Goal: Task Accomplishment & Management: Manage account settings

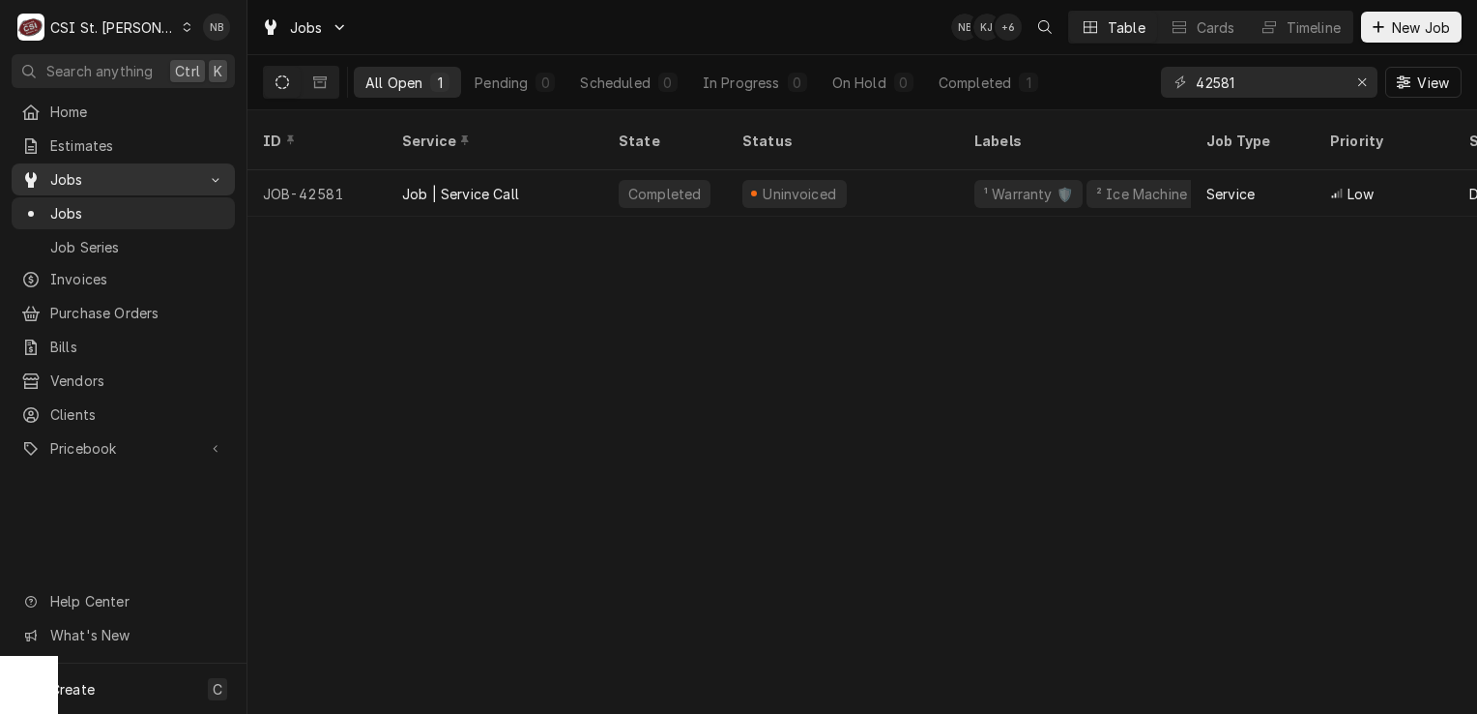
click at [161, 184] on div "Jobs" at bounding box center [123, 179] width 216 height 24
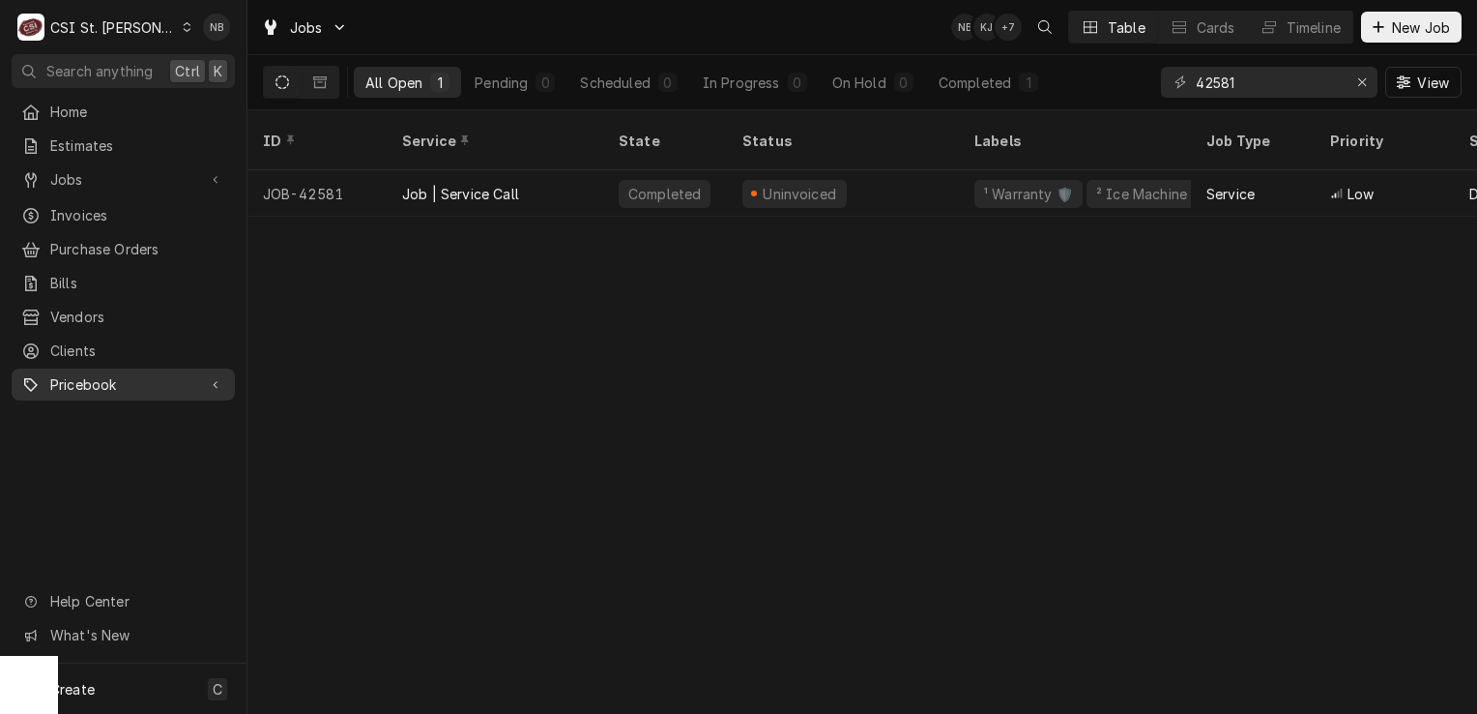
click at [134, 374] on span "Pricebook" at bounding box center [123, 384] width 146 height 20
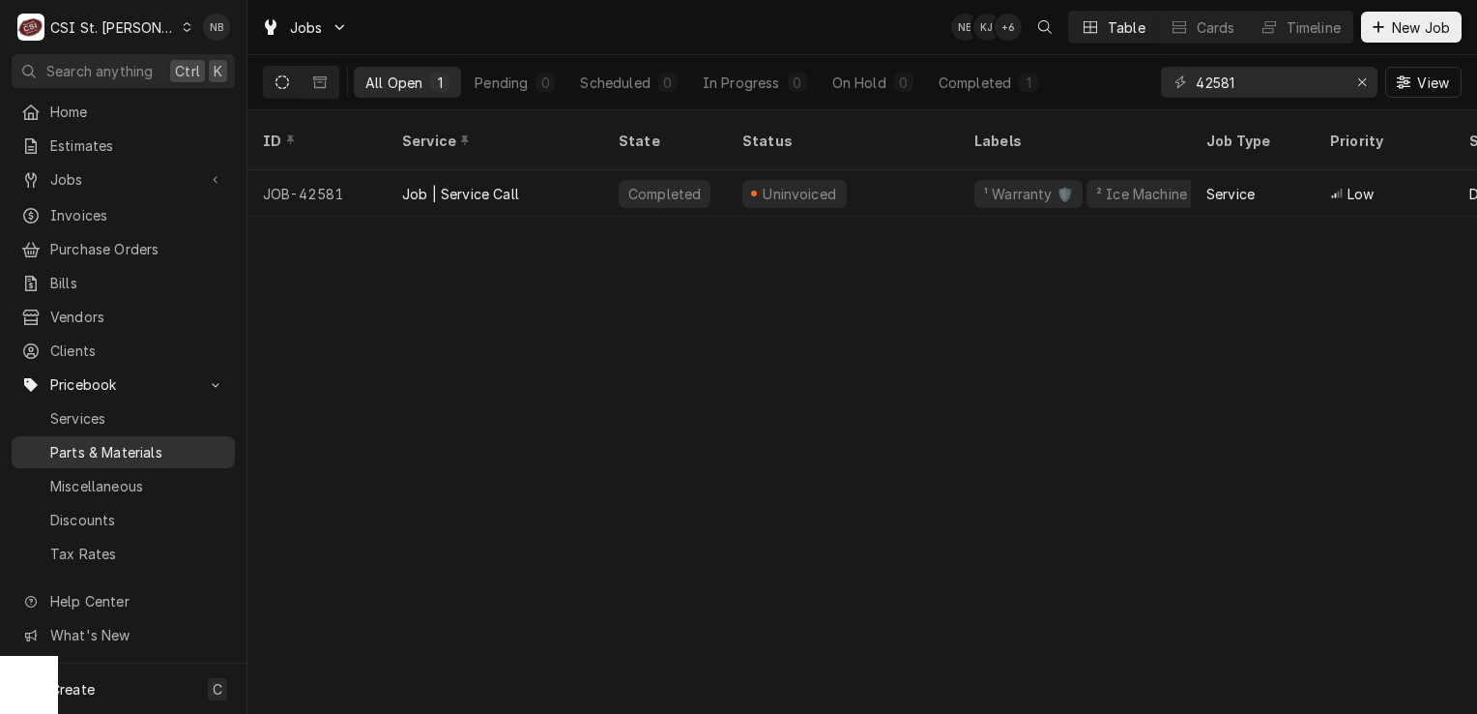
click at [142, 442] on span "Parts & Materials" at bounding box center [137, 452] width 175 height 20
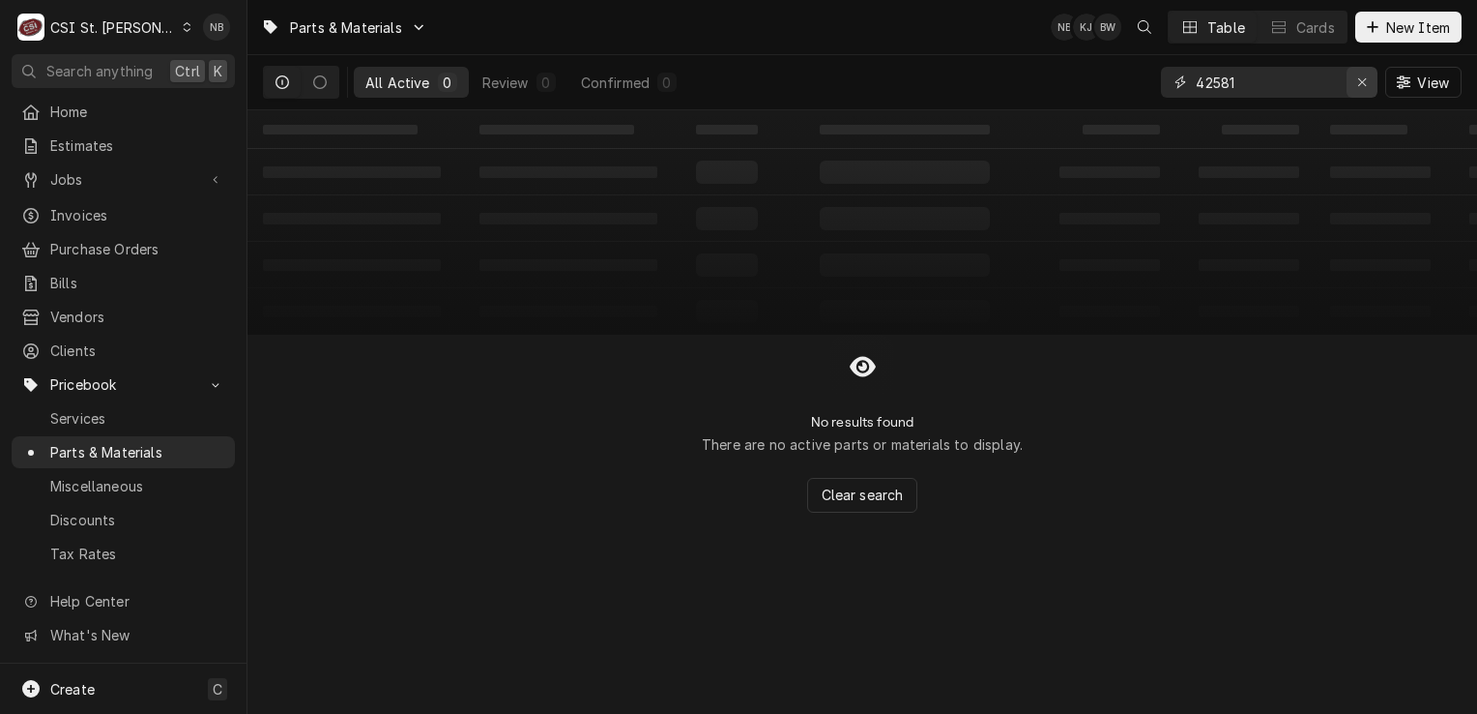
click at [1360, 89] on div "Erase input" at bounding box center [1362, 82] width 19 height 19
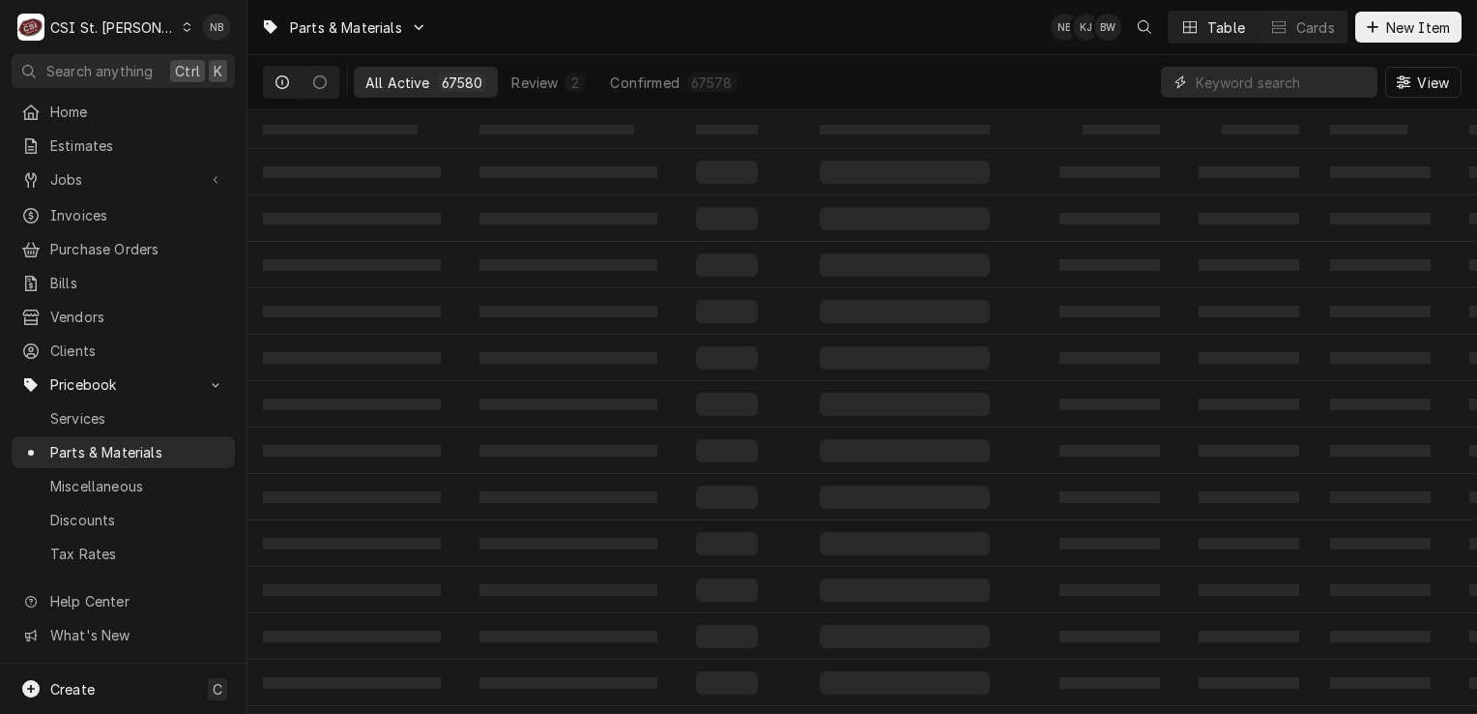
paste input "8075362"
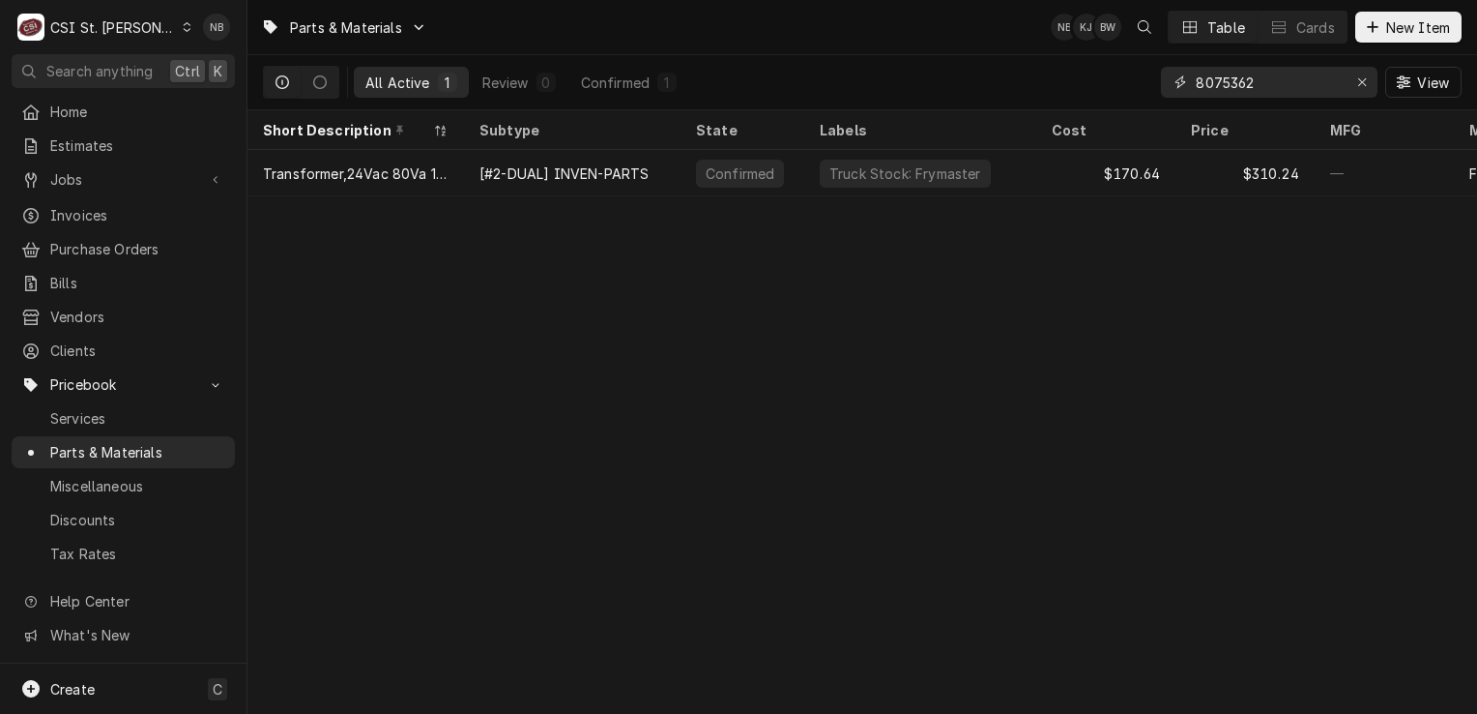
type input "8075362"
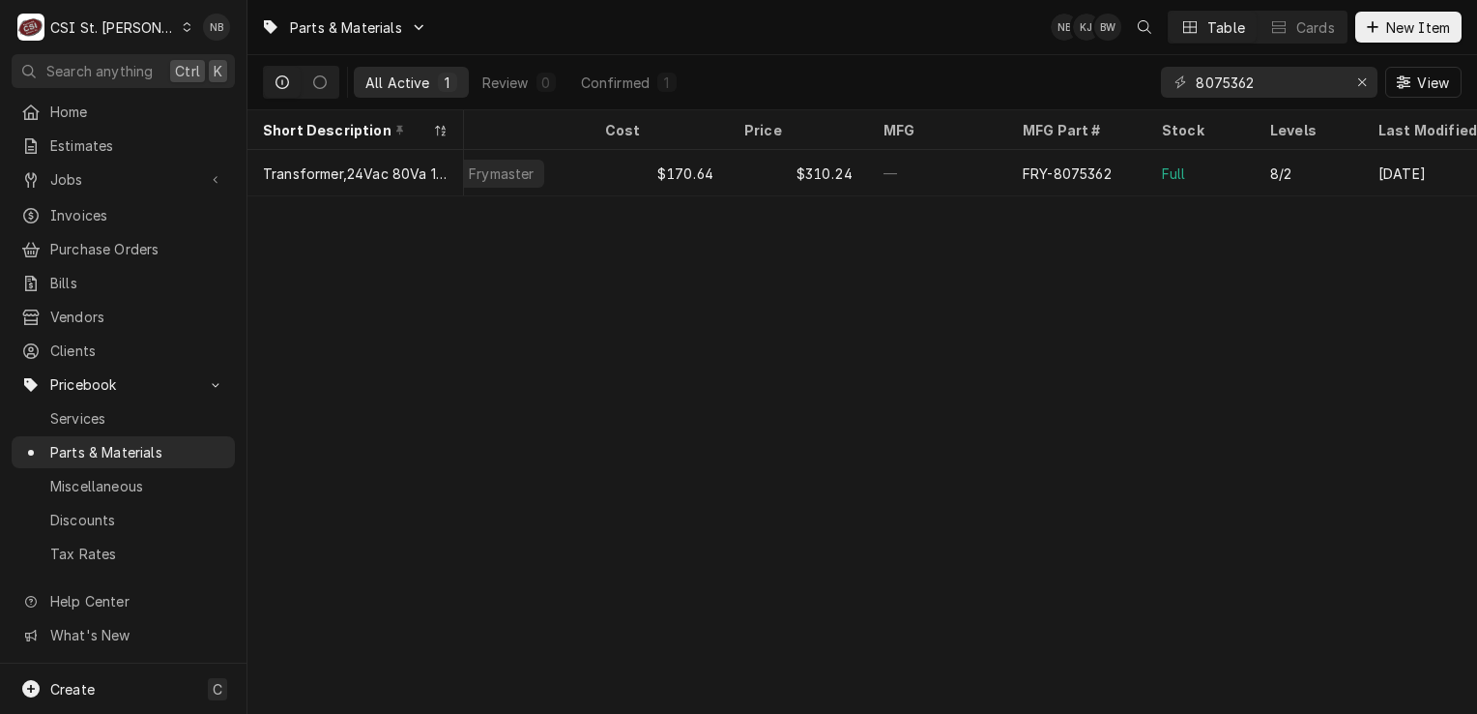
scroll to position [0, 472]
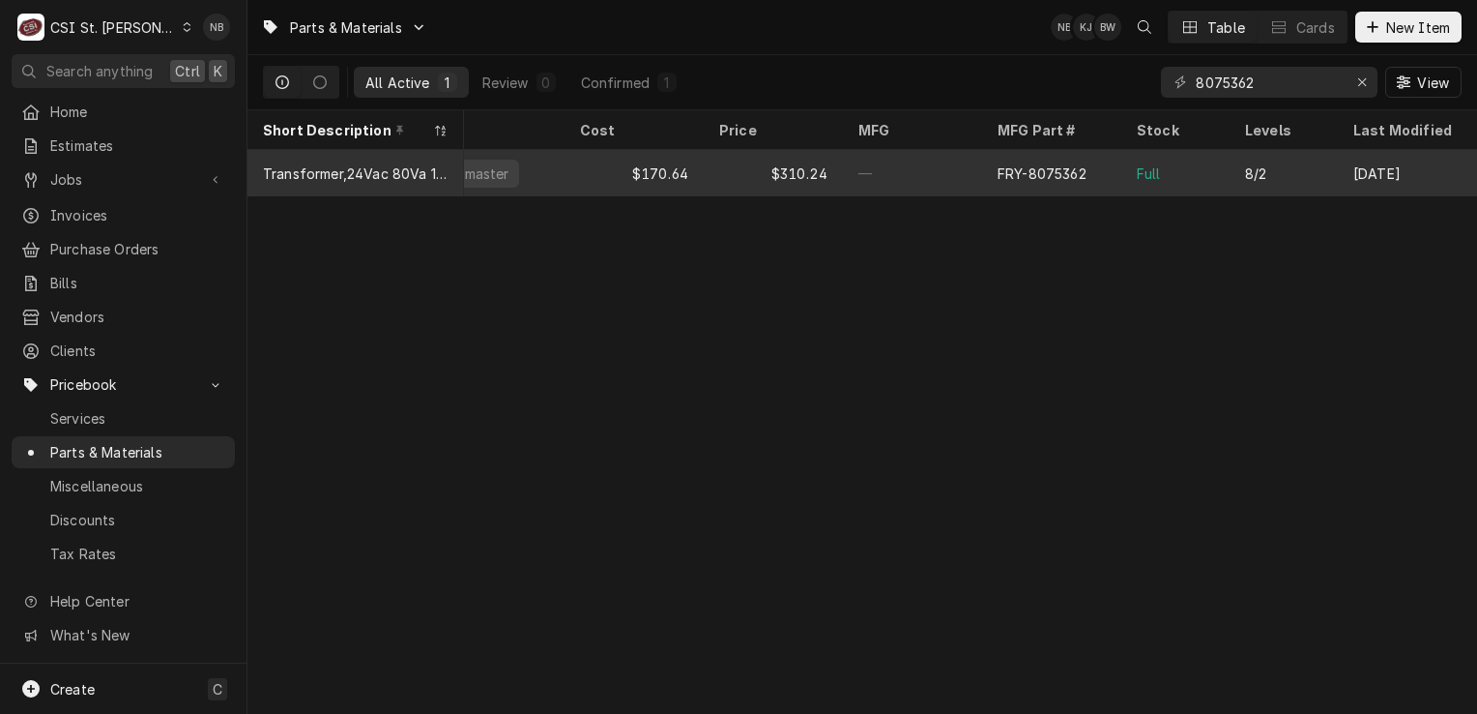
click at [1245, 153] on div "8/2" at bounding box center [1284, 173] width 108 height 46
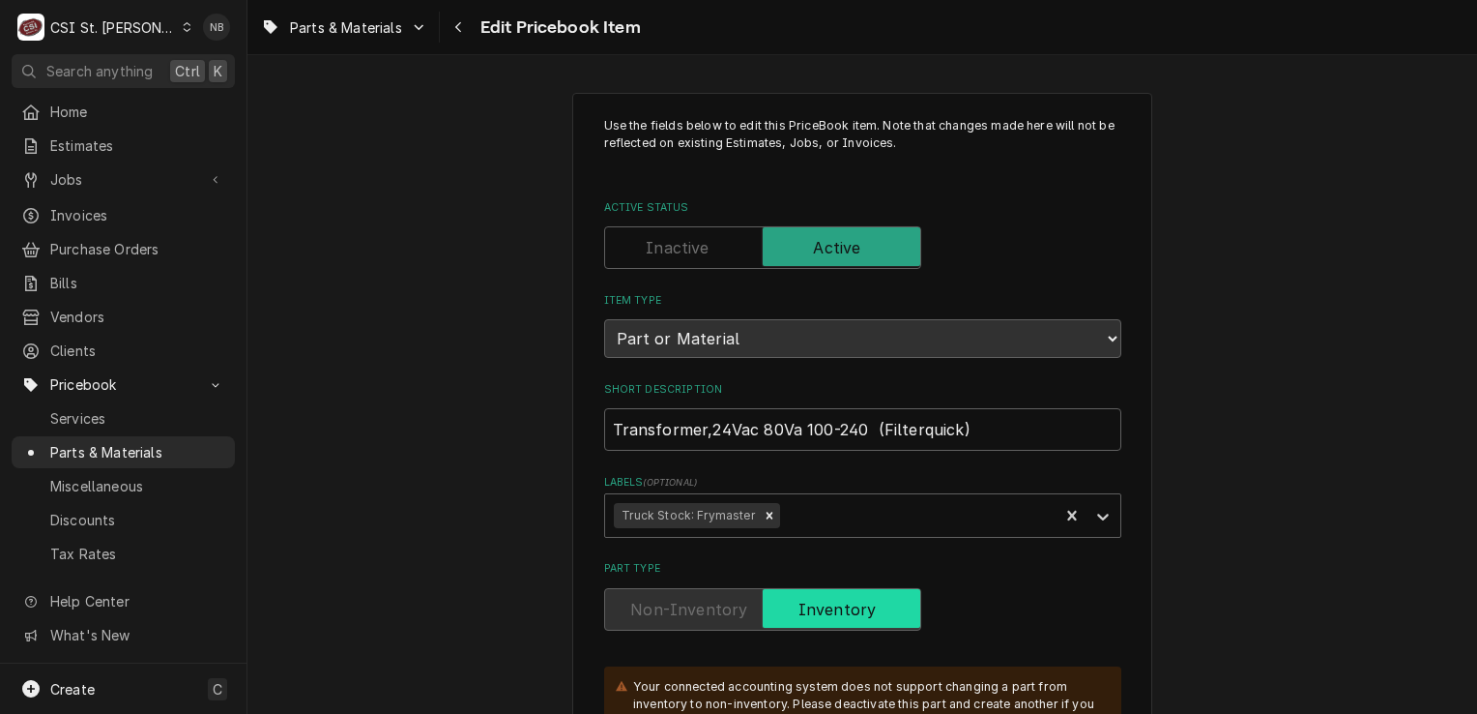
type textarea "x"
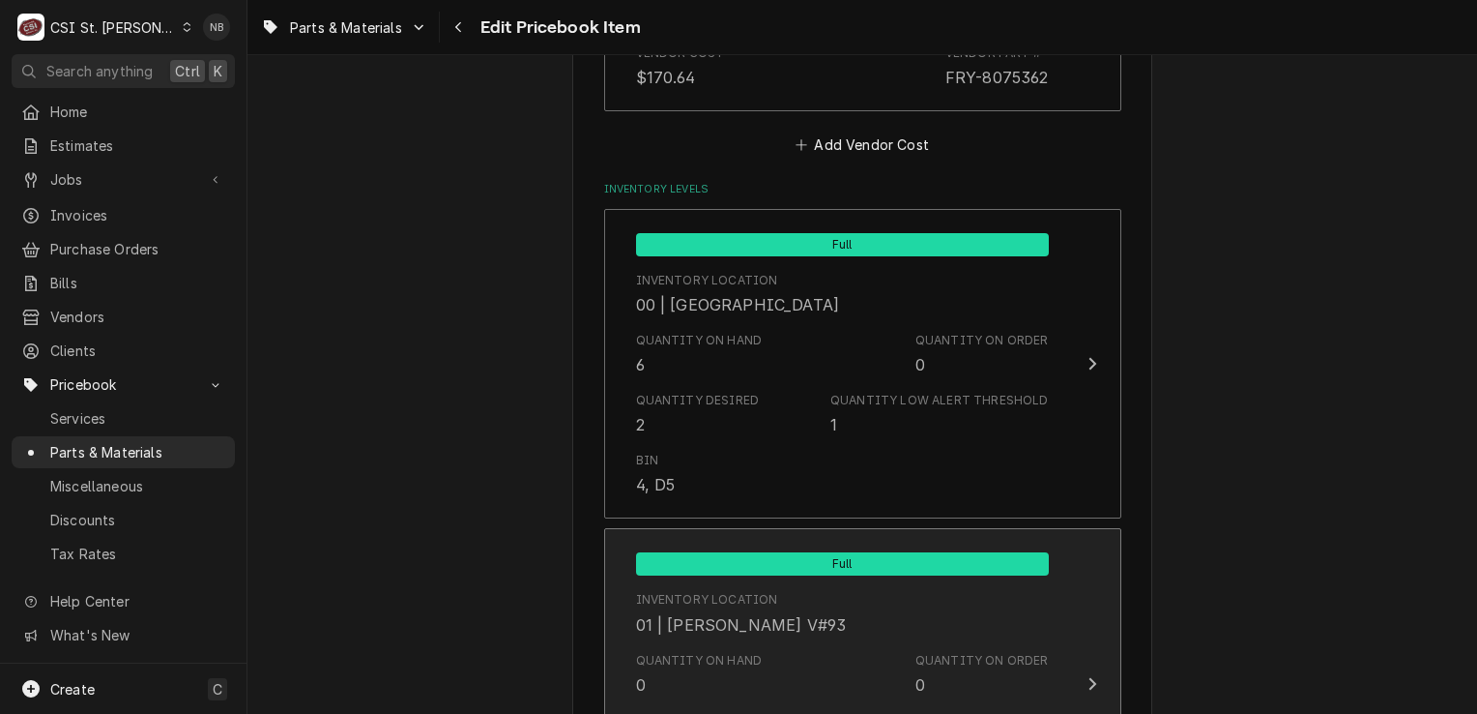
scroll to position [1644, 0]
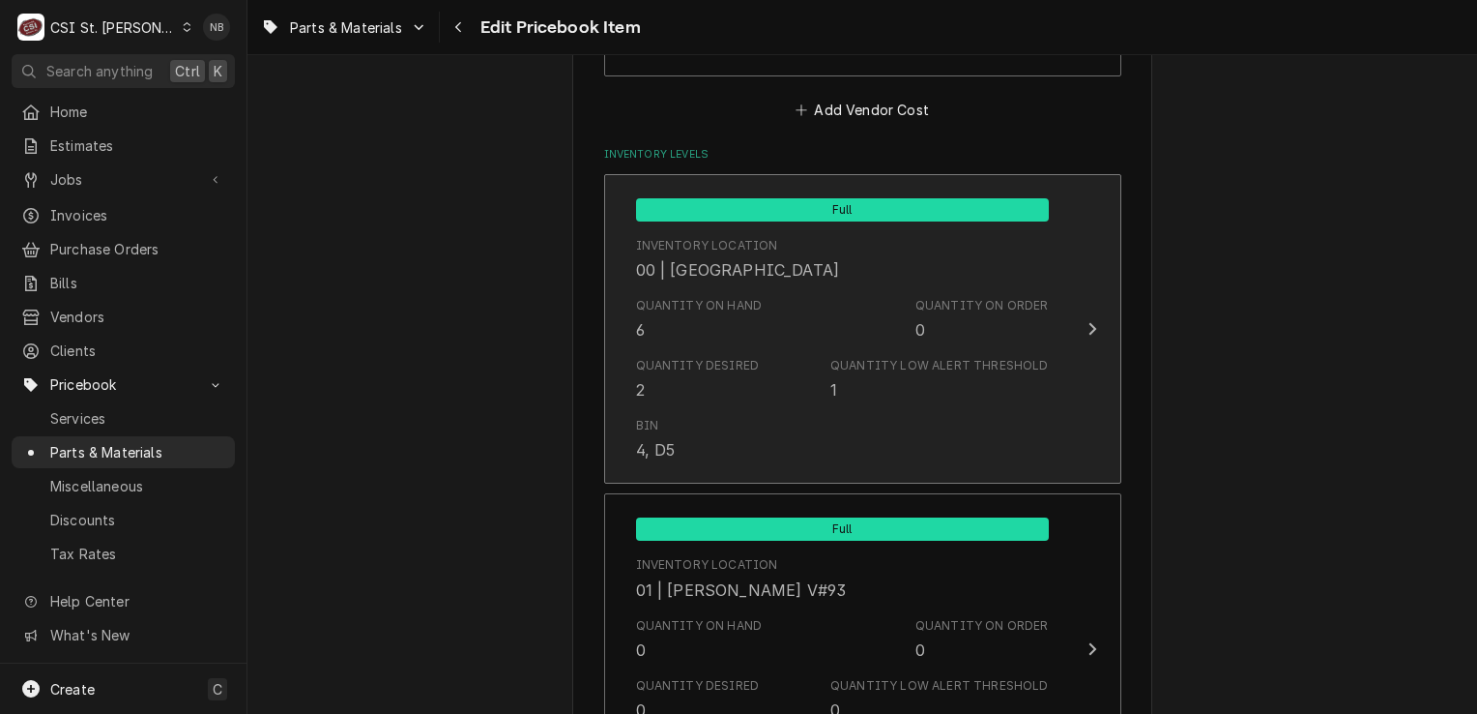
click at [921, 423] on div "Bin 4, D5" at bounding box center [842, 439] width 413 height 60
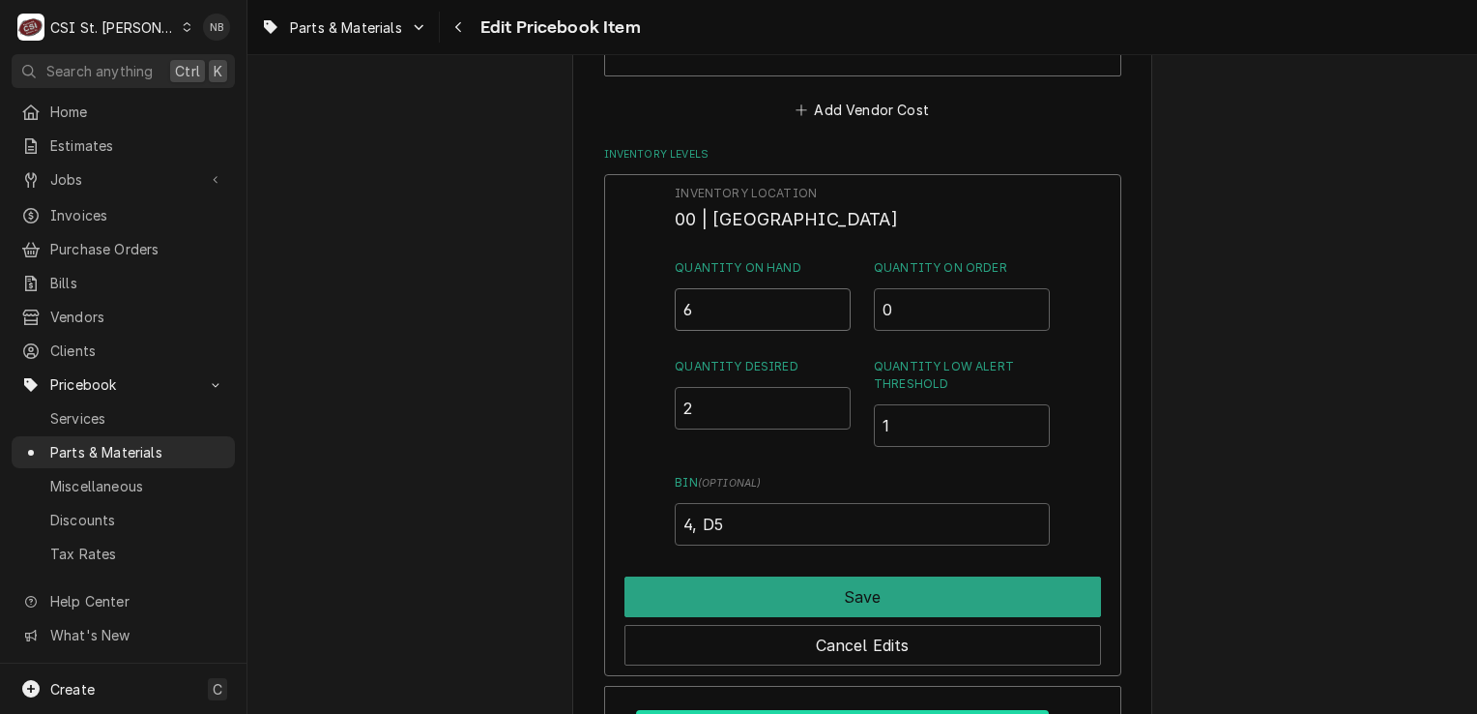
click at [775, 293] on input "6" at bounding box center [763, 309] width 176 height 43
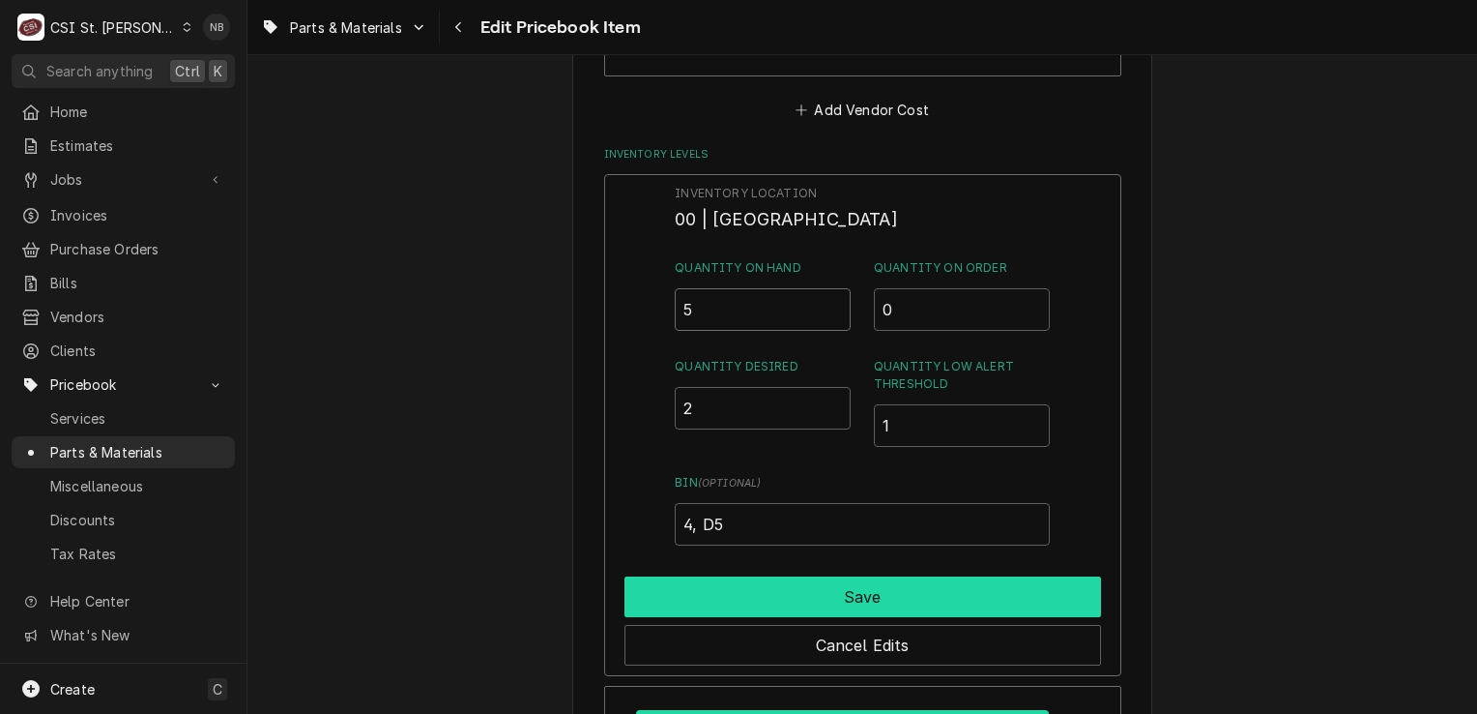
type input "5"
click at [883, 580] on button "Save" at bounding box center [863, 596] width 477 height 41
type textarea "x"
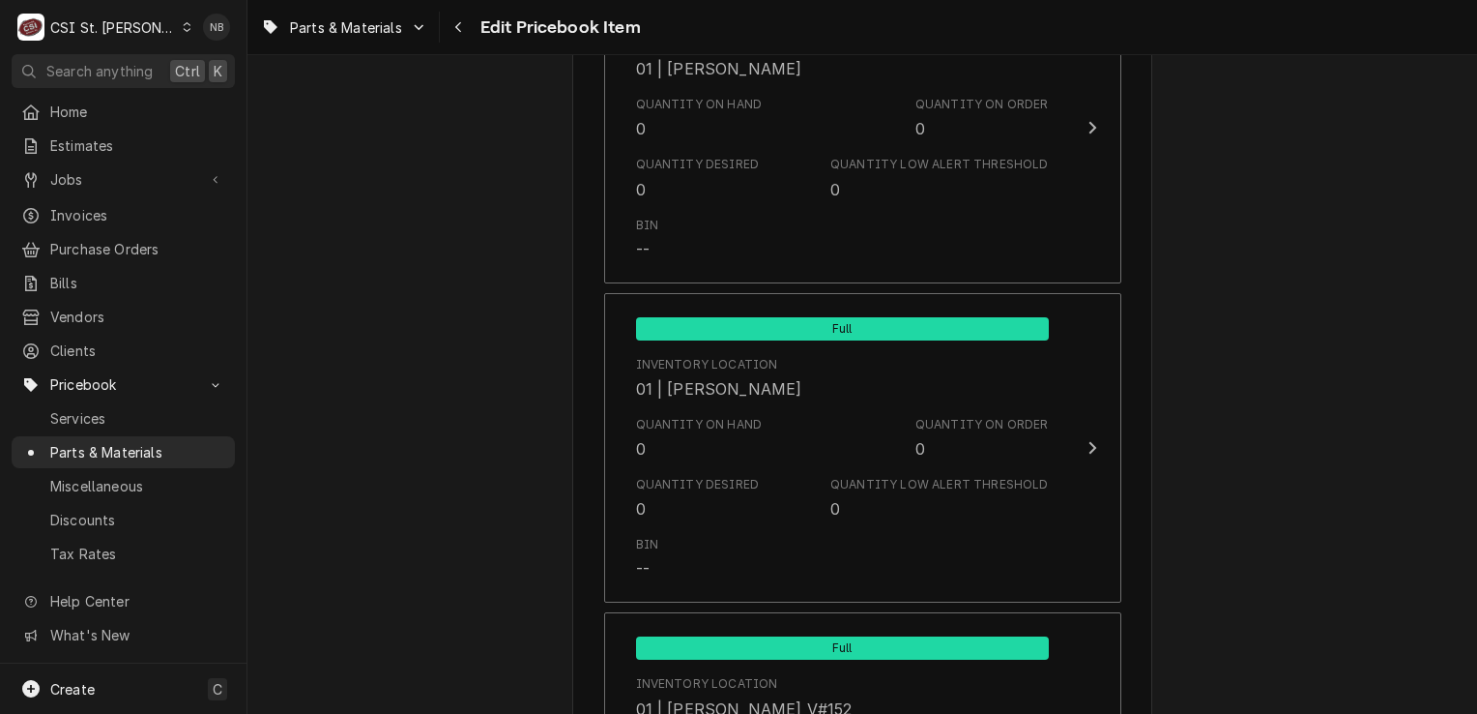
scroll to position [3094, 0]
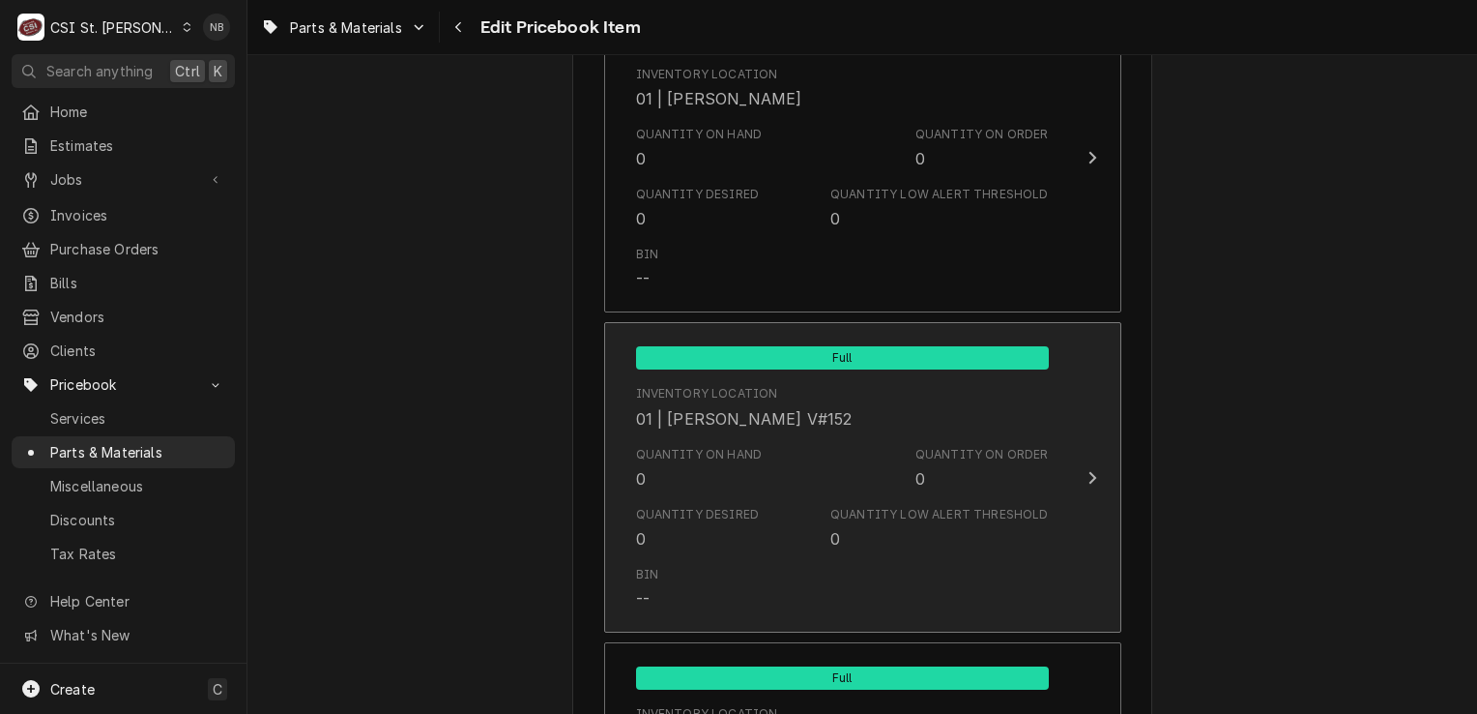
click at [955, 528] on div "Quantity Low Alert Threshold 0" at bounding box center [940, 528] width 218 height 44
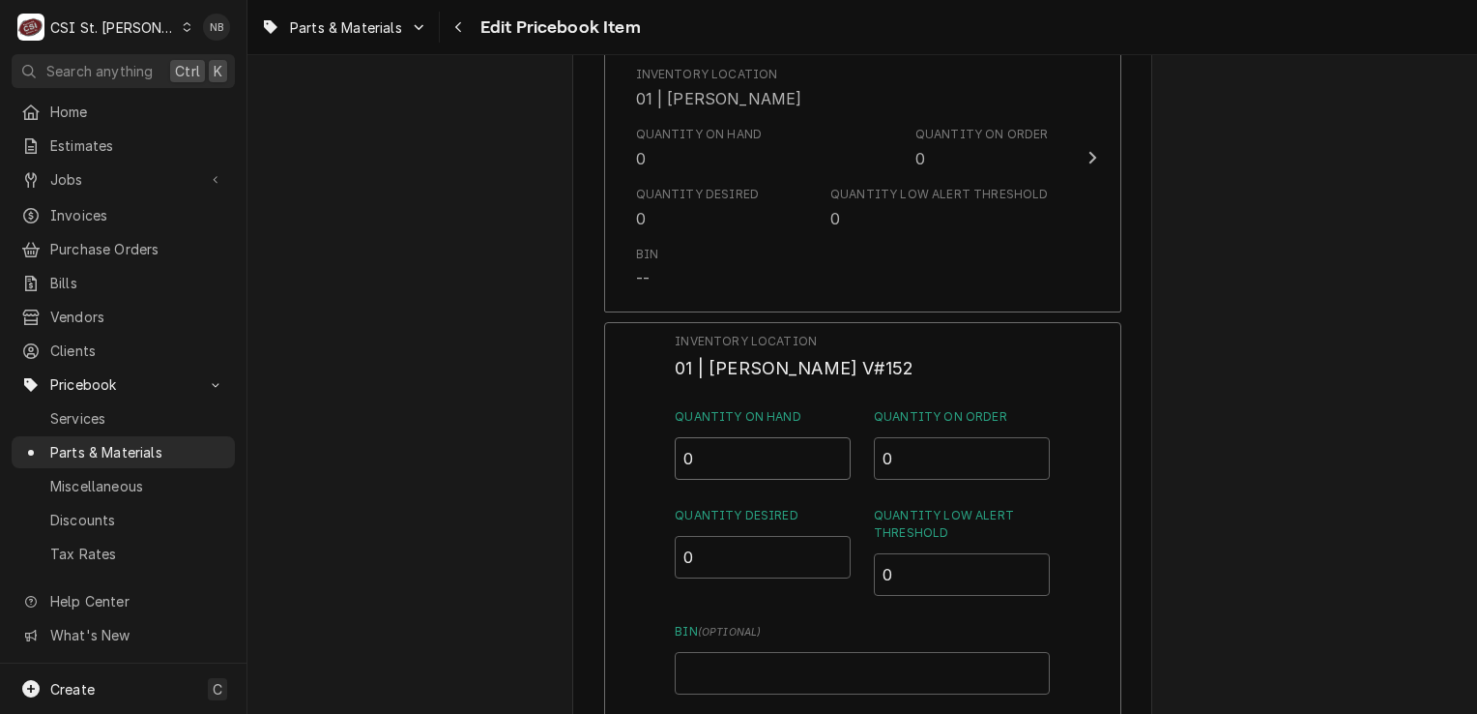
click at [753, 460] on input "0" at bounding box center [763, 458] width 176 height 43
type input "1"
click at [1080, 466] on div "Inventory Location 01 | ERICK HUDGENS V#152 Quantity on Hand 1 Quantity on Orde…" at bounding box center [862, 573] width 517 height 503
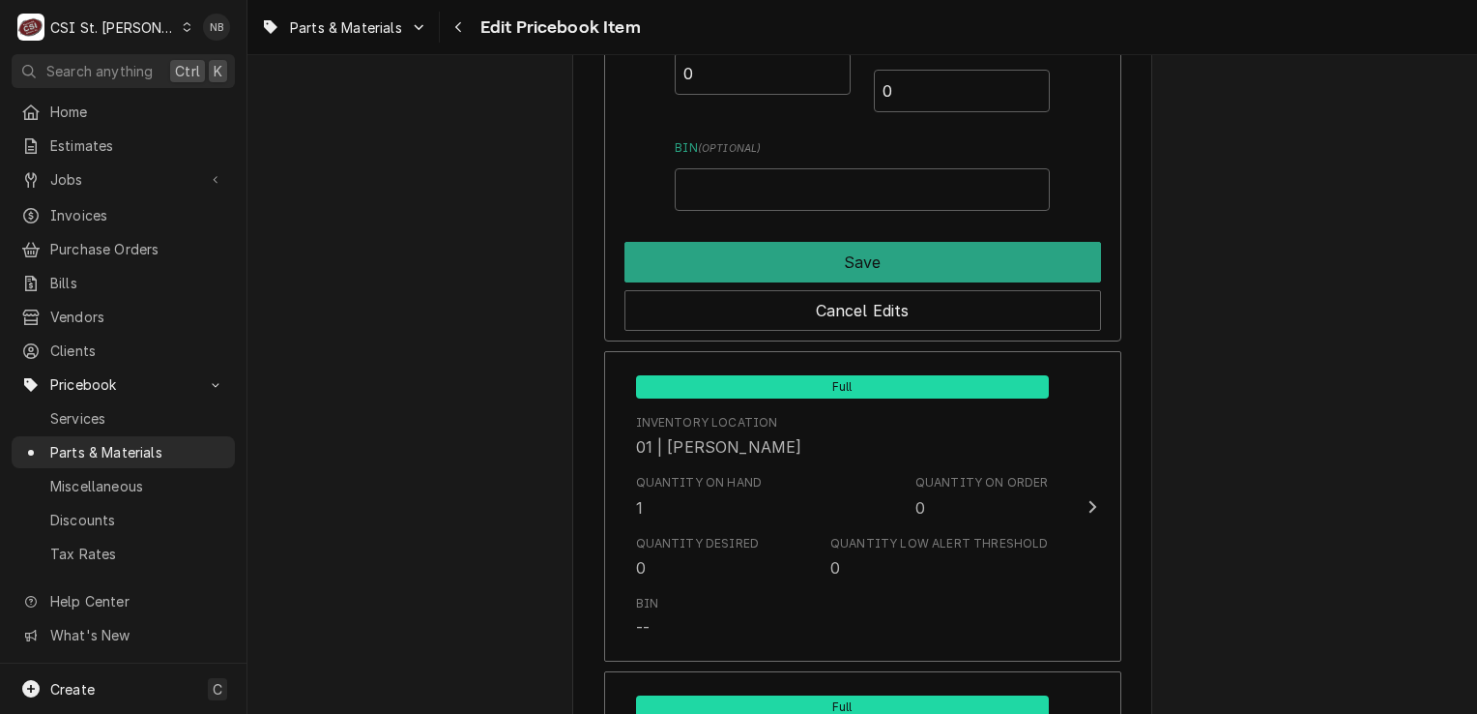
click at [906, 282] on div "Cancel Edits" at bounding box center [863, 306] width 477 height 48
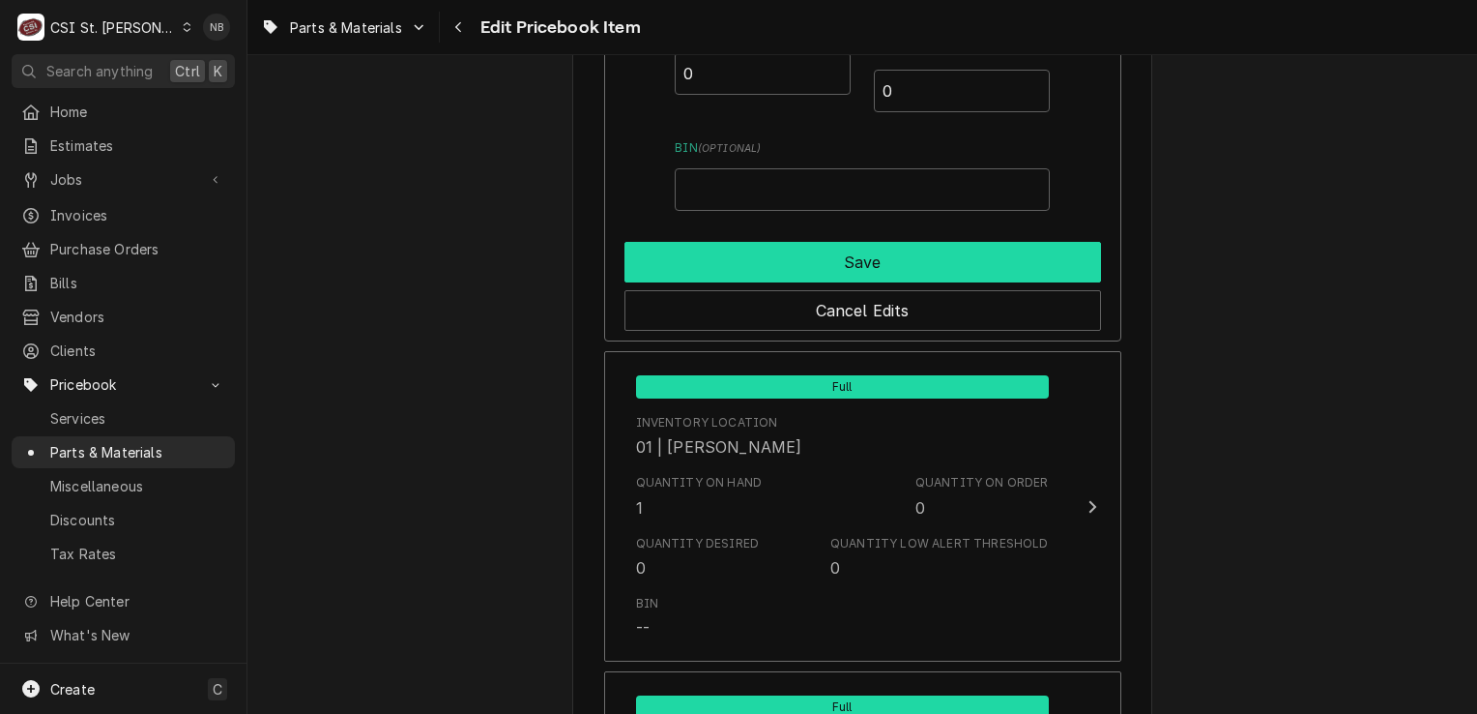
click at [922, 264] on button "Save" at bounding box center [863, 262] width 477 height 41
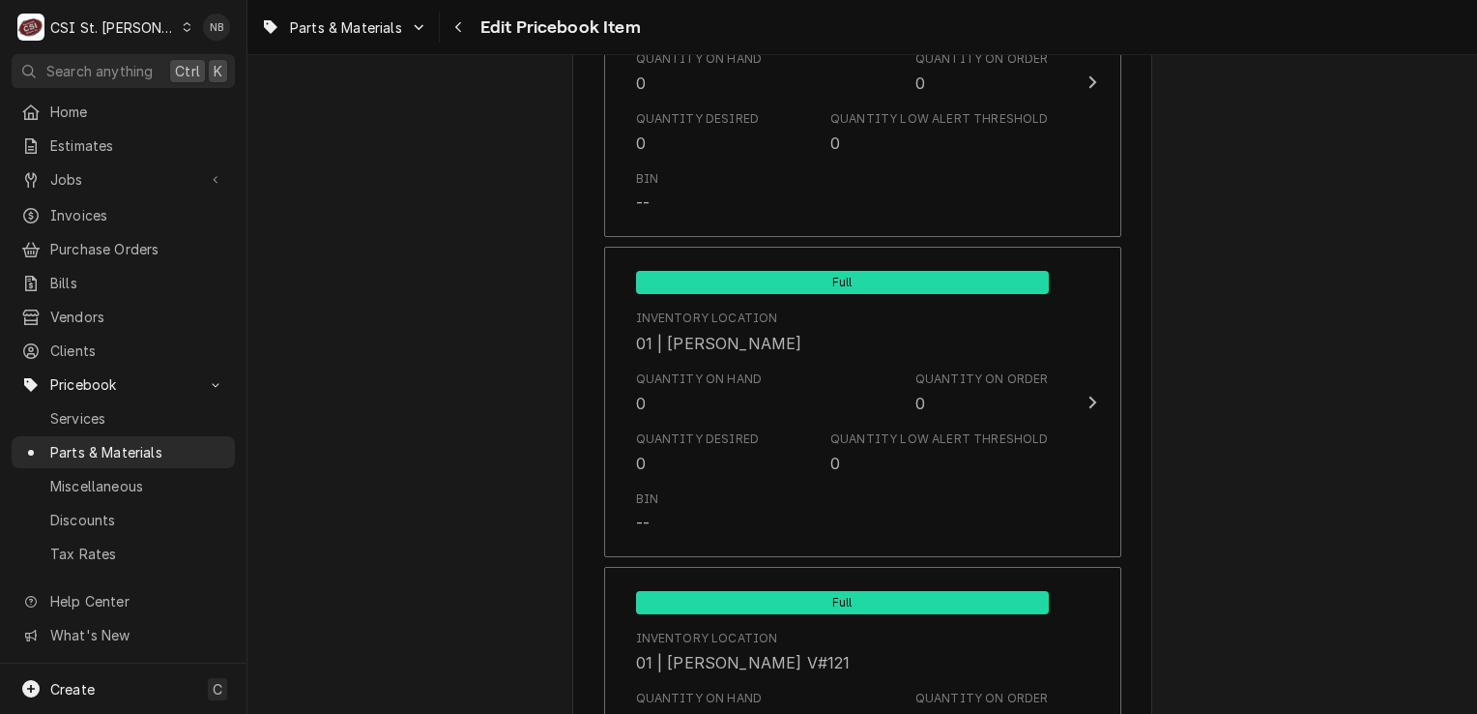
scroll to position [4932, 0]
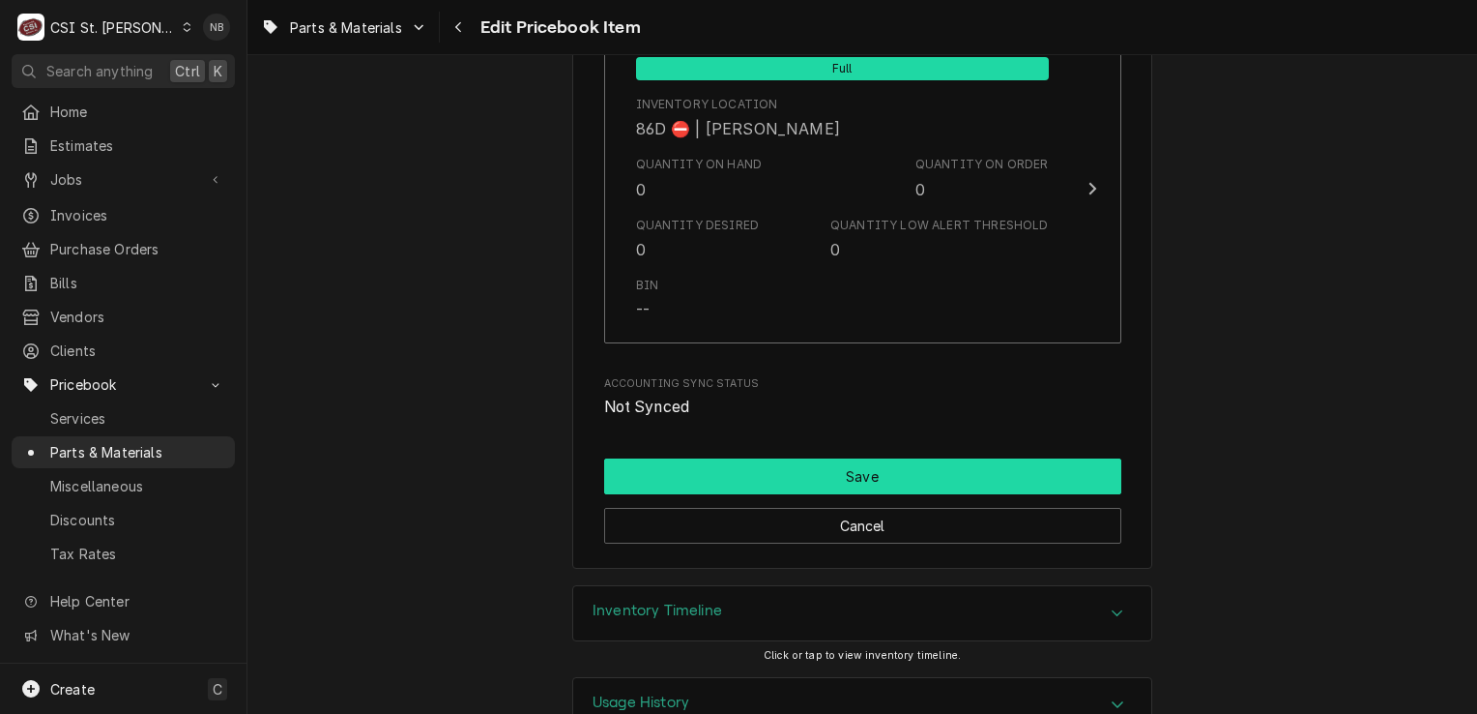
click at [948, 458] on button "Save" at bounding box center [862, 476] width 517 height 36
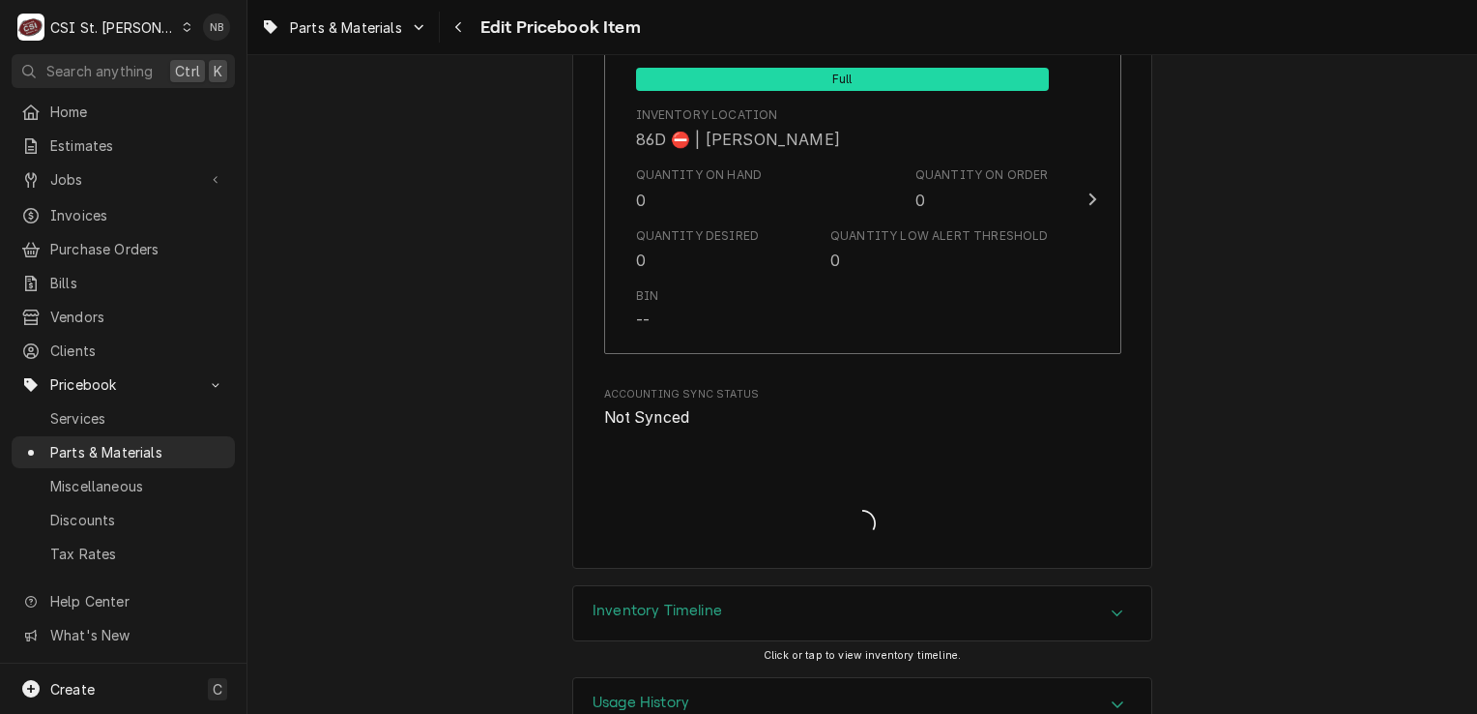
type textarea "x"
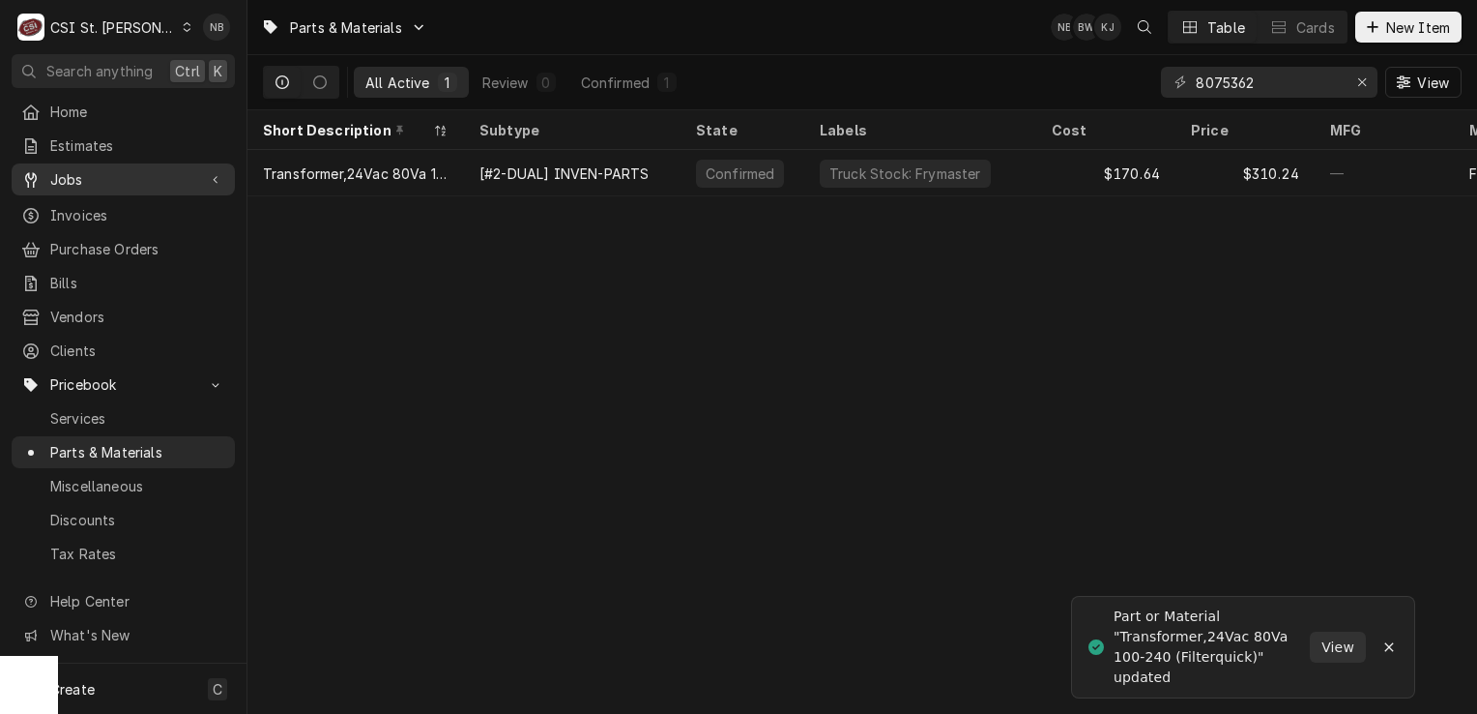
click at [108, 177] on span "Jobs" at bounding box center [123, 179] width 146 height 20
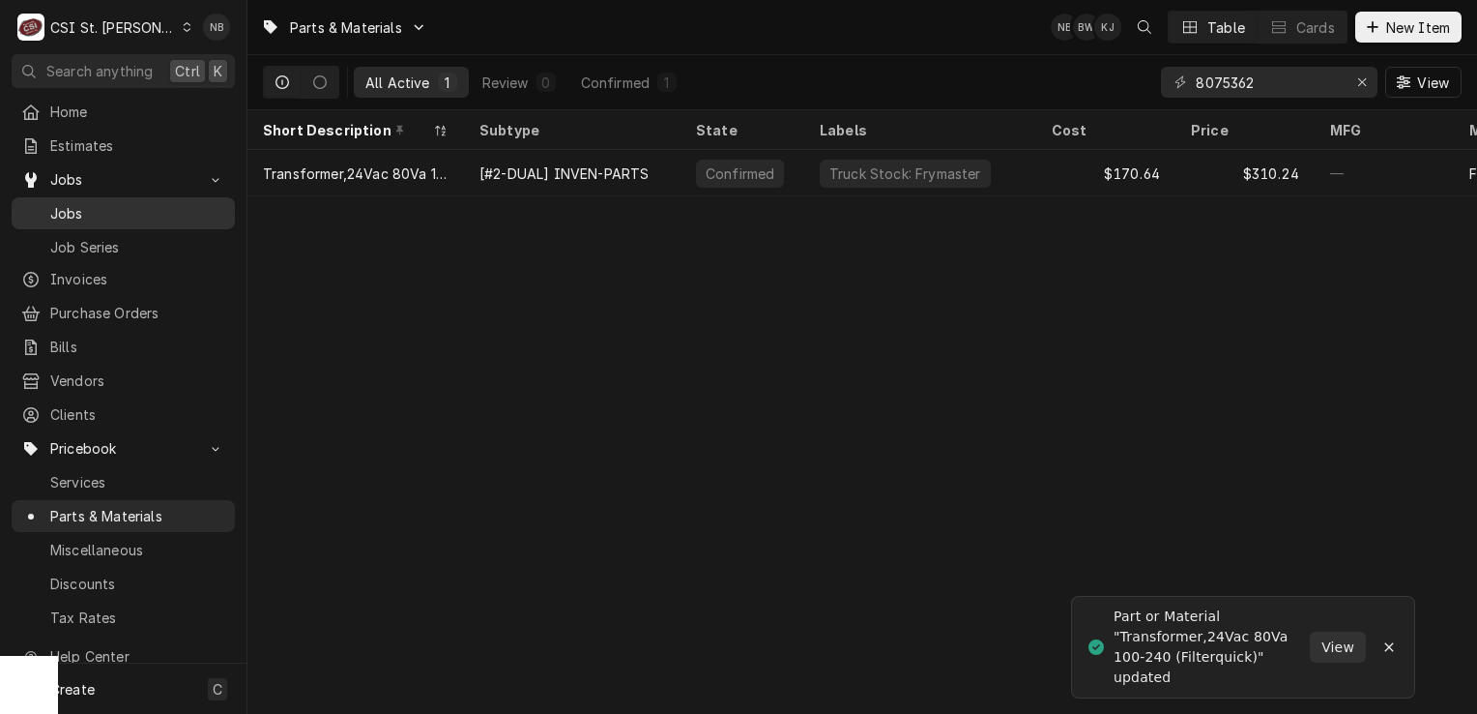
click at [119, 211] on span "Jobs" at bounding box center [137, 213] width 175 height 20
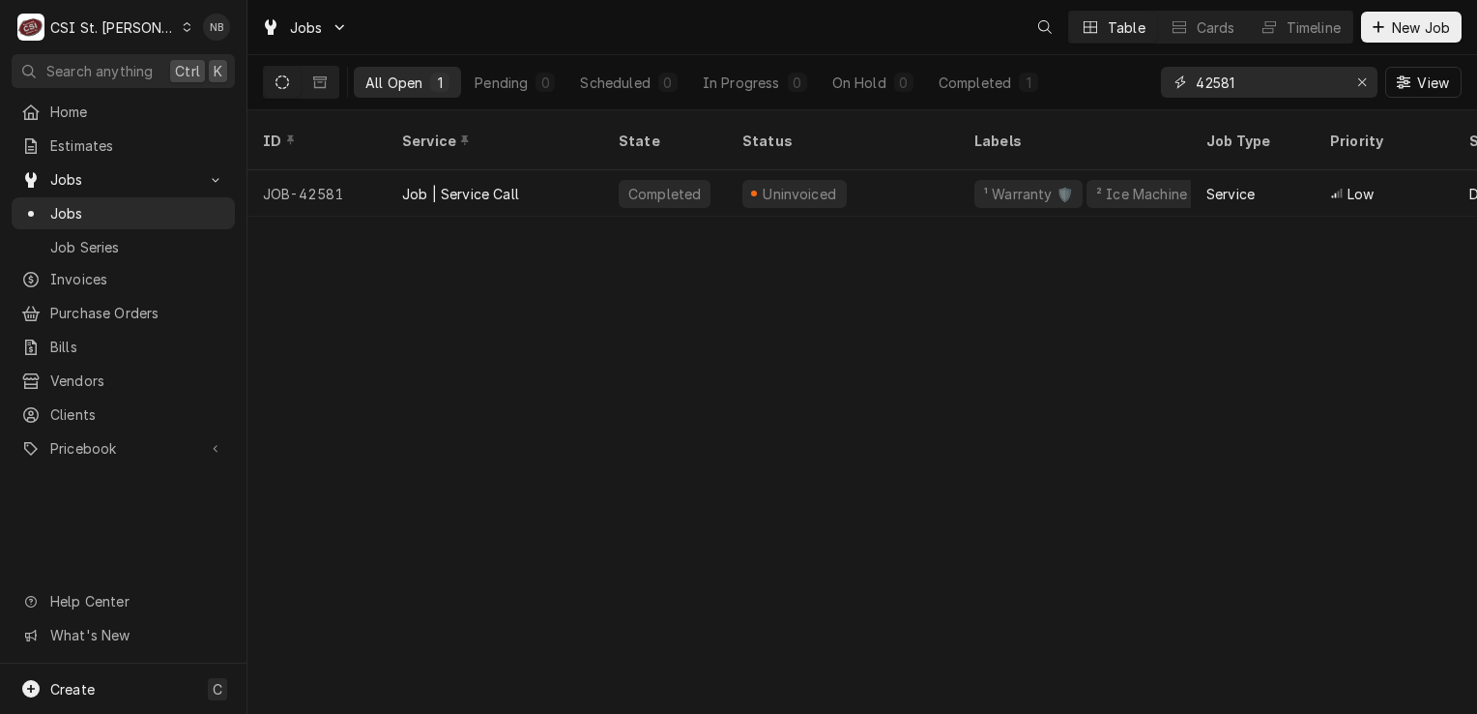
click at [1303, 83] on input "42581" at bounding box center [1268, 82] width 145 height 31
type input "4"
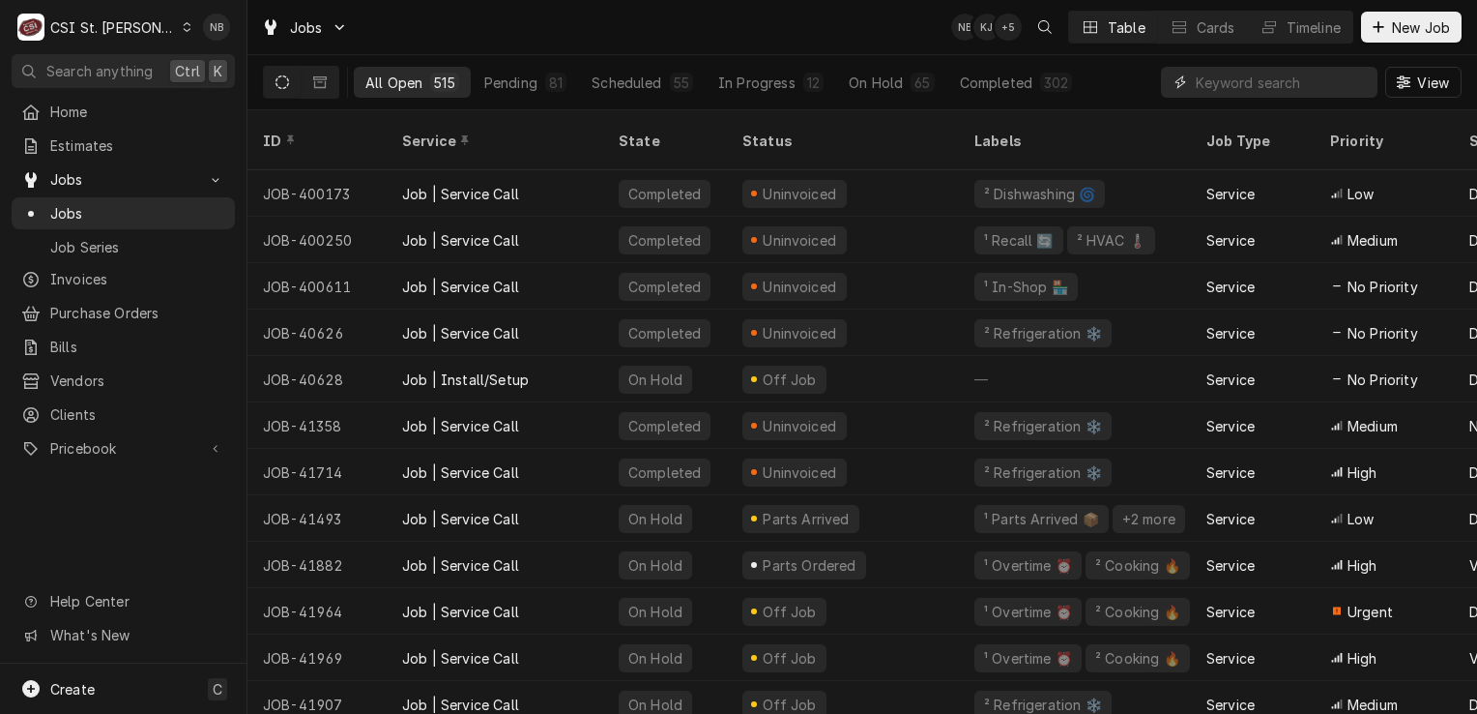
click at [1237, 78] on input "Dynamic Content Wrapper" at bounding box center [1282, 82] width 172 height 31
type input "42721"
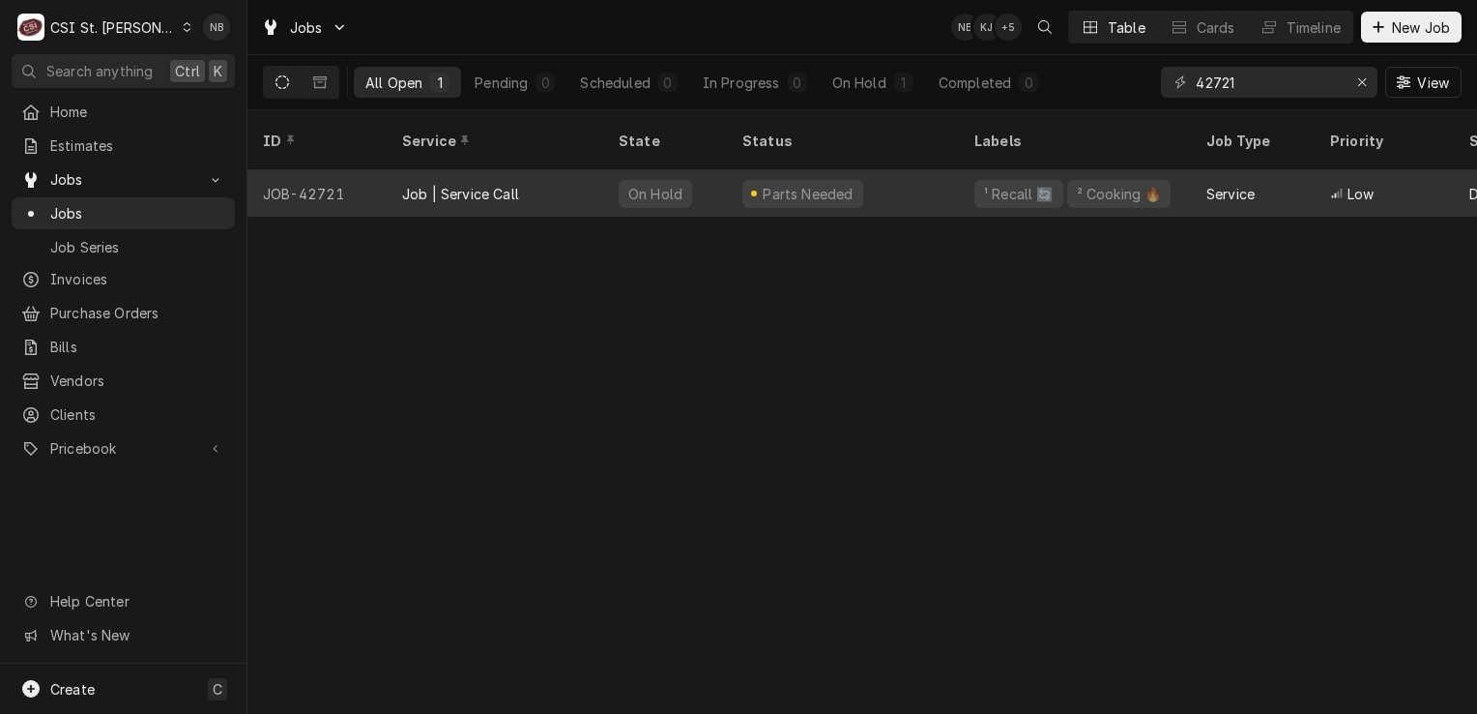
click at [897, 170] on div "Parts Needed" at bounding box center [843, 193] width 232 height 46
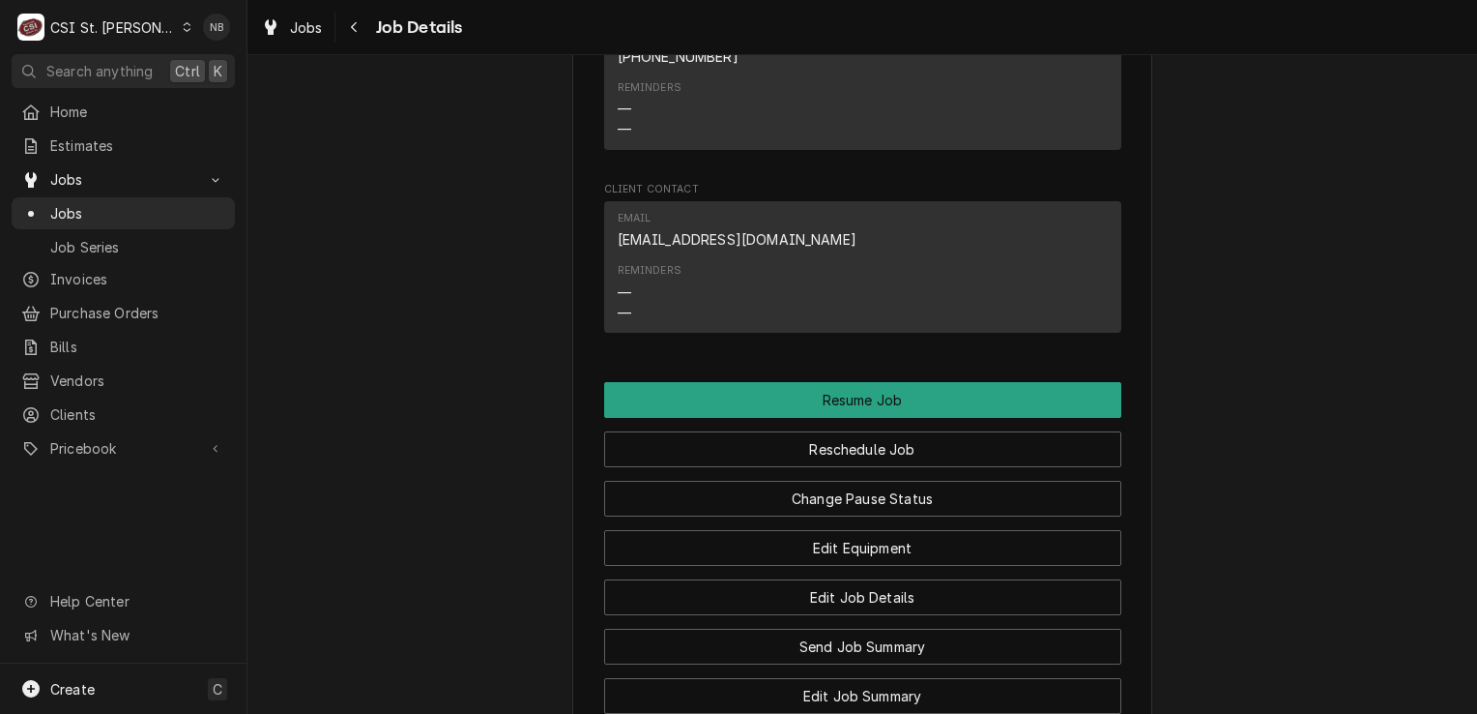
scroll to position [2514, 0]
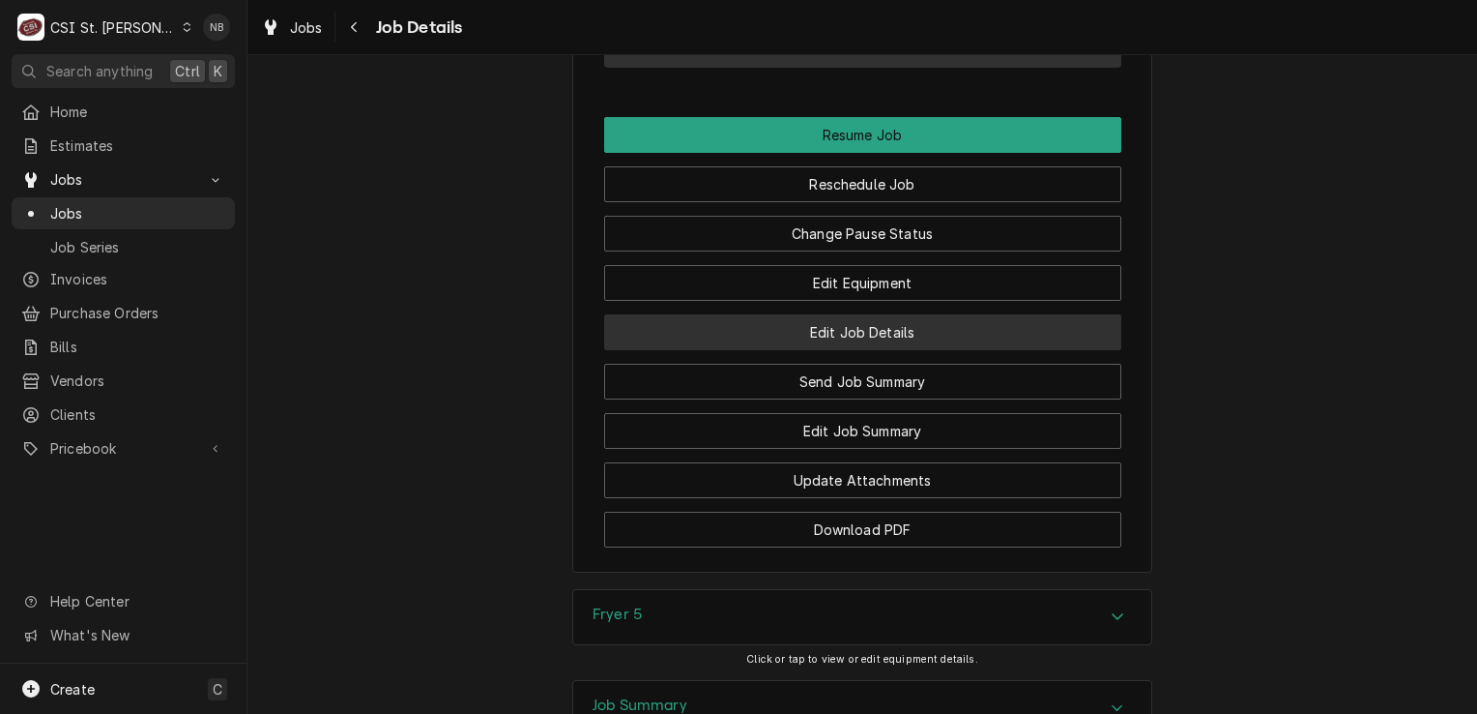
click at [900, 350] on button "Edit Job Details" at bounding box center [862, 332] width 517 height 36
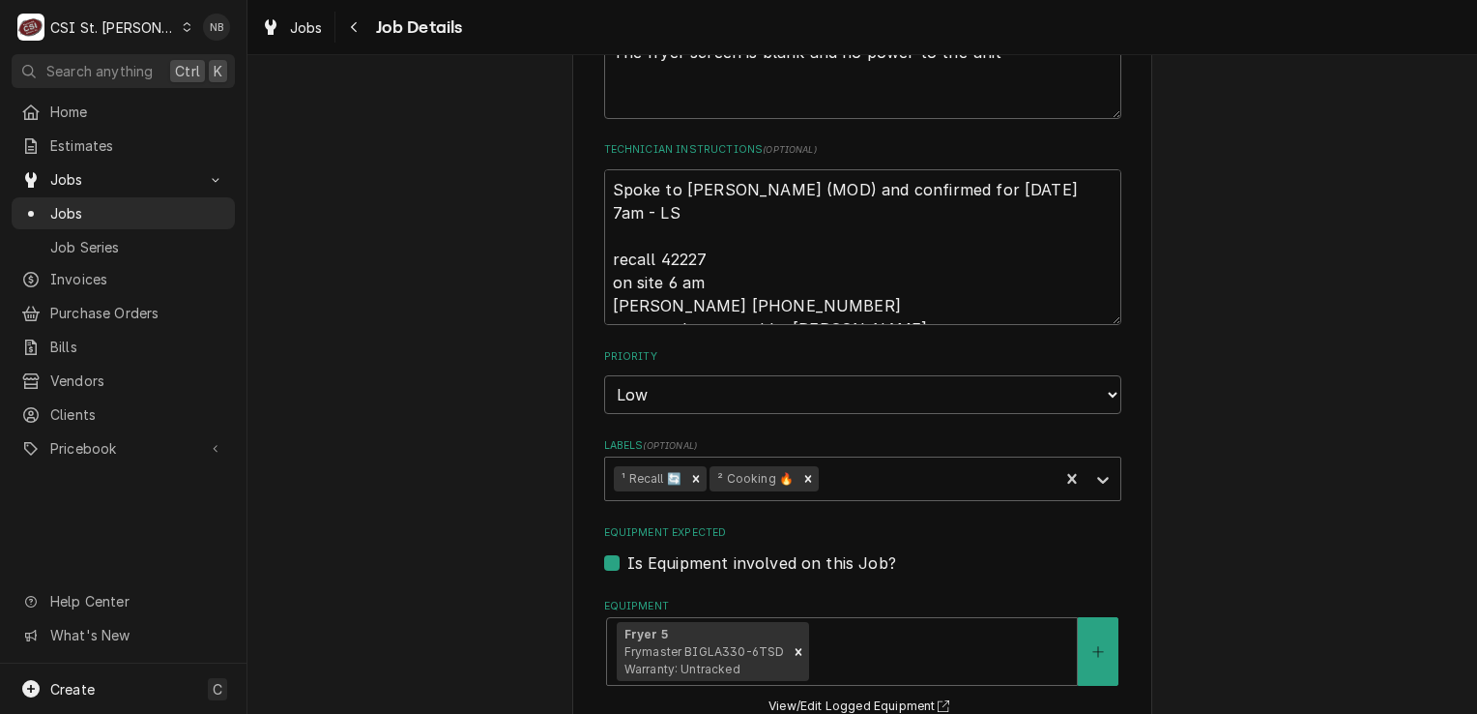
scroll to position [483, 0]
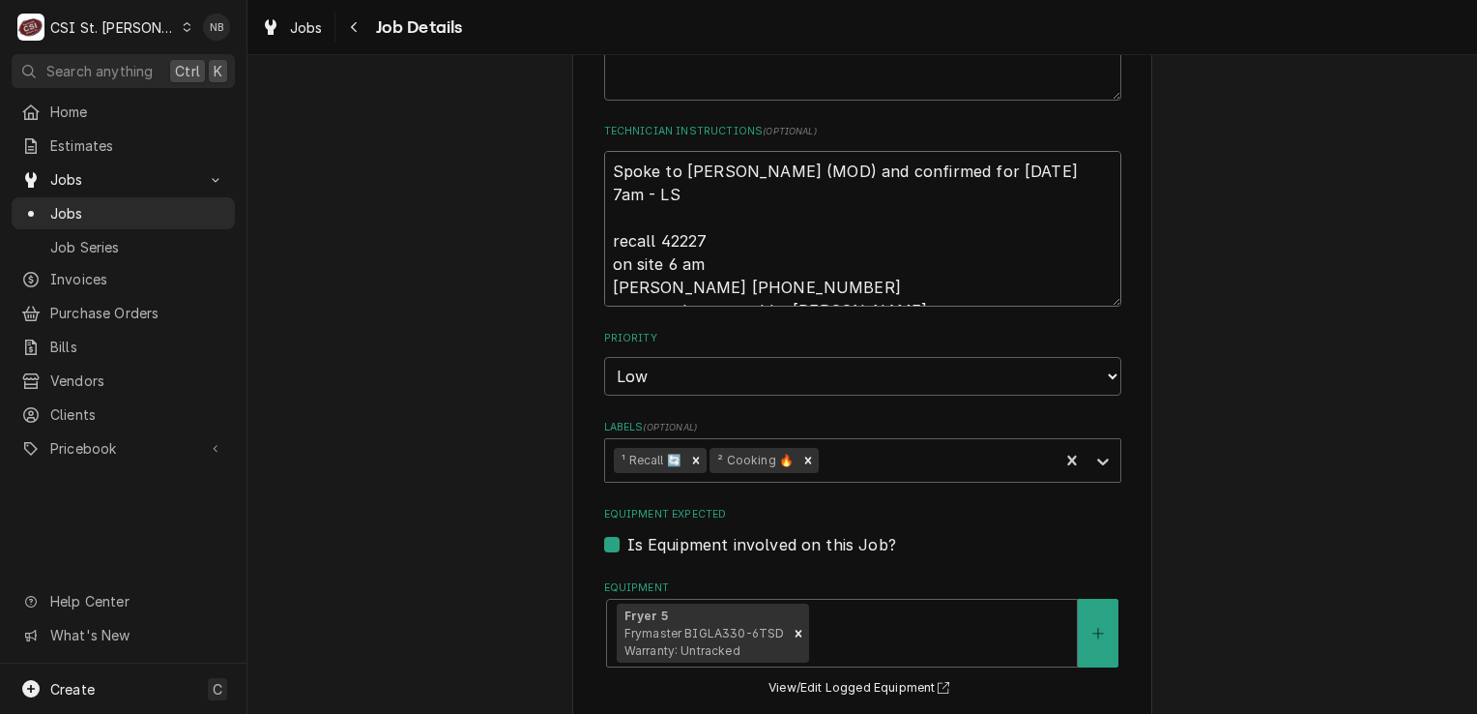
click at [604, 167] on textarea "Spoke to [PERSON_NAME] (MOD) and confirmed for [DATE] 7am - LS recall 42227 on …" at bounding box center [862, 229] width 517 height 157
type textarea "x"
type textarea "Spoke to [PERSON_NAME] (MOD) and confirmed for [DATE] 7am - LS recall 42227 on …"
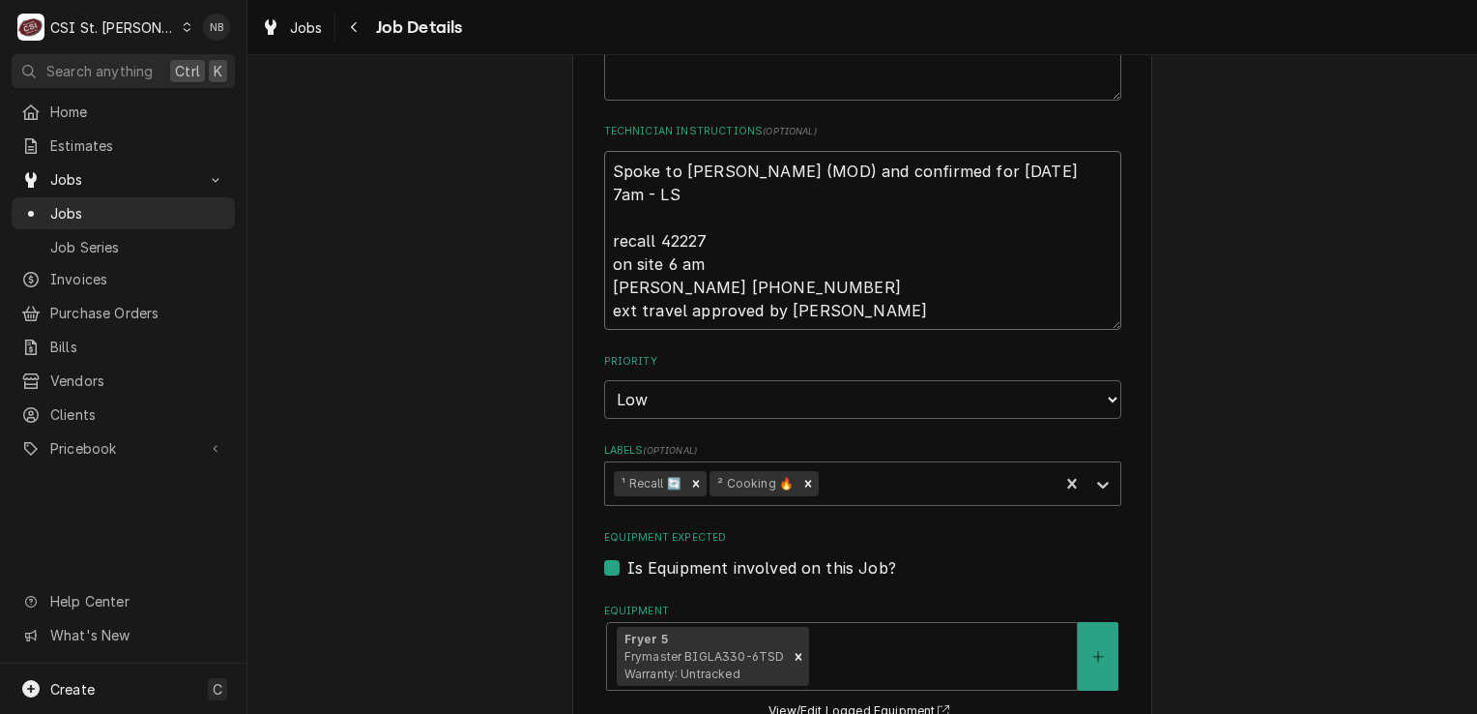
type textarea "x"
type textarea "Spoke to [PERSON_NAME] (MOD) and confirmed for [DATE] 7am - LS recall 42227 on …"
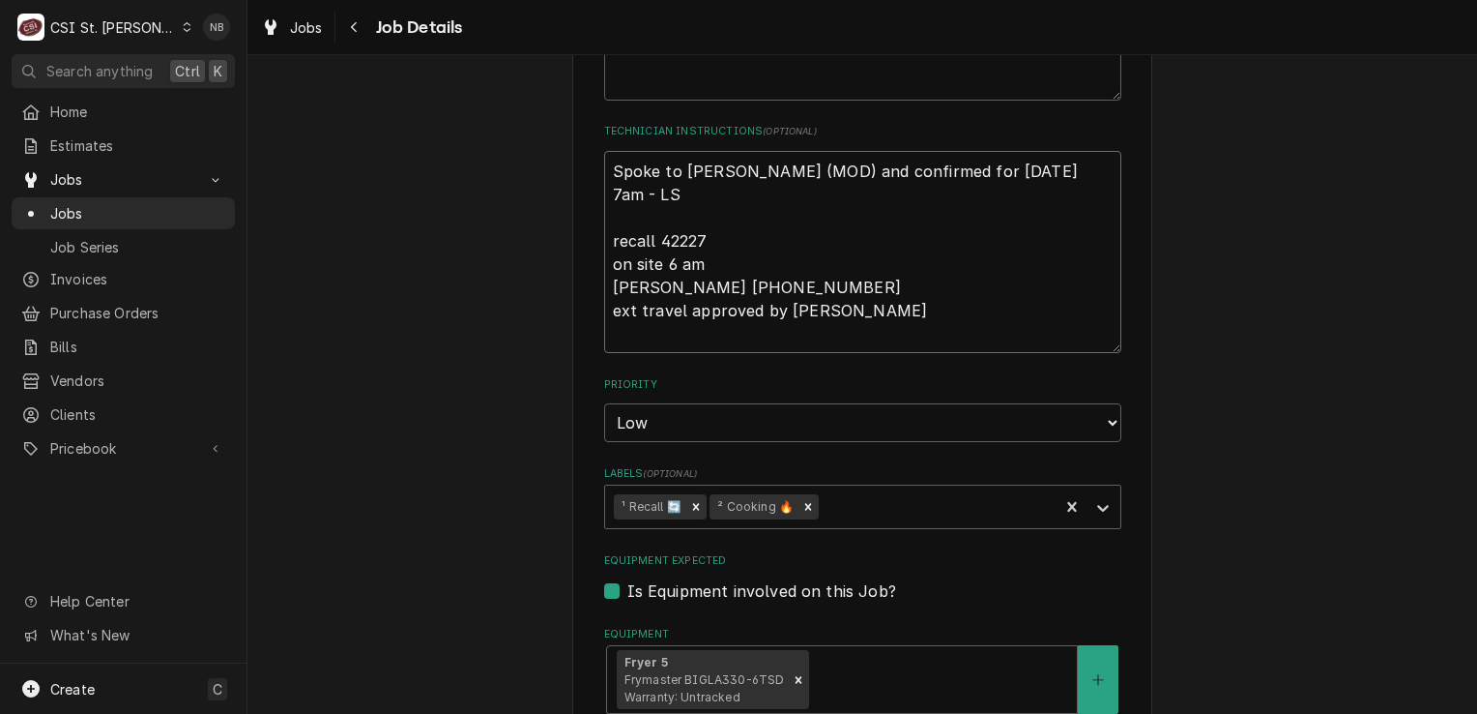
type textarea "x"
type textarea "p Spoke to [PERSON_NAME] (MOD) and confirmed for [DATE] 7am - LS recall 42227 o…"
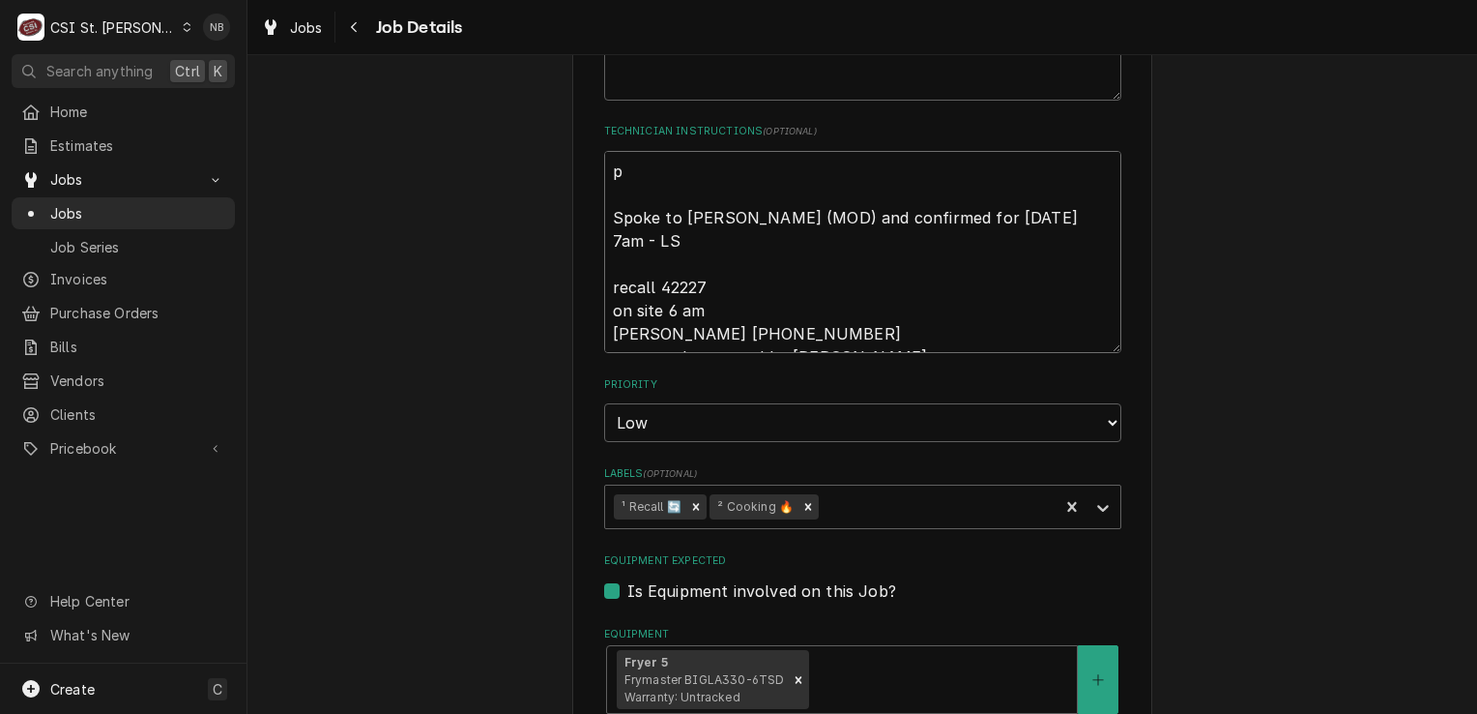
type textarea "x"
type textarea "pa Spoke to [PERSON_NAME] (MOD) and confirmed for [DATE] 7am - LS recall 42227 …"
type textarea "x"
type textarea "par Spoke to [PERSON_NAME] (MOD) and confirmed for [DATE] 7am - LS recall 42227…"
type textarea "x"
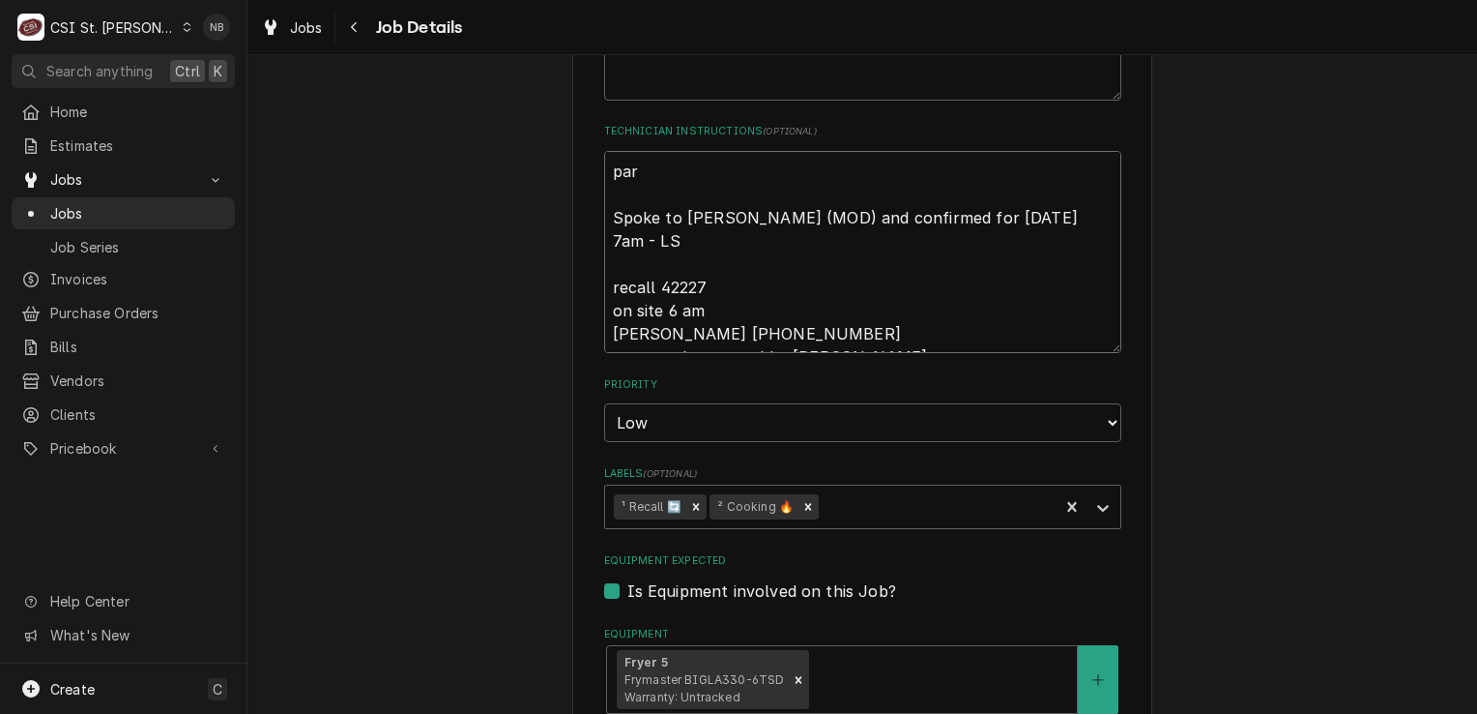
type textarea "part Spoke to [PERSON_NAME] (MOD) and confirmed for [DATE] 7am - LS recall 4222…"
type textarea "x"
type textarea "parts Spoke to [PERSON_NAME] (MOD) and confirmed for [DATE] 7am - LS recall 422…"
type textarea "x"
type textarea "part Spoke to [PERSON_NAME] (MOD) and confirmed for [DATE] 7am - LS recall 4222…"
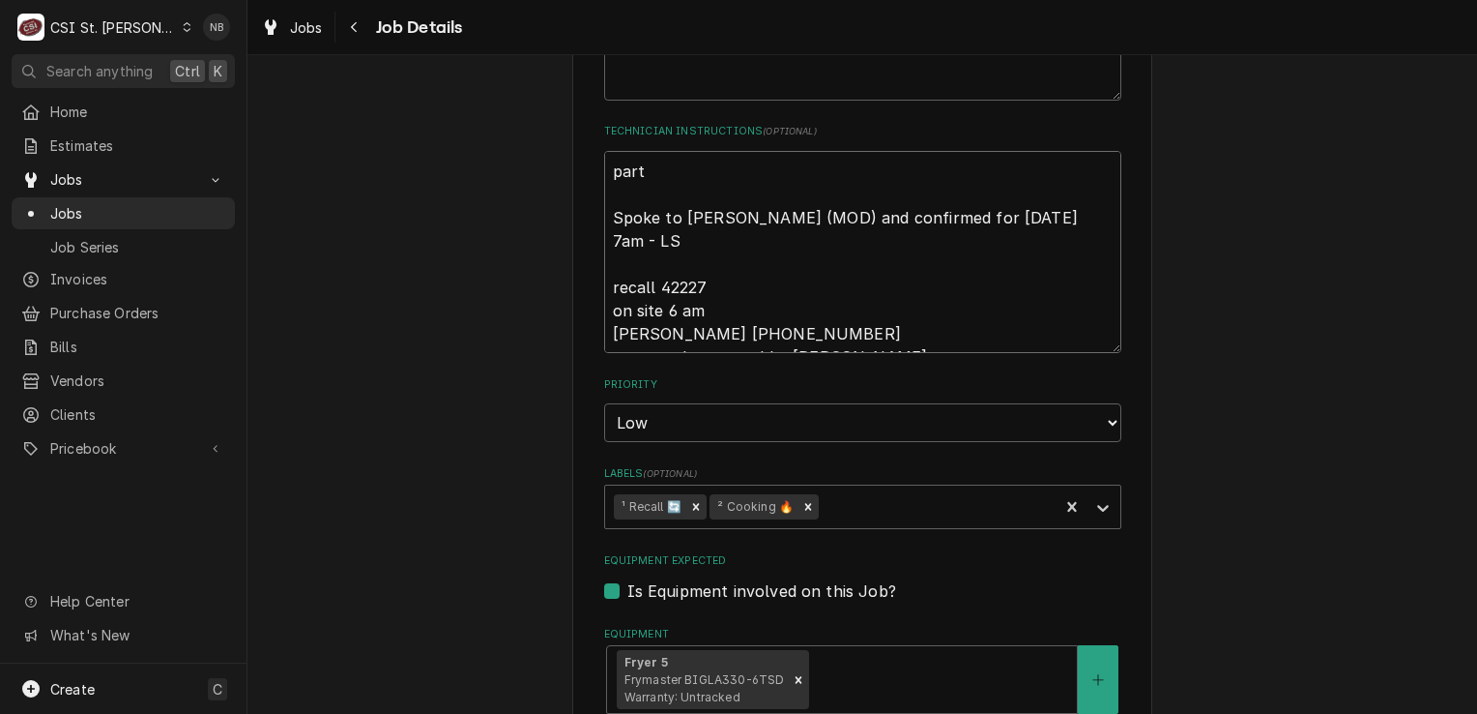
type textarea "x"
type textarea "par Spoke to [PERSON_NAME] (MOD) and confirmed for [DATE] 7am - LS recall 42227…"
type textarea "x"
type textarea "pa Spoke to Carla (MOD) and confirmed for Friday 9/19 at 7am - LS recall 42227 …"
type textarea "x"
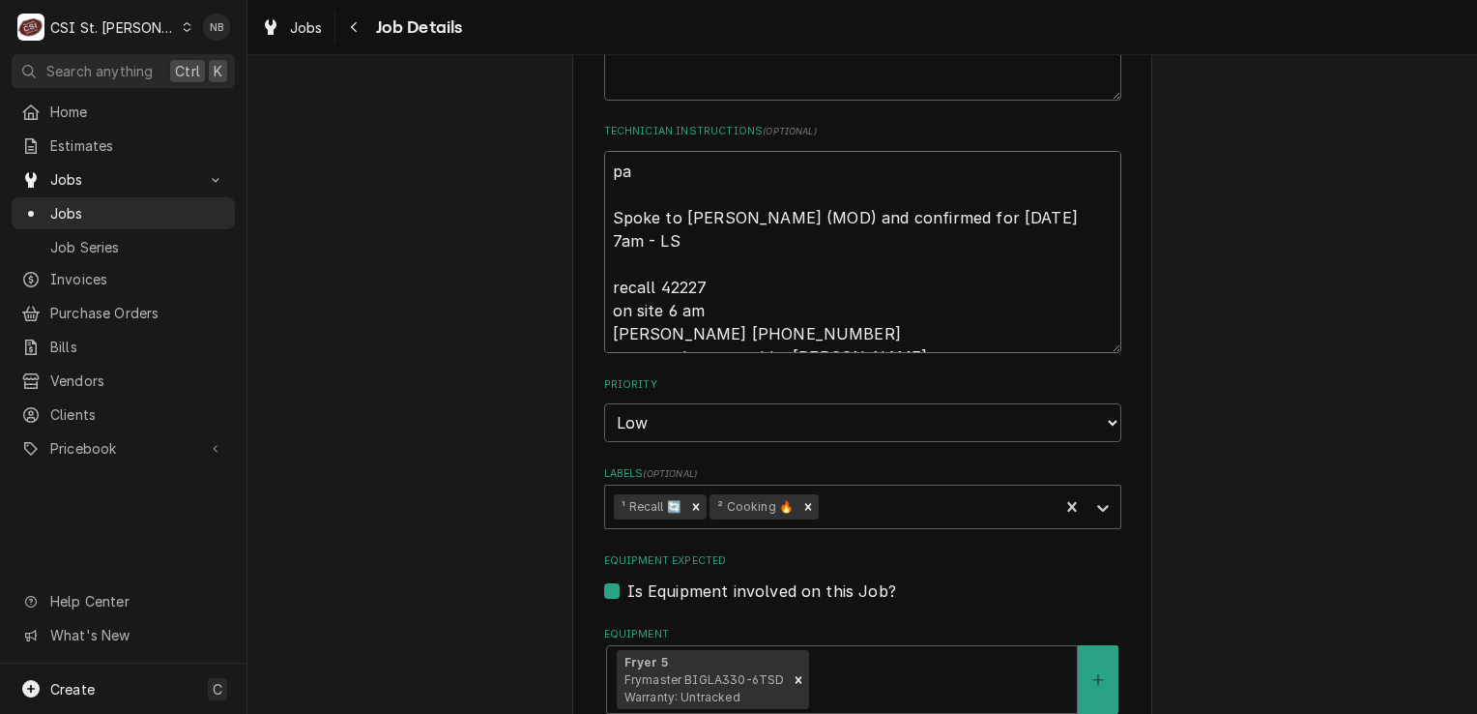
type textarea "p Spoke to Carla (MOD) and confirmed for Friday 9/19 at 7am - LS recall 42227 o…"
type textarea "x"
type textarea "Spoke to Carla (MOD) and confirmed for Friday 9/19 at 7am - LS recall 42227 on …"
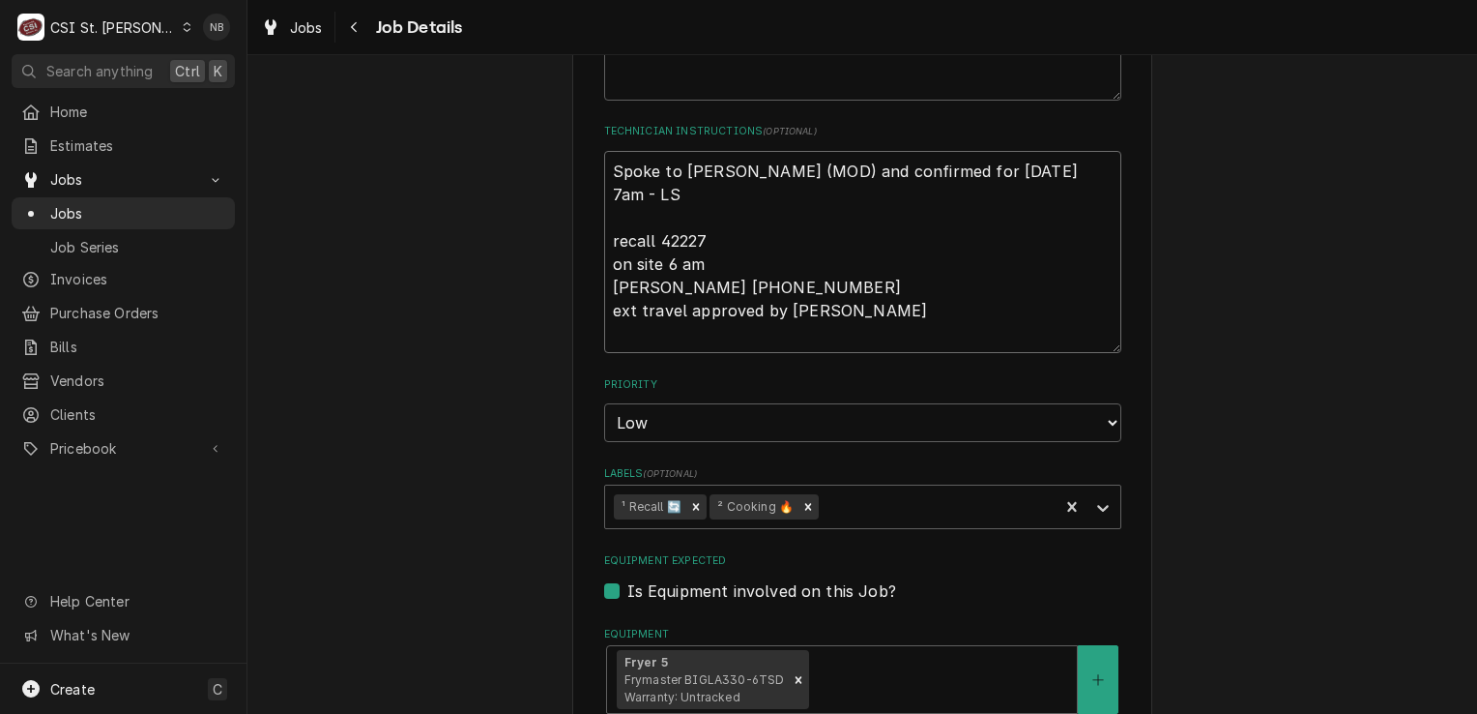
type textarea "x"
type textarea "9 Spoke to Carla (MOD) and confirmed for Friday 9/19 at 7am - LS recall 42227 o…"
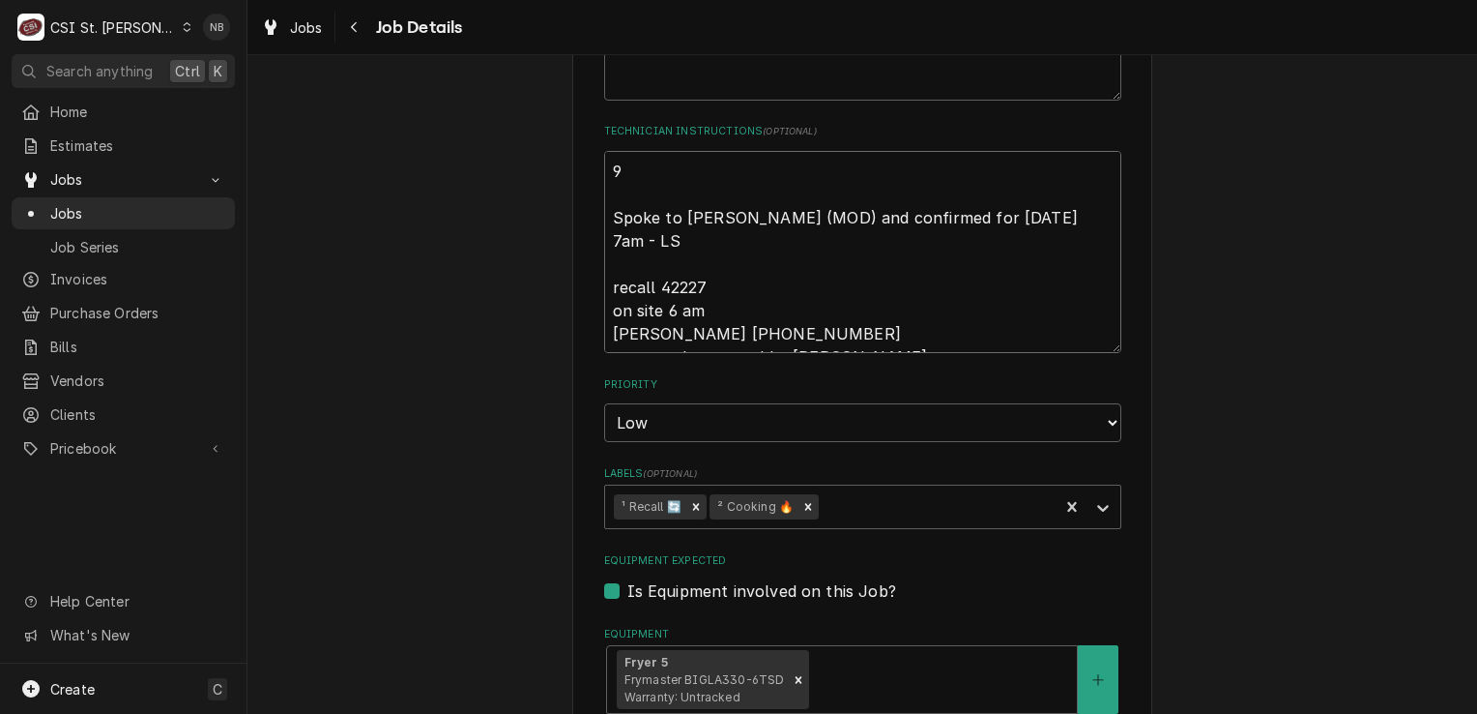
type textarea "x"
type textarea "9/ Spoke to Carla (MOD) and confirmed for Friday 9/19 at 7am - LS recall 42227 …"
type textarea "x"
type textarea "9/1 Spoke to Carla (MOD) and confirmed for Friday 9/19 at 7am - LS recall 42227…"
type textarea "x"
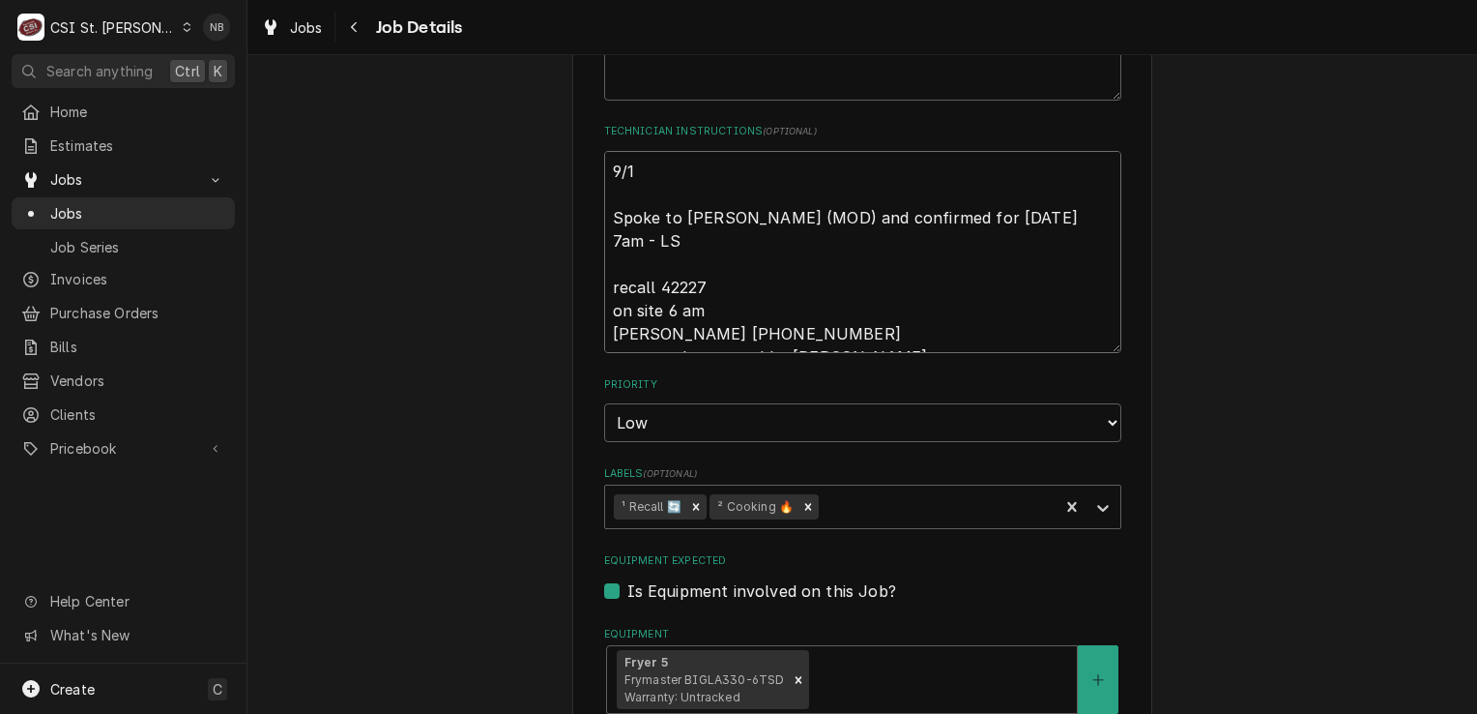
type textarea "9/19 Spoke to Carla (MOD) and confirmed for Friday 9/19 at 7am - LS recall 4222…"
type textarea "x"
type textarea "9/19/ Spoke to Carla (MOD) and confirmed for Friday 9/19 at 7am - LS recall 422…"
type textarea "x"
type textarea "9/19/2 Spoke to Carla (MOD) and confirmed for Friday 9/19 at 7am - LS recall 42…"
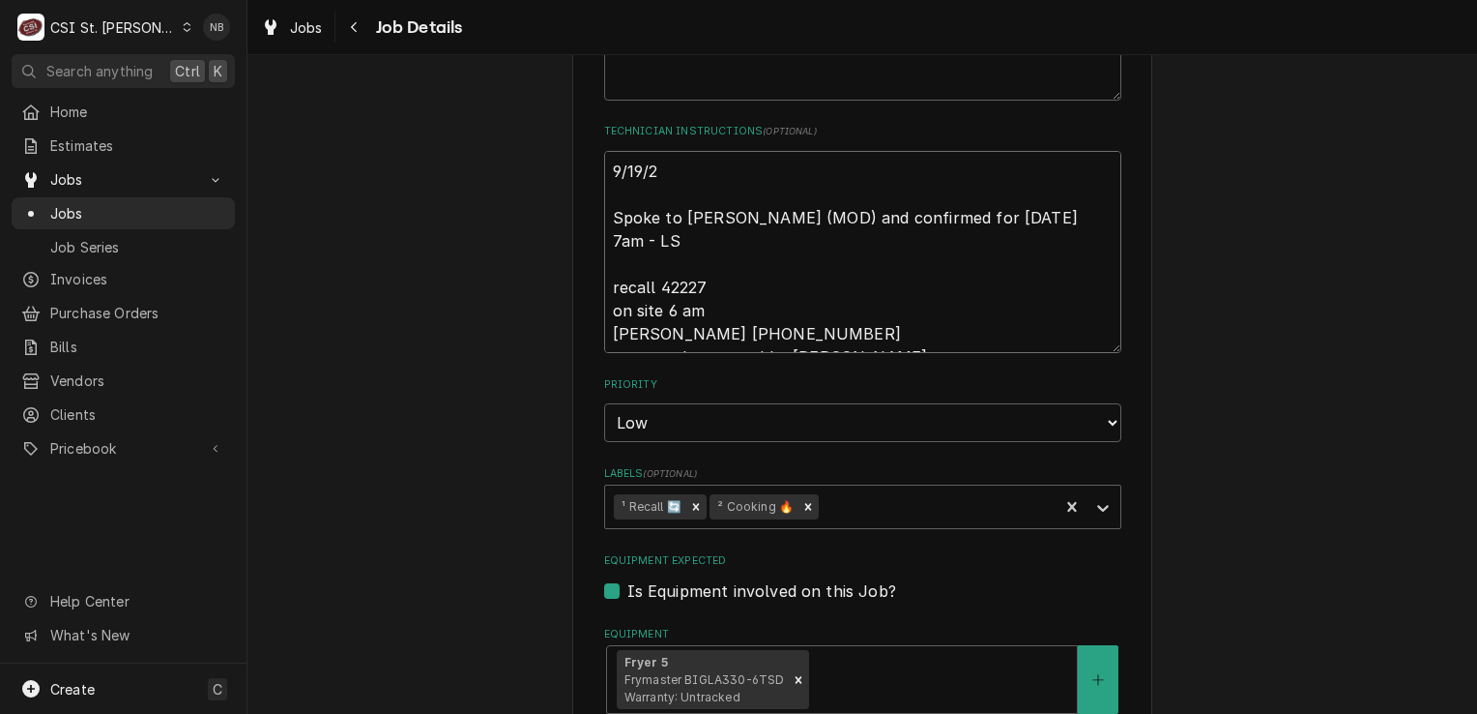
type textarea "x"
type textarea "9/19/25 Spoke to Carla (MOD) and confirmed for Friday 9/19 at 7am - LS recall 4…"
type textarea "x"
type textarea "9/19/25- Spoke to Carla (MOD) and confirmed for Friday 9/19 at 7am - LS recall …"
type textarea "x"
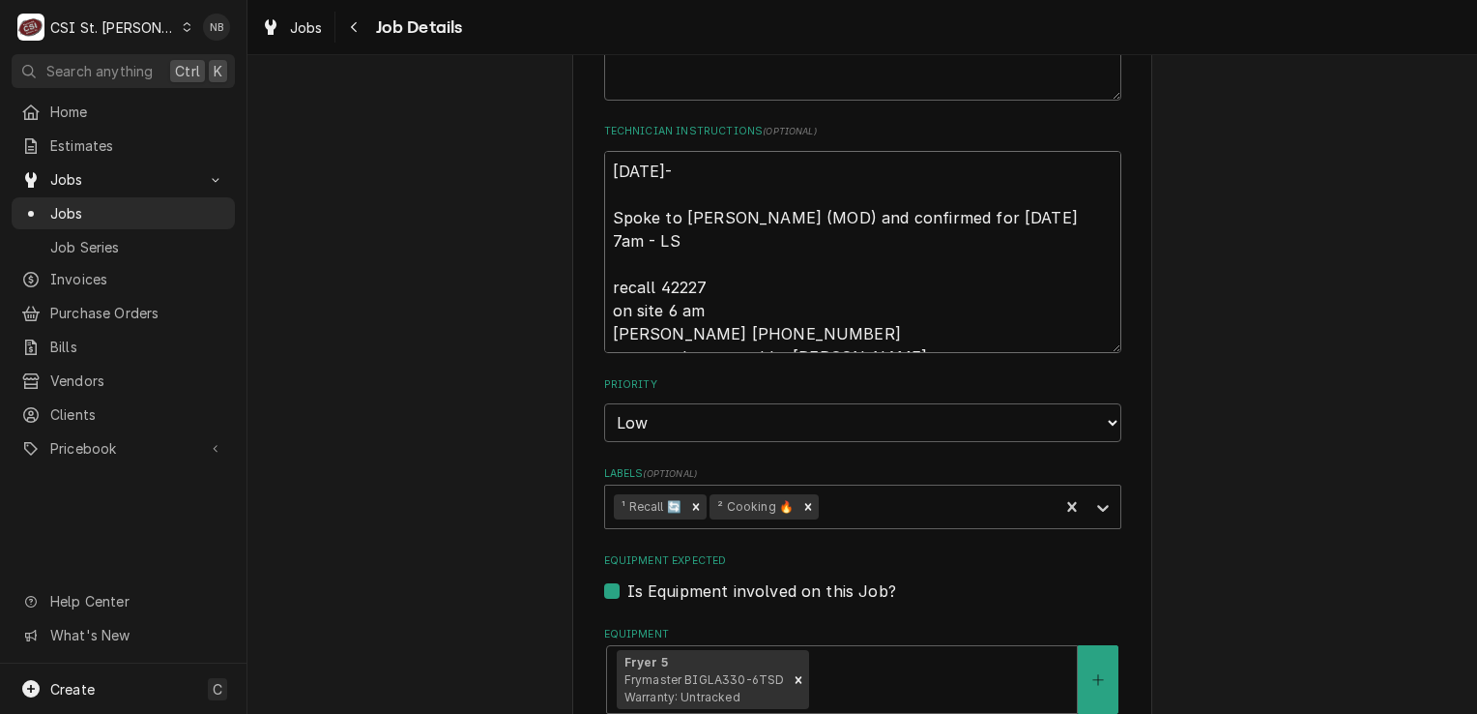
type textarea "9/19/25-P Spoke to Carla (MOD) and confirmed for Friday 9/19 at 7am - LS recall…"
type textarea "x"
type textarea "9/19/25-Pa Spoke to Carla (MOD) and confirmed for Friday 9/19 at 7am - LS recal…"
type textarea "x"
type textarea "9/19/25-Par Spoke to Carla (MOD) and confirmed for Friday 9/19 at 7am - LS reca…"
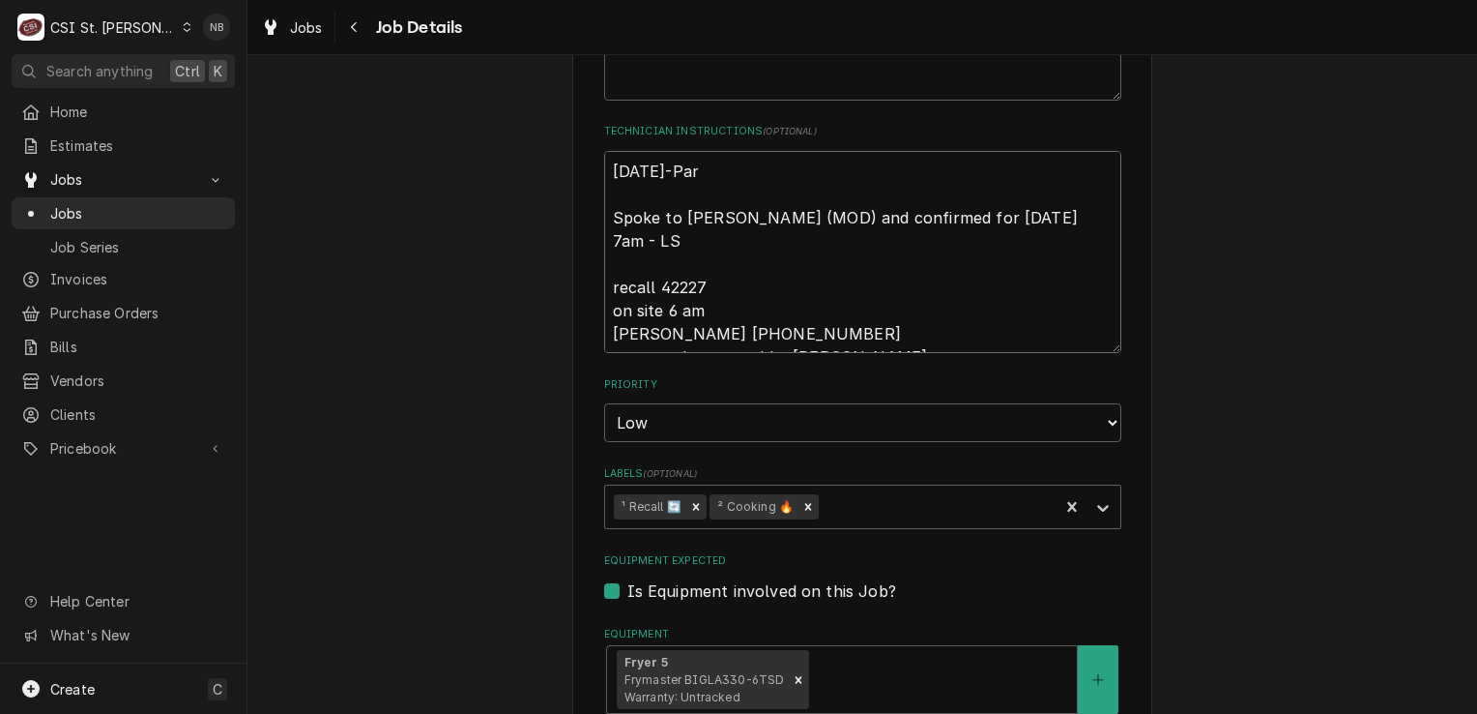
type textarea "x"
type textarea "9/19/25-Part Spoke to Carla (MOD) and confirmed for Friday 9/19 at 7am - LS rec…"
type textarea "x"
type textarea "9/19/25-Parts Spoke to Carla (MOD) and confirmed for Friday 9/19 at 7am - LS re…"
type textarea "x"
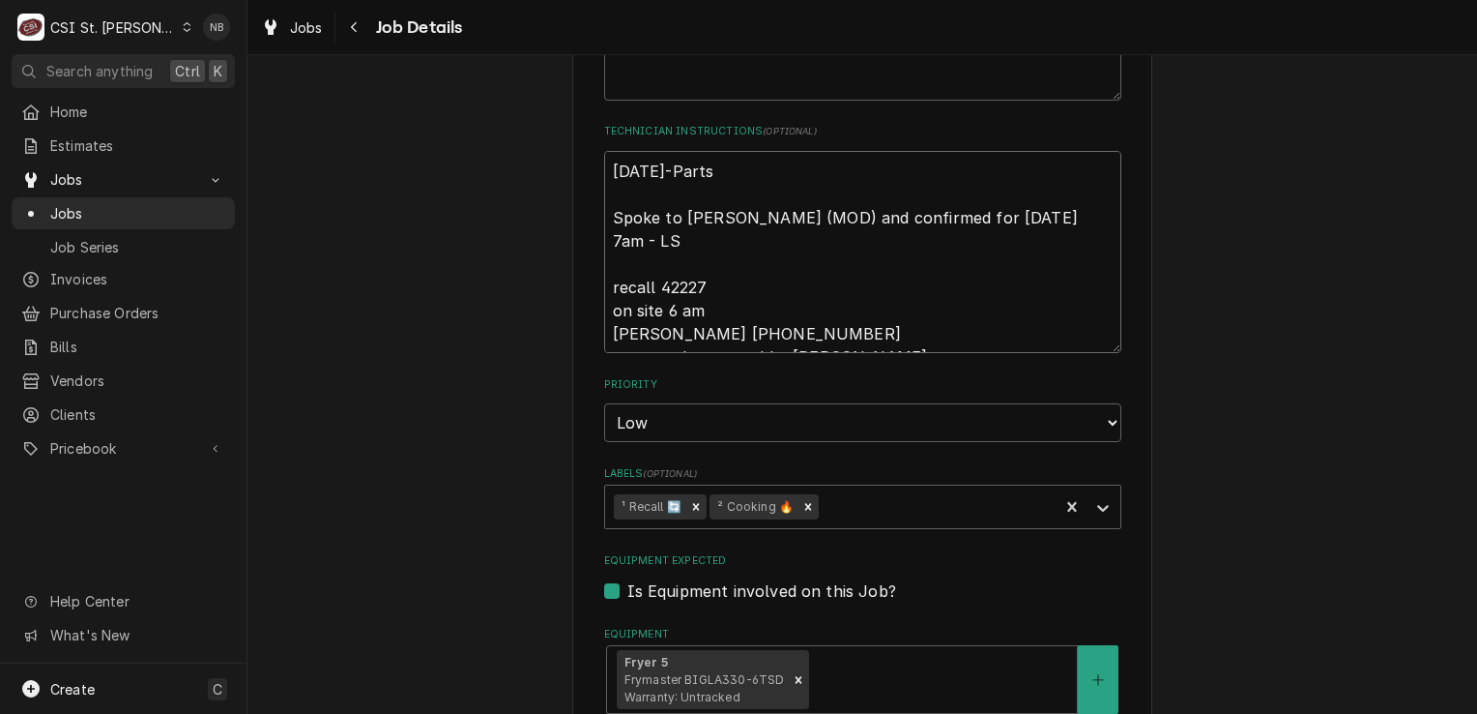
type textarea "9/19/25-Parts Spoke to Carla (MOD) and confirmed for Friday 9/19 at 7am - LS re…"
type textarea "x"
type textarea "9/19/25-Parts o Spoke to Carla (MOD) and confirmed for Friday 9/19 at 7am - LS …"
type textarea "x"
type textarea "9/19/25-Parts on Spoke to Carla (MOD) and confirmed for Friday 9/19 at 7am - LS…"
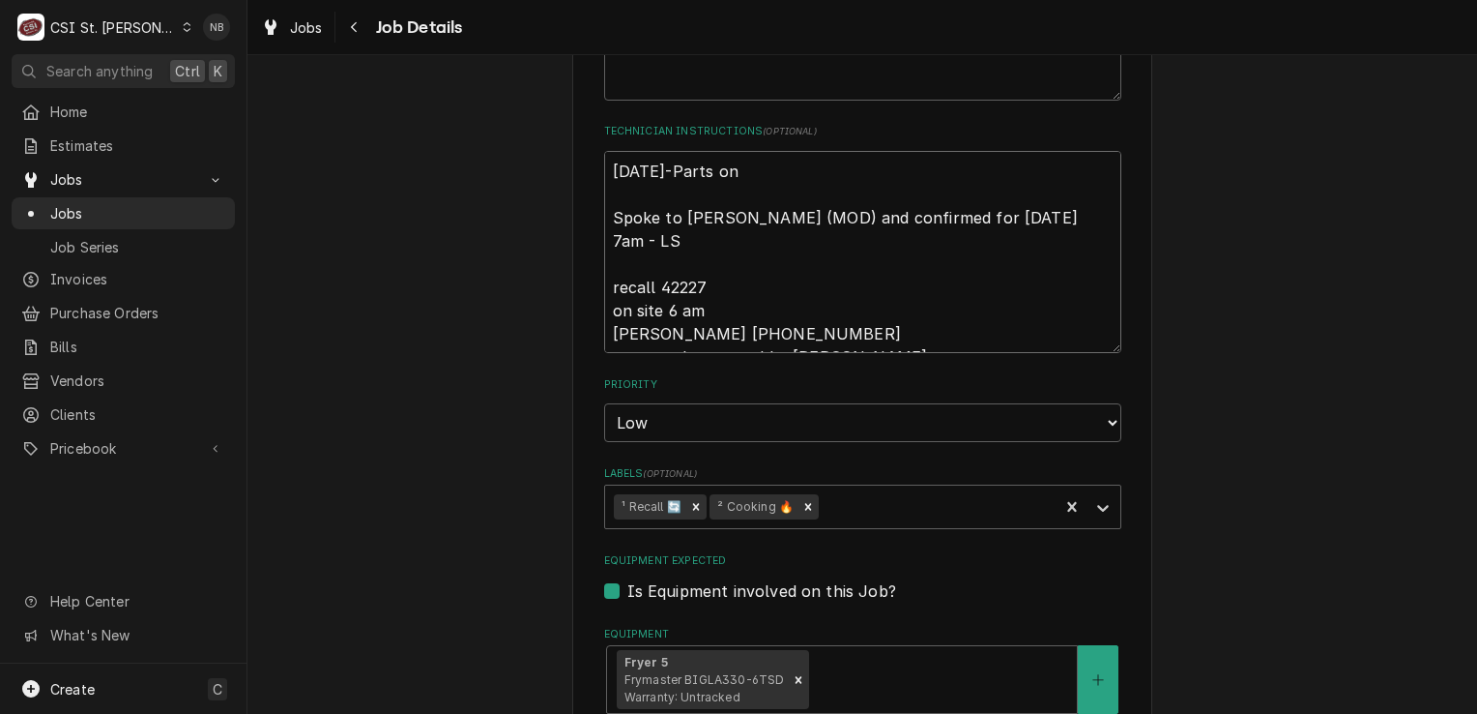
type textarea "x"
type textarea "9/19/25-Parts on Spoke to Carla (MOD) and confirmed for Friday 9/19 at 7am - LS…"
type textarea "x"
type textarea "9/19/25-Parts on S Spoke to Carla (MOD) and confirmed for Friday 9/19 at 7am - …"
type textarea "x"
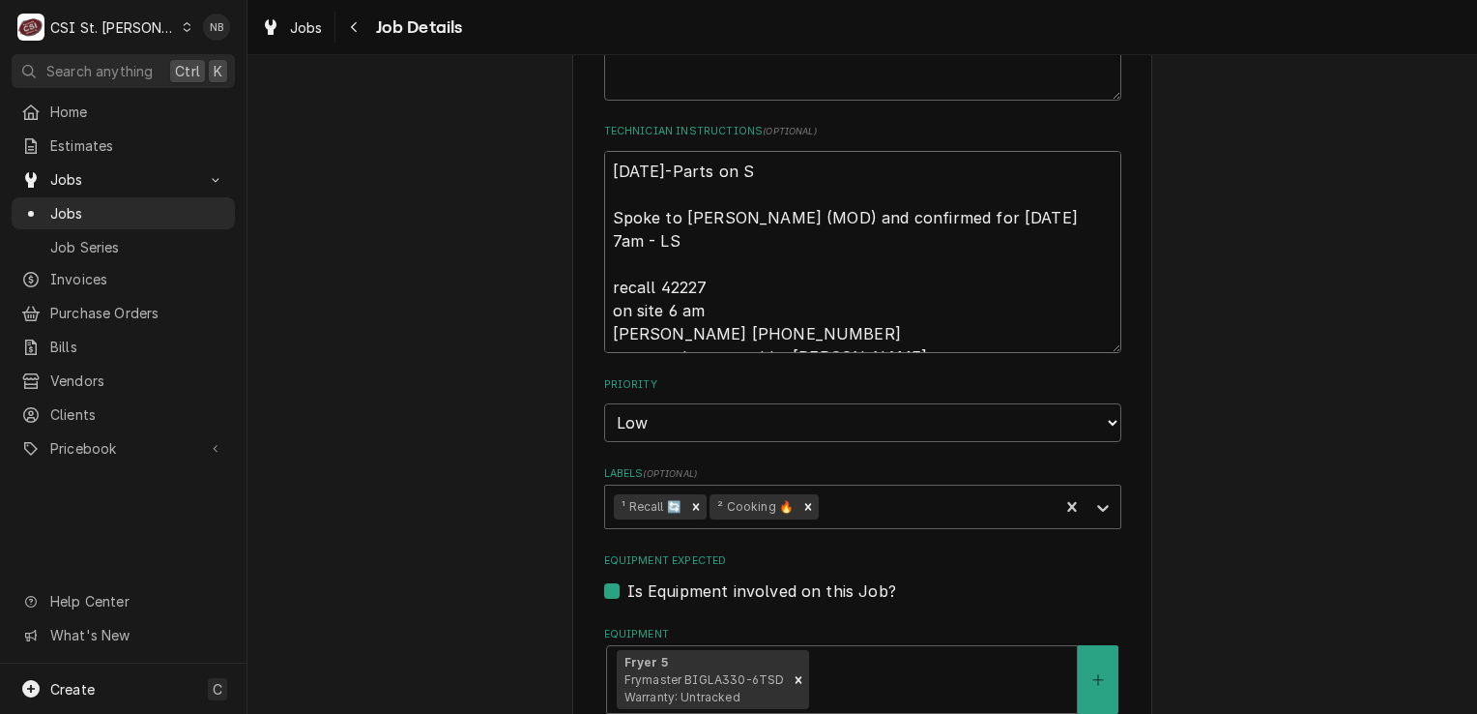
type textarea "9/19/25-Parts on Sh Spoke to Carla (MOD) and confirmed for Friday 9/19 at 7am -…"
type textarea "x"
type textarea "9/19/25-Parts on S Spoke to Carla (MOD) and confirmed for Friday 9/19 at 7am - …"
type textarea "x"
type textarea "9/19/25-Parts on Spoke to Carla (MOD) and confirmed for Friday 9/19 at 7am - LS…"
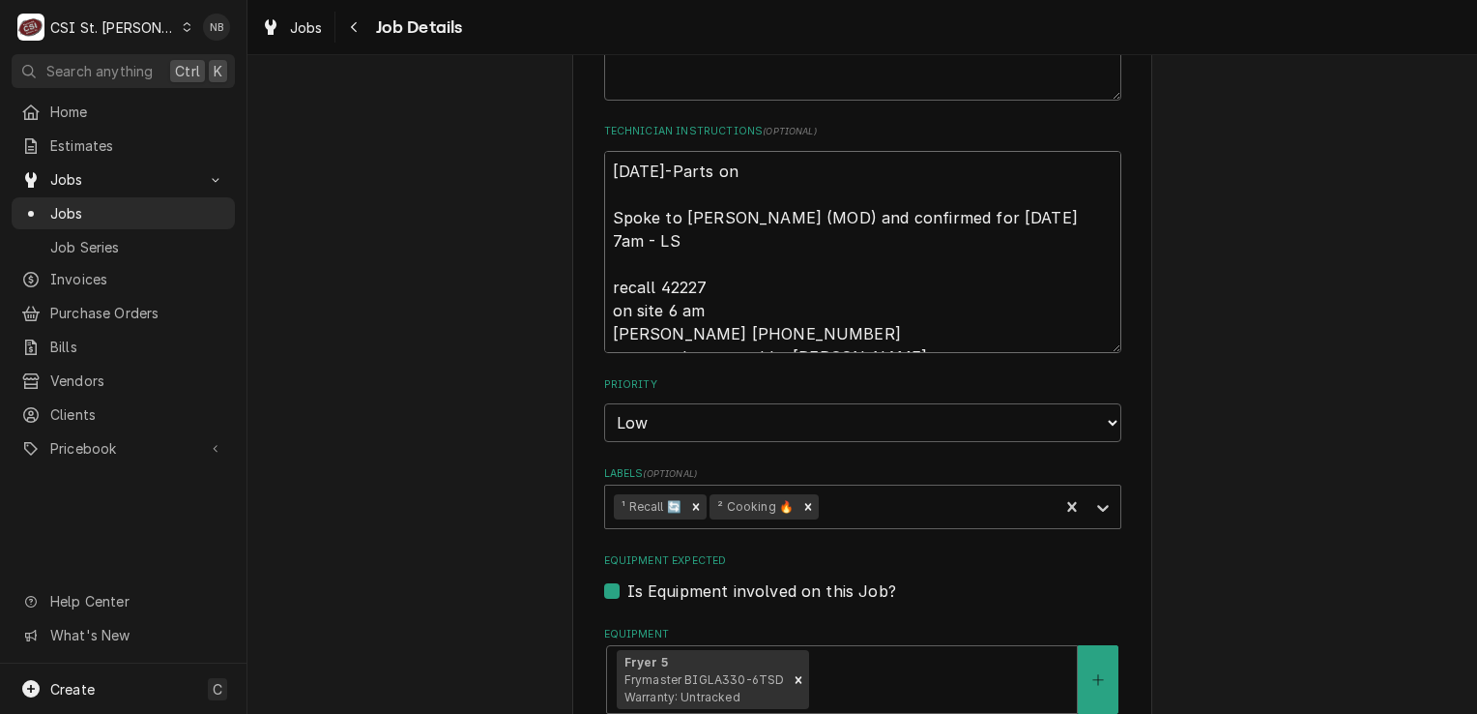
type textarea "x"
type textarea "9/19/25-Parts on S Spoke to Carla (MOD) and confirmed for Friday 9/19 at 7am - …"
type textarea "x"
type textarea "9/19/25-Parts on Spoke to Carla (MOD) and confirmed for Friday 9/19 at 7am - LS…"
type textarea "x"
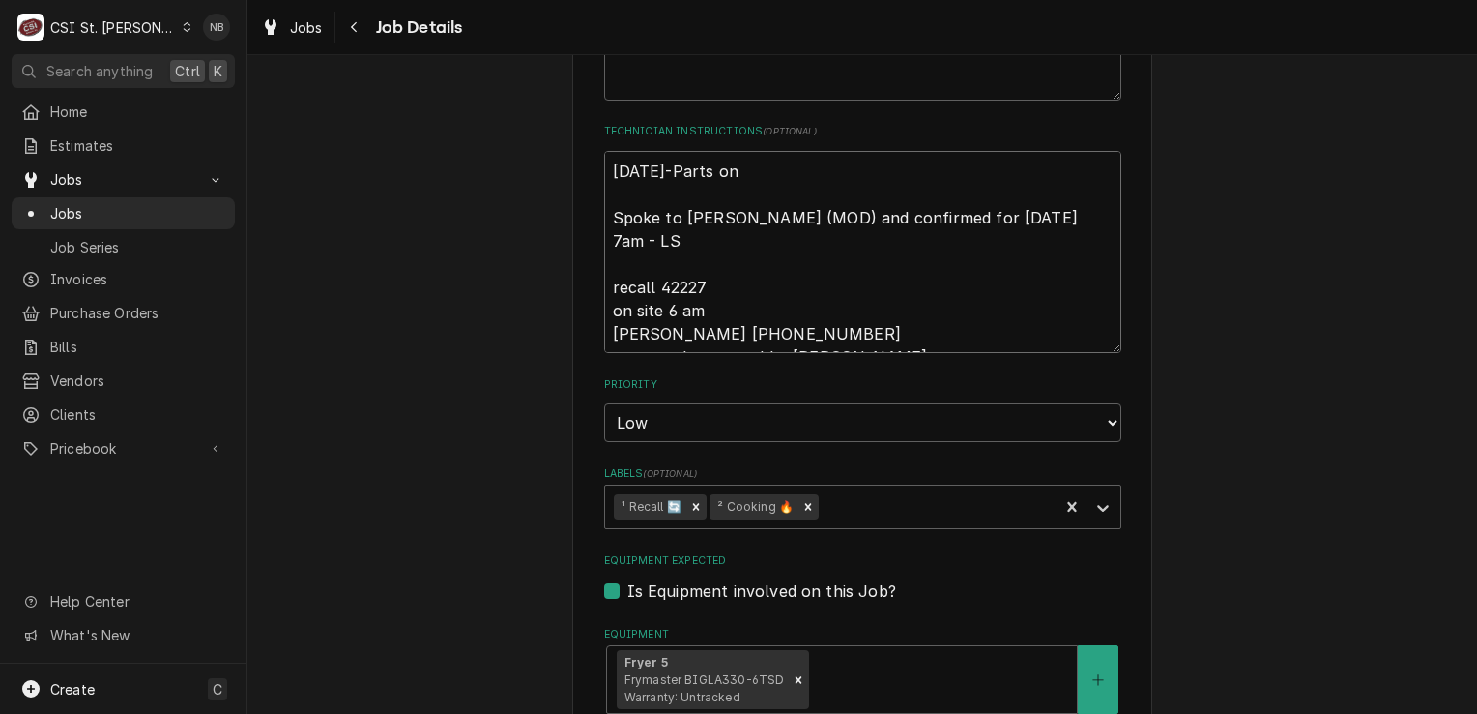
type textarea "9/19/25-Parts on s Spoke to Carla (MOD) and confirmed for Friday 9/19 at 7am - …"
type textarea "x"
type textarea "9/19/25-Parts on sh Spoke to Carla (MOD) and confirmed for Friday 9/19 at 7am -…"
type textarea "x"
type textarea "9/19/25-Parts on shel Spoke to Carla (MOD) and confirmed for Friday 9/19 at 7am…"
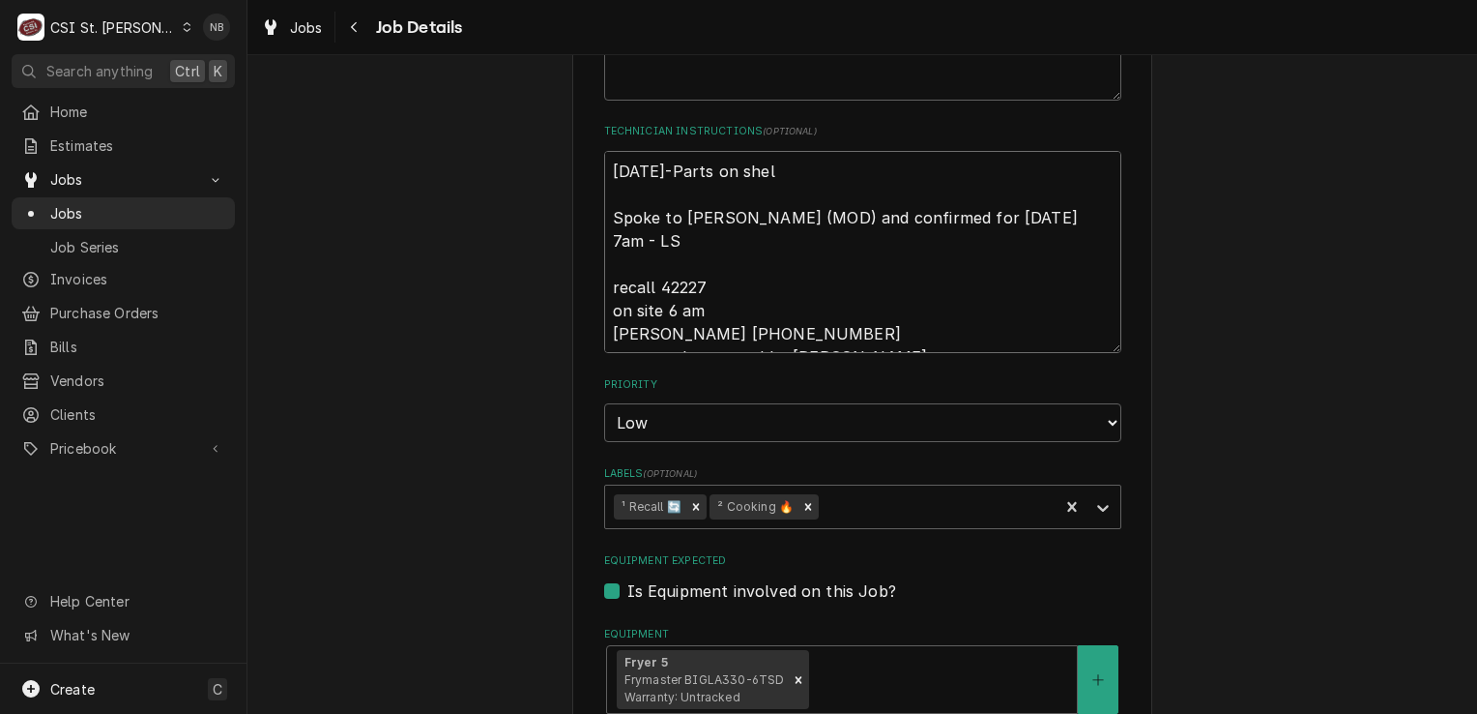
type textarea "x"
type textarea "9/19/25-Parts on shelf Spoke to Carla (MOD) and confirmed for Friday 9/19 at 7a…"
type textarea "x"
type textarea "9/19/25-Parts on shel Spoke to Carla (MOD) and confirmed for Friday 9/19 at 7am…"
type textarea "x"
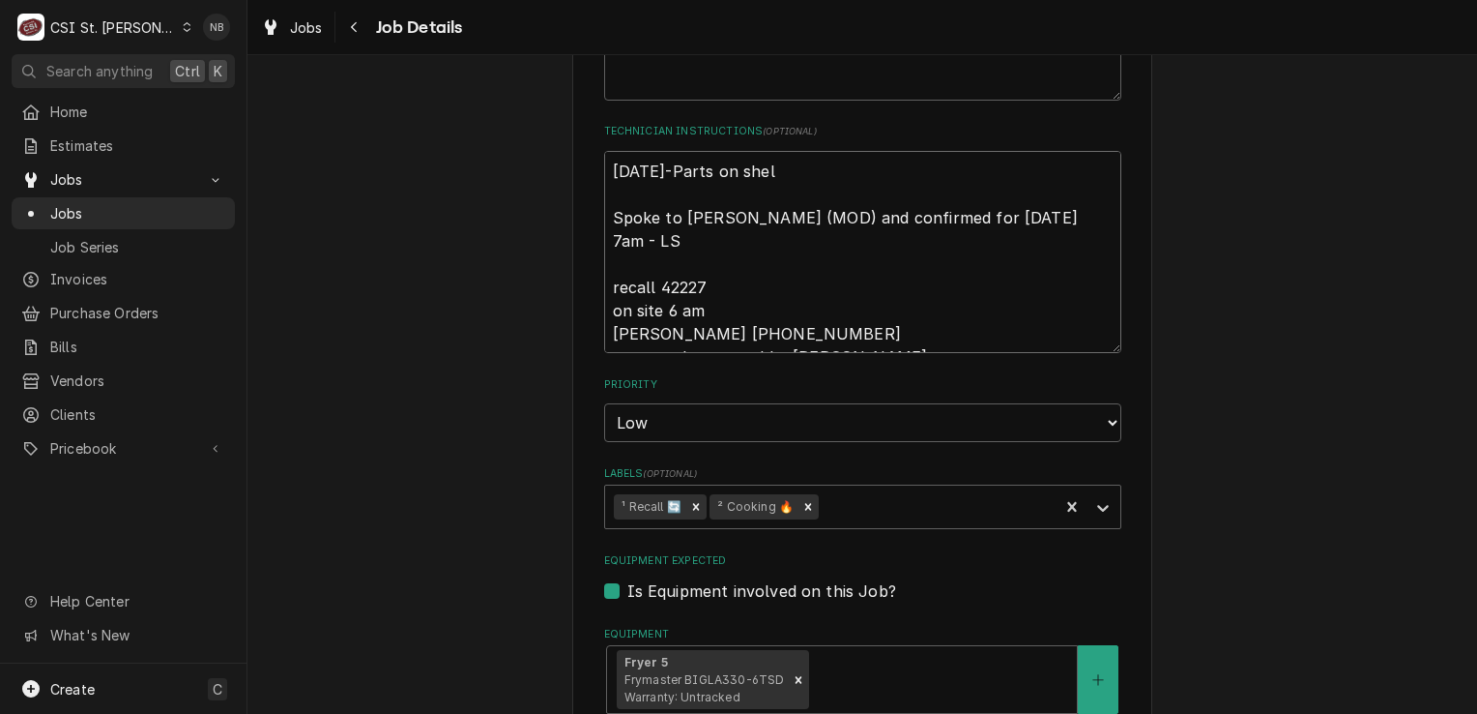
type textarea "9/19/25-Parts on she Spoke to Carla (MOD) and confirmed for Friday 9/19 at 7am …"
type textarea "x"
type textarea "9/19/25-Parts on sh Spoke to Carla (MOD) and confirmed for Friday 9/19 at 7am -…"
type textarea "x"
type textarea "9/19/25-Parts on s Spoke to Carla (MOD) and confirmed for Friday 9/19 at 7am - …"
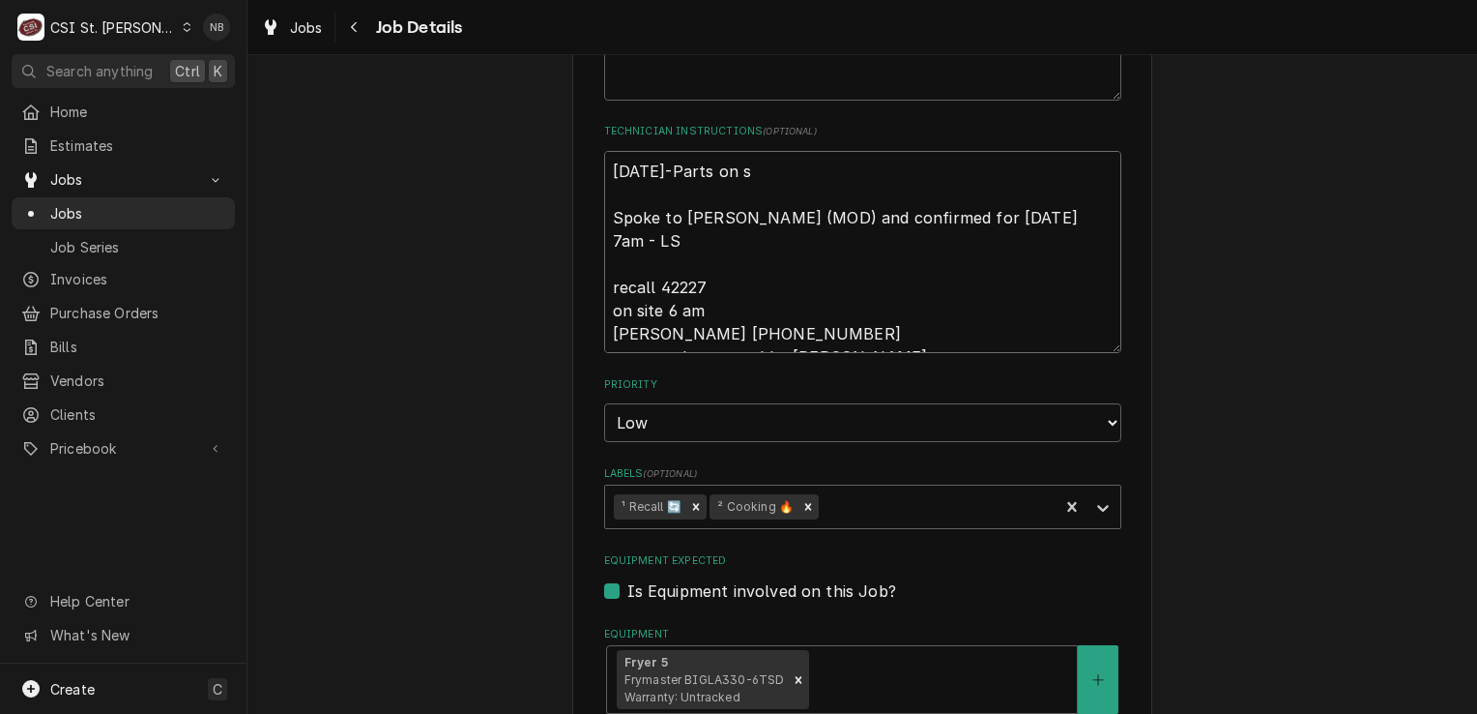
type textarea "x"
type textarea "9/19/25-Parts on Spoke to Carla (MOD) and confirmed for Friday 9/19 at 7am - LS…"
type textarea "x"
type textarea "9/19/25-Parts on E Spoke to Carla (MOD) and confirmed for Friday 9/19 at 7am - …"
type textarea "x"
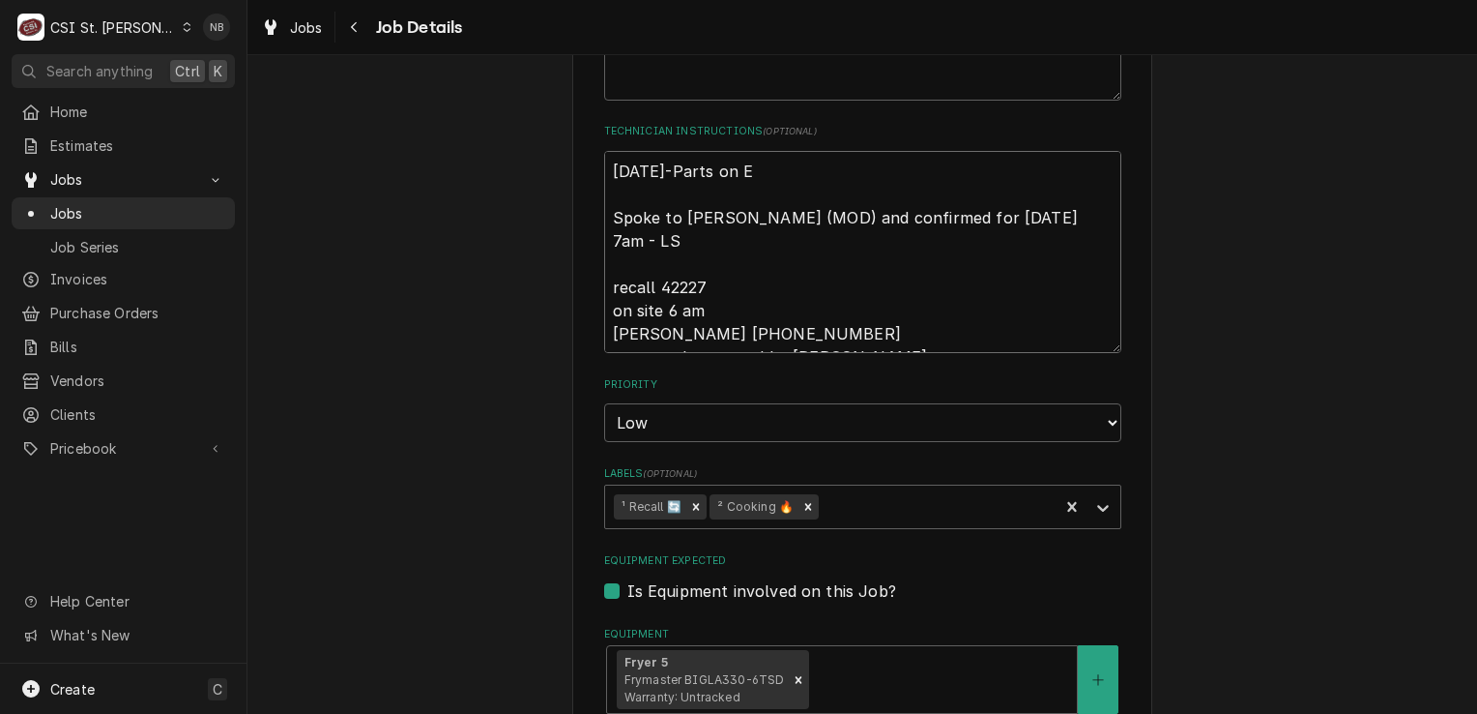
type textarea "9/19/25-Parts on Er Spoke to Carla (MOD) and confirmed for Friday 9/19 at 7am -…"
type textarea "x"
type textarea "9/19/25-Parts on Eri Spoke to Carla (MOD) and confirmed for Friday 9/19 at 7am …"
type textarea "x"
type textarea "9/19/25-Parts on Eric Spoke to Carla (MOD) and confirmed for Friday 9/19 at 7am…"
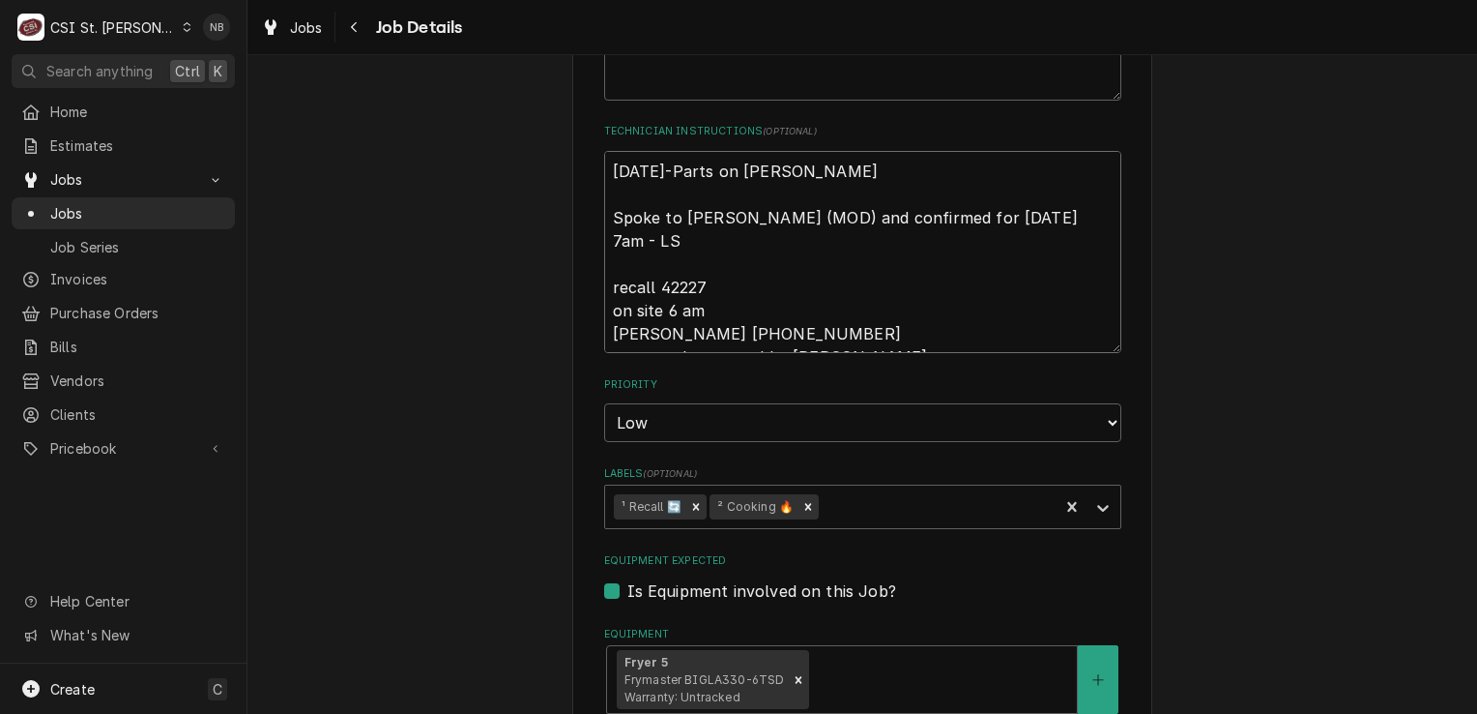
type textarea "x"
type textarea "9/19/25-Parts on Erick Spoke to Carla (MOD) and confirmed for Friday 9/19 at 7a…"
type textarea "x"
type textarea "9/19/25-Parts on Erick Spoke to Carla (MOD) and confirmed for Friday 9/19 at 7a…"
type textarea "x"
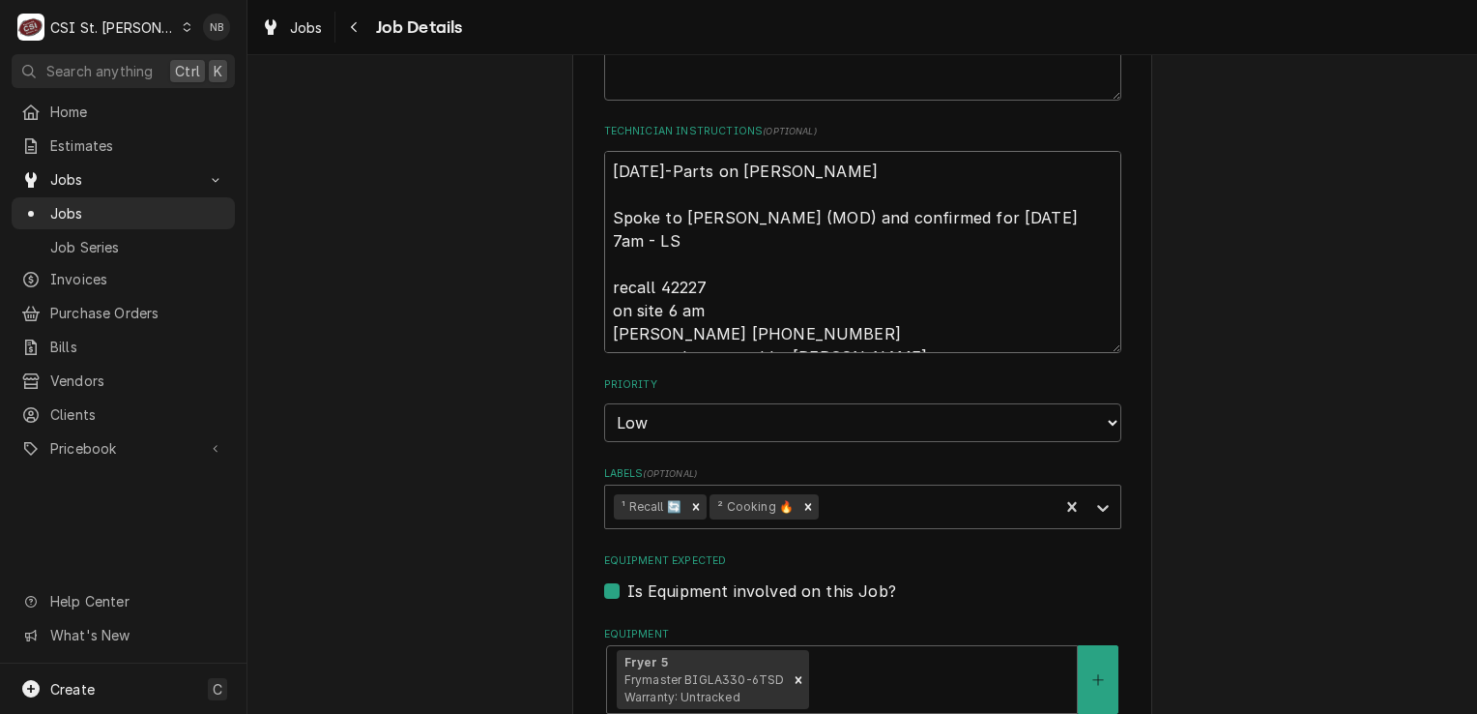
type textarea "9/19/25-Parts on Erick H Spoke to Carla (MOD) and confirmed for Friday 9/19 at …"
type textarea "x"
type textarea "9/19/25-Parts on Erick H Spoke to Carla (MOD) and confirmed for Friday 9/19 at …"
type textarea "x"
type textarea "9/19/25-Parts on Erick H S Spoke to Carla (MOD) and confirmed for Friday 9/19 a…"
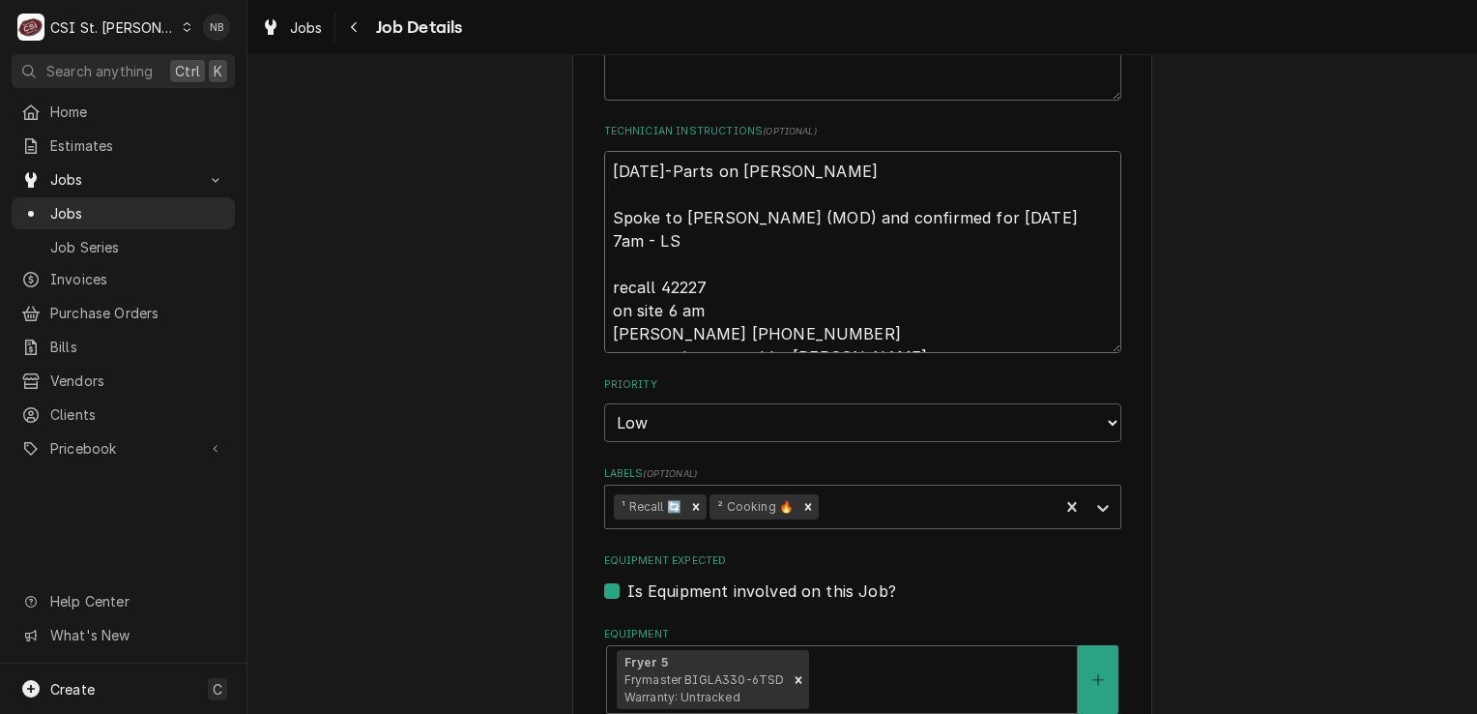
type textarea "x"
type textarea "9/19/25-Parts on Erick H Sh Spoke to Carla (MOD) and confirmed for Friday 9/19 …"
type textarea "x"
type textarea "9/19/25-Parts on Erick H She Spoke to Carla (MOD) and confirmed for Friday 9/19…"
type textarea "x"
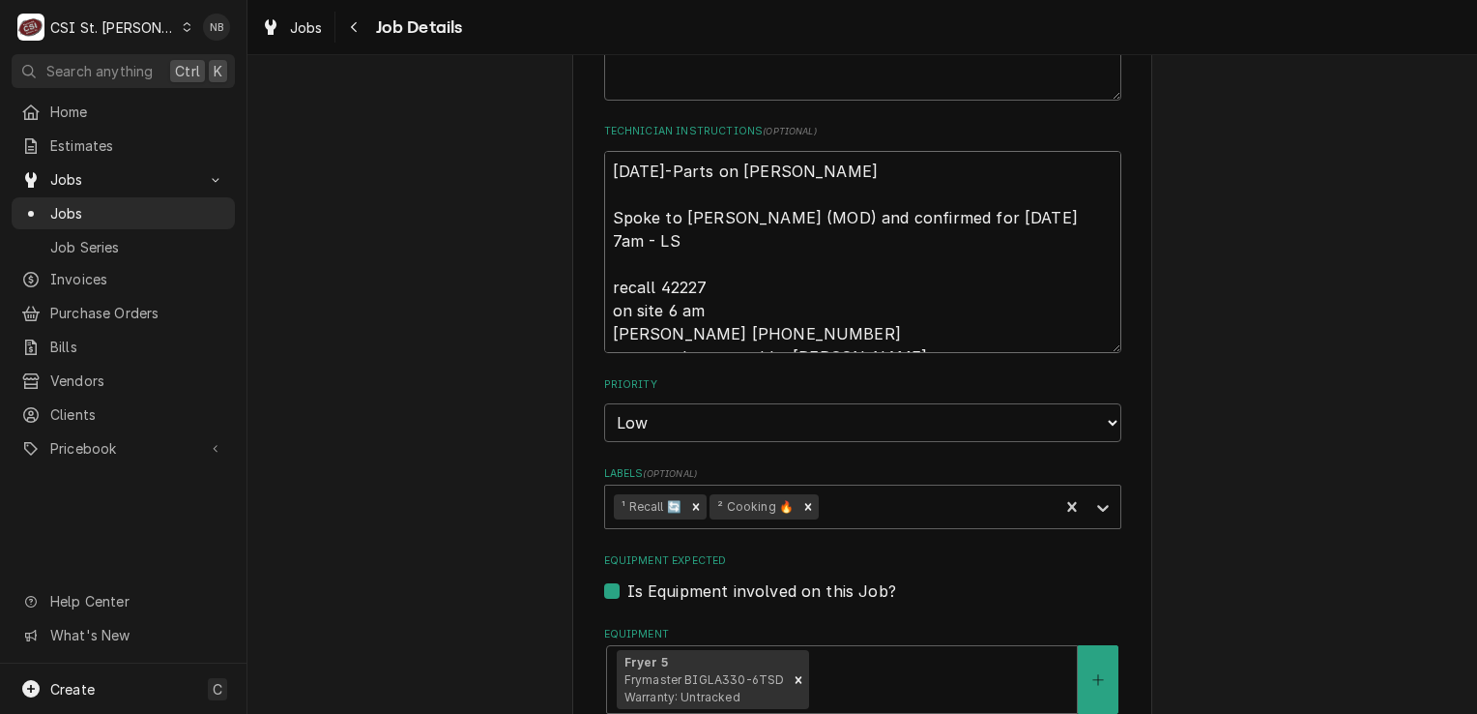
type textarea "9/19/25-Parts on Erick H Shel Spoke to Carla (MOD) and confirmed for Friday 9/1…"
type textarea "x"
type textarea "9/19/25-Parts on Erick H Shelf Spoke to Carla (MOD) and confirmed for Friday 9/…"
type textarea "x"
type textarea "9/19/25-Parts on Erick H Shelf. Spoke to Carla (MOD) and confirmed for Friday 9…"
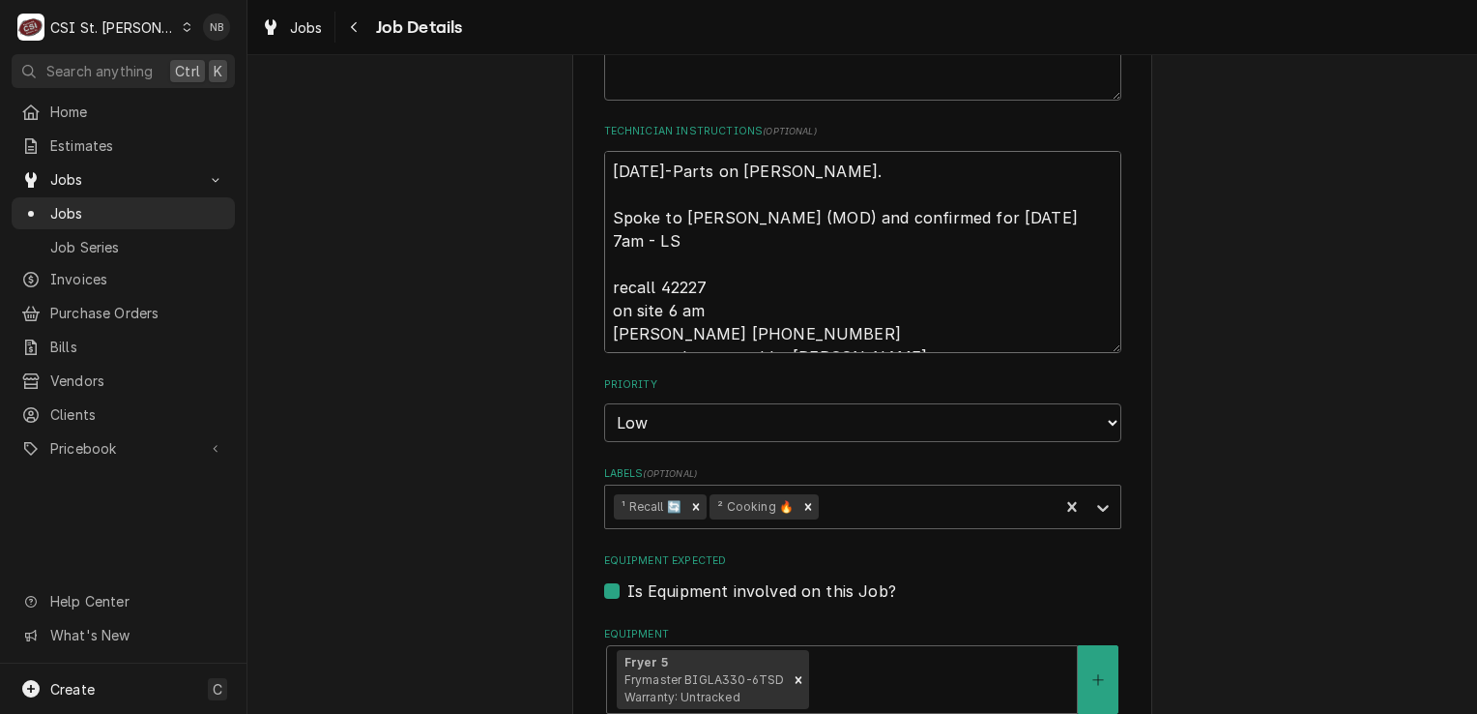
type textarea "x"
type textarea "9/19/25-Parts on Erick H Shelf. Spoke to Carla (MOD) and confirmed for Friday 9…"
click at [1193, 345] on div "KIRKHUFF MANAGEMENT INC McDonalds #14290 Potosi / 800 E High St, Potosi, MO 636…" at bounding box center [863, 495] width 1230 height 1806
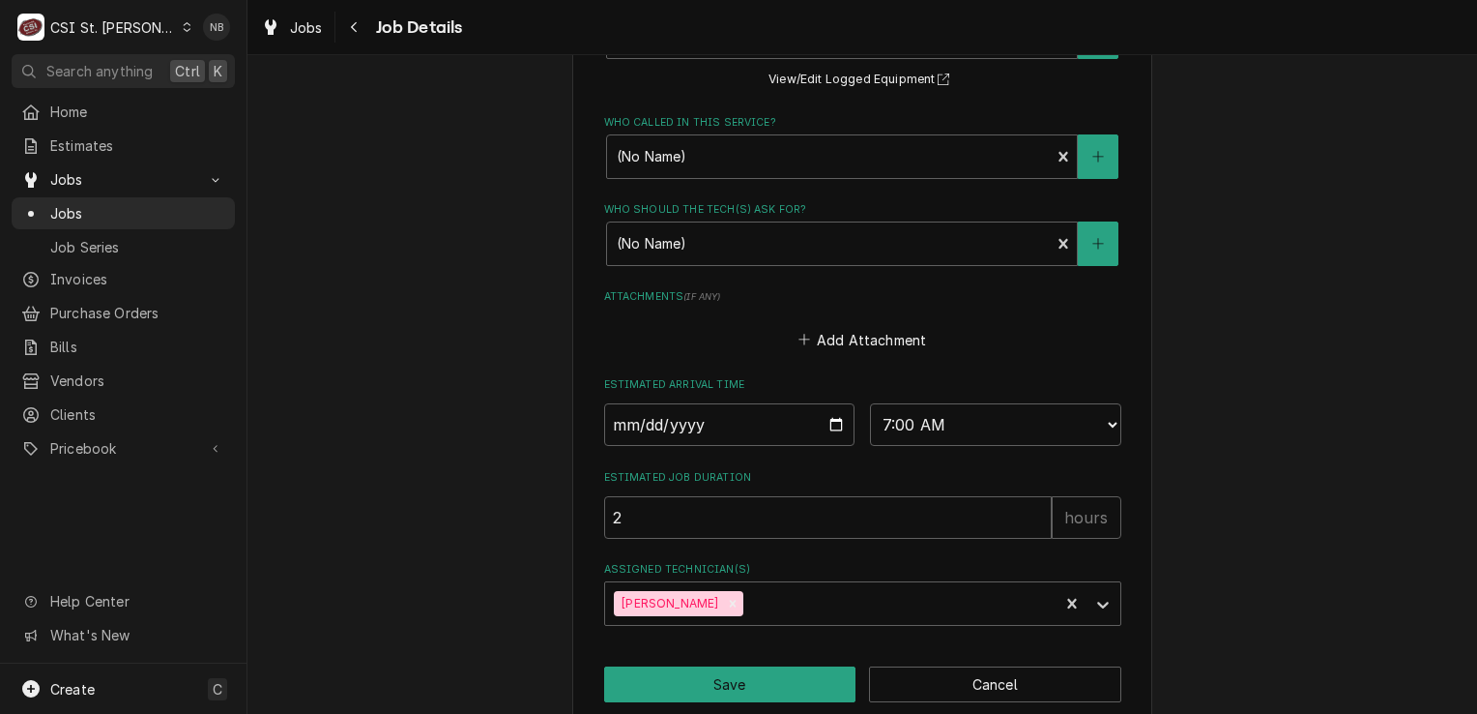
scroll to position [1163, 0]
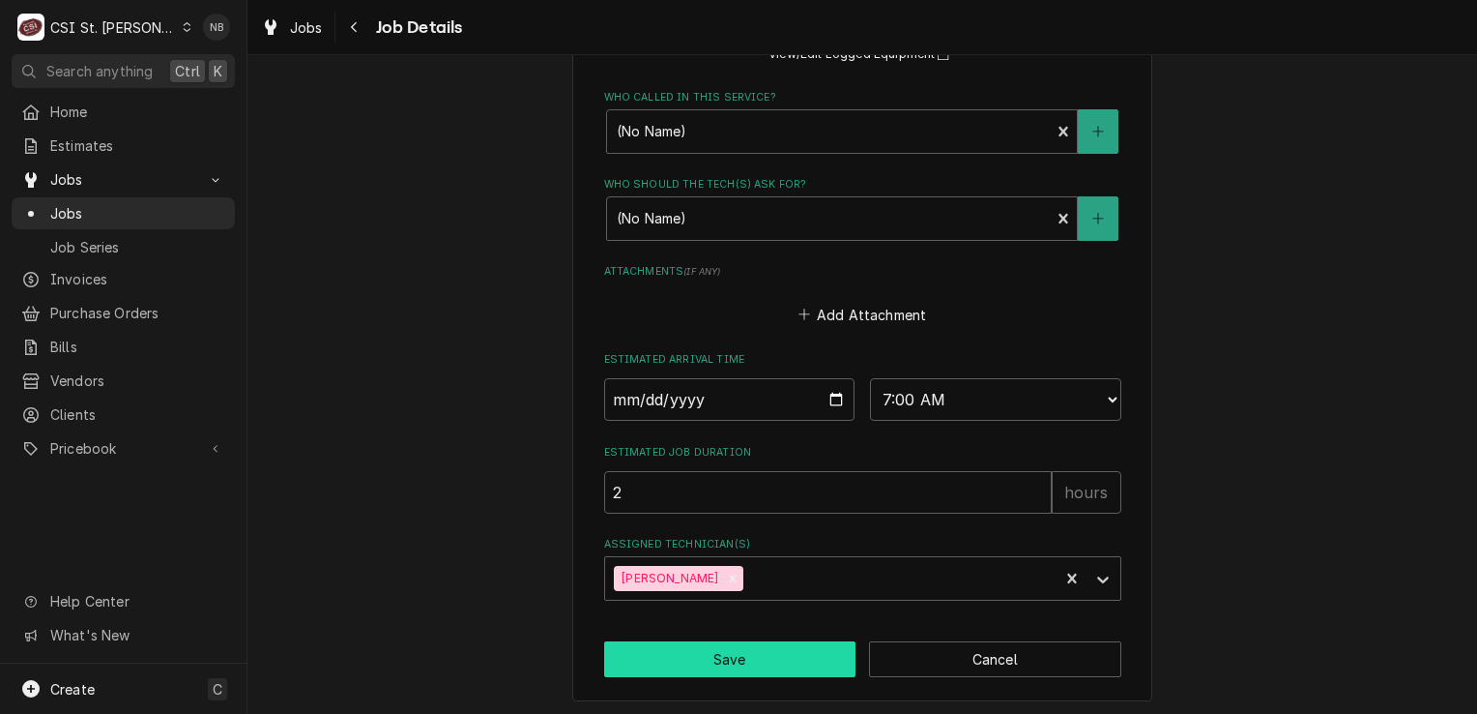
click at [739, 643] on button "Save" at bounding box center [730, 659] width 252 height 36
type textarea "x"
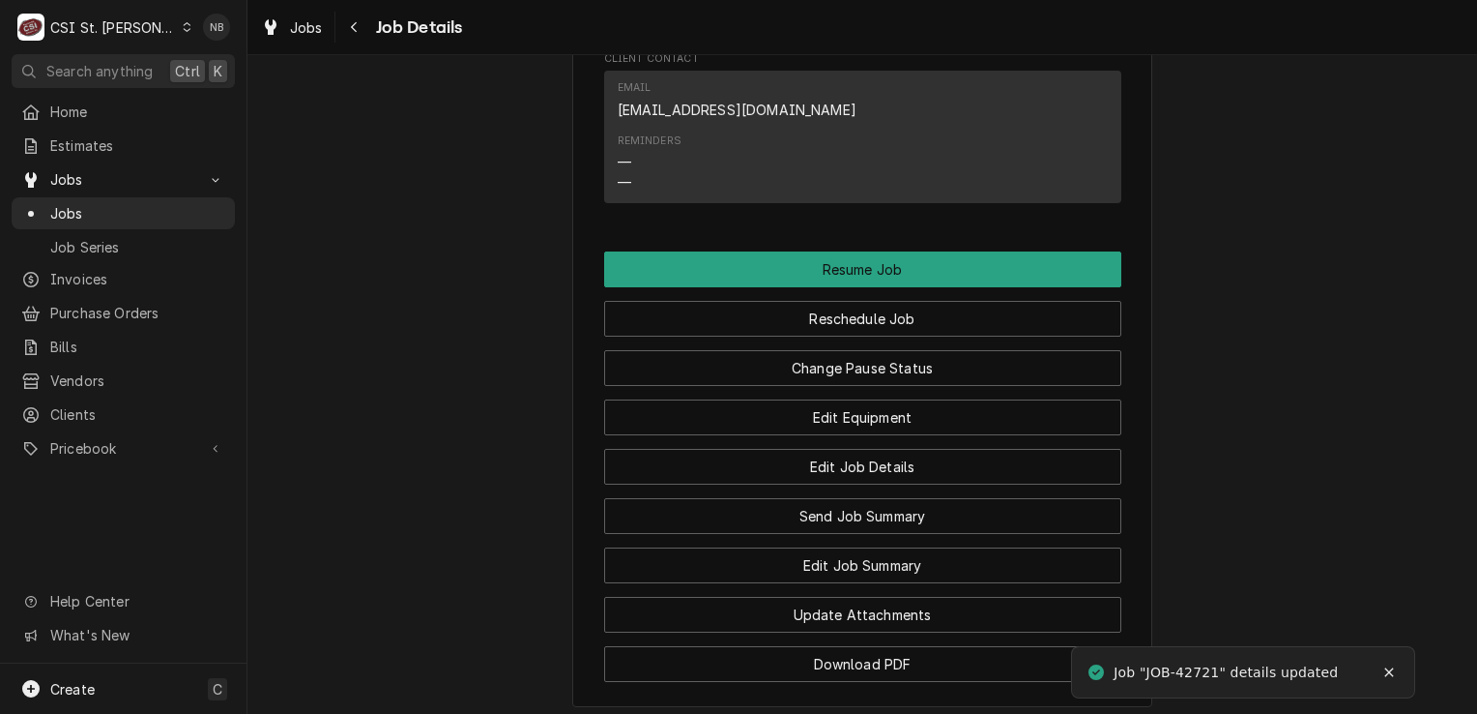
scroll to position [2514, 0]
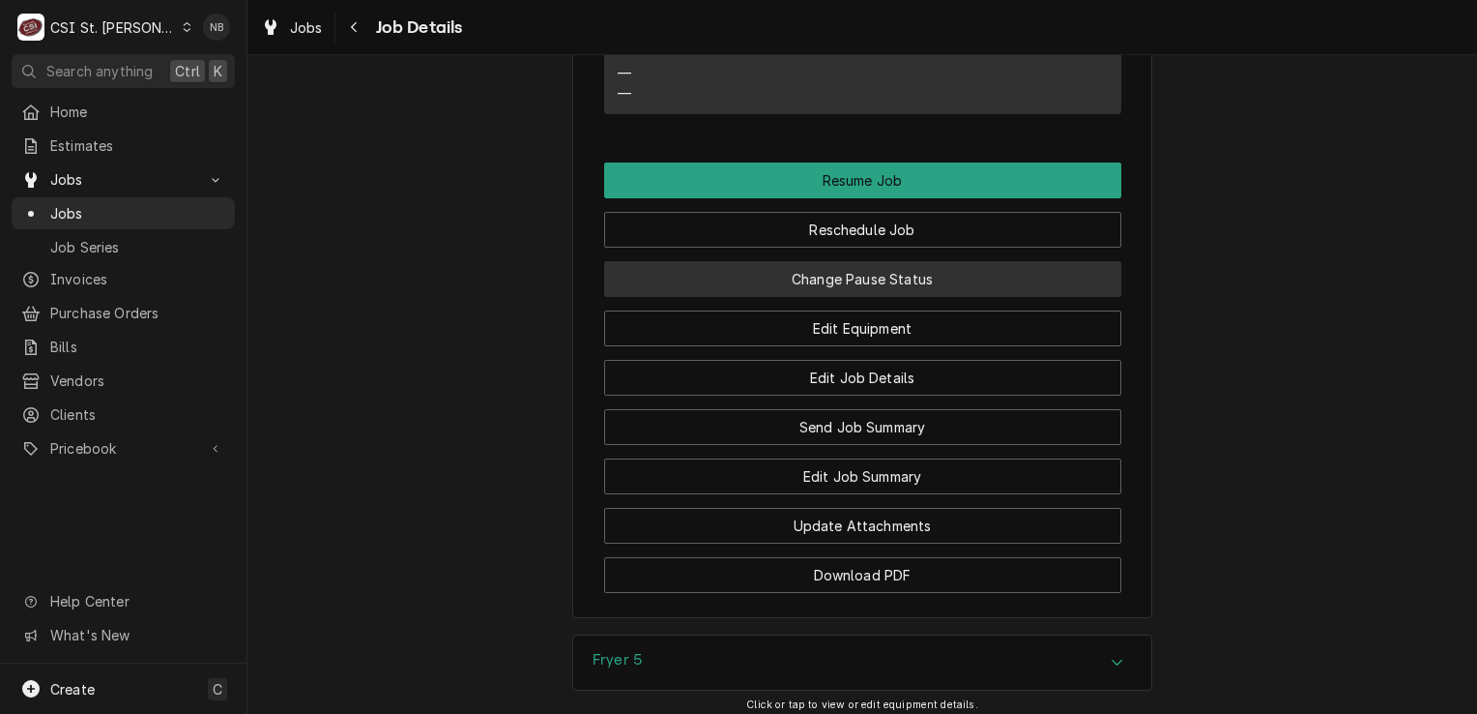
click at [909, 297] on button "Change Pause Status" at bounding box center [862, 279] width 517 height 36
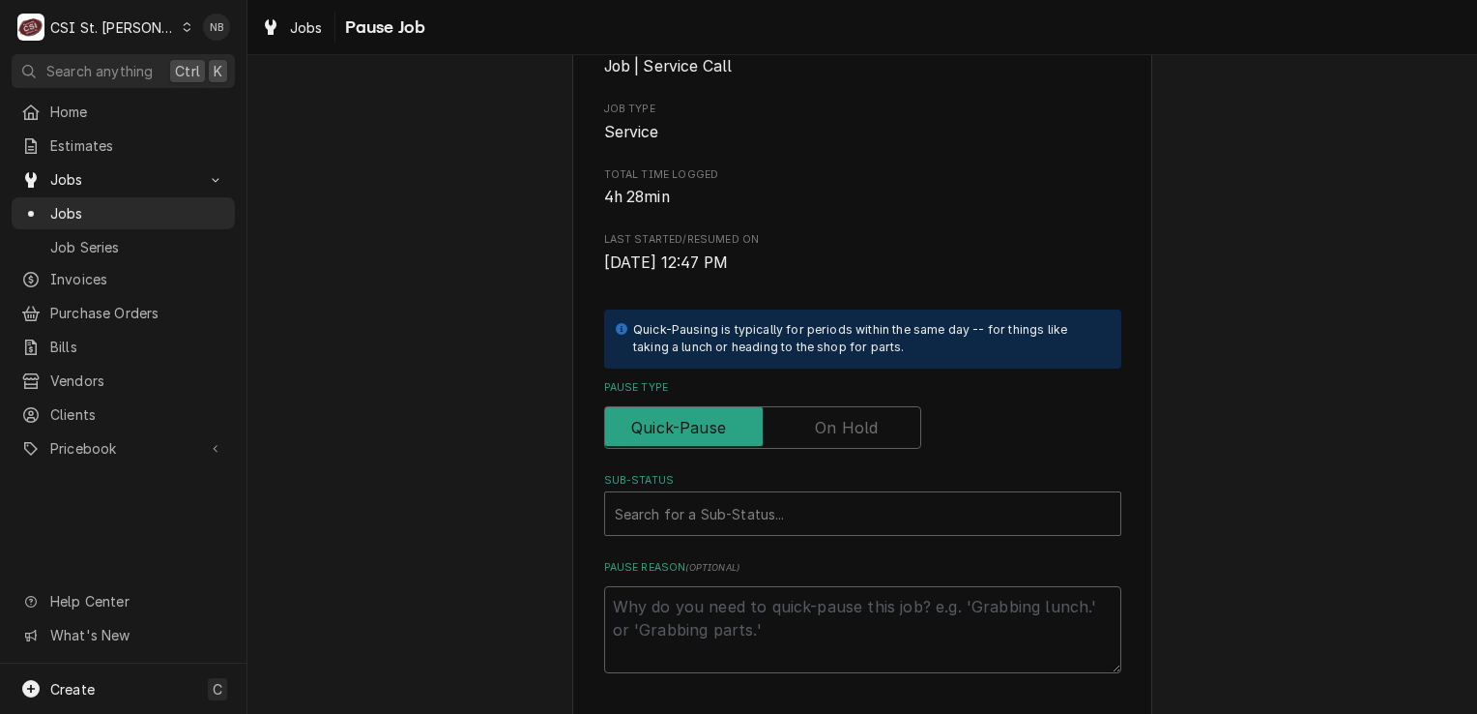
scroll to position [366, 0]
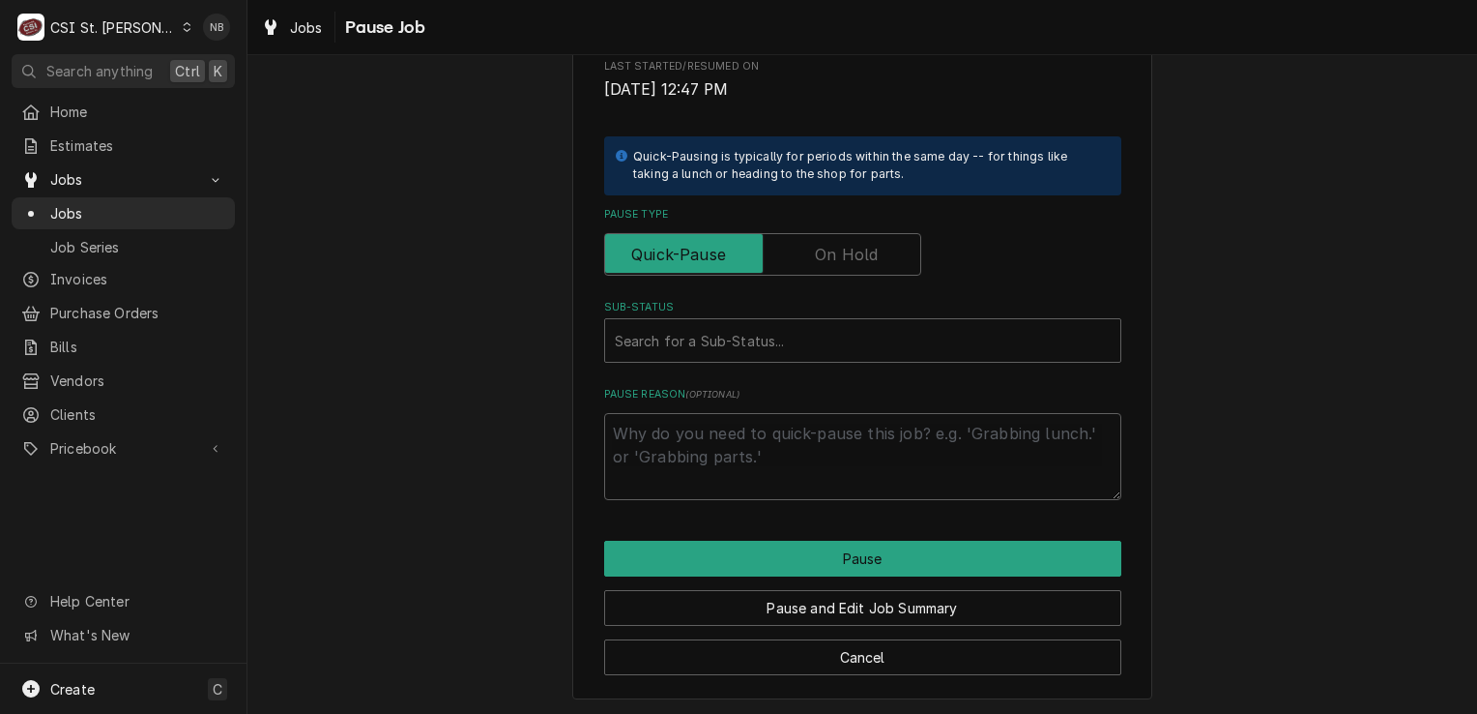
click at [909, 350] on div "Sub-Status" at bounding box center [863, 340] width 496 height 35
click at [990, 289] on div "Please confirm you'd like to pause this job. Roopairs Job ID JOB-42721 Service …" at bounding box center [862, 125] width 517 height 749
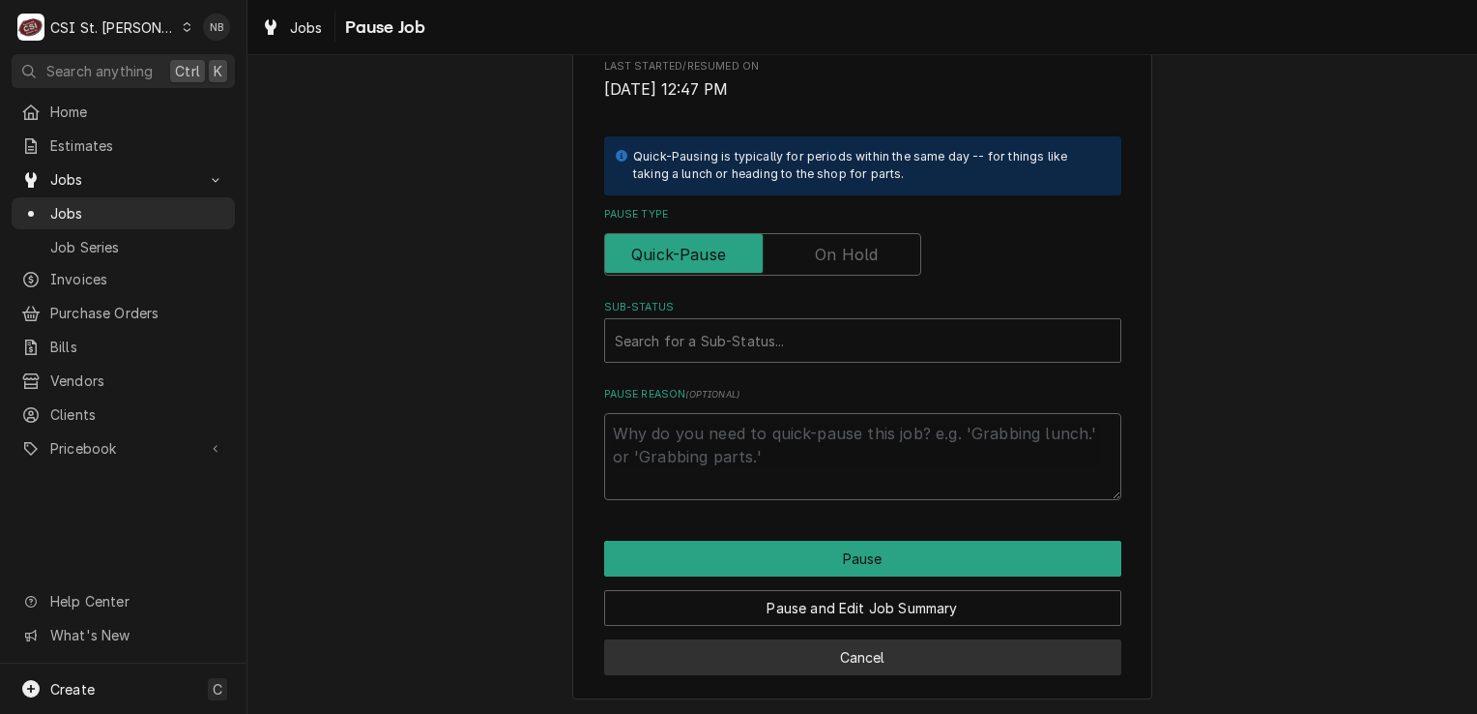
click at [901, 652] on button "Cancel" at bounding box center [862, 657] width 517 height 36
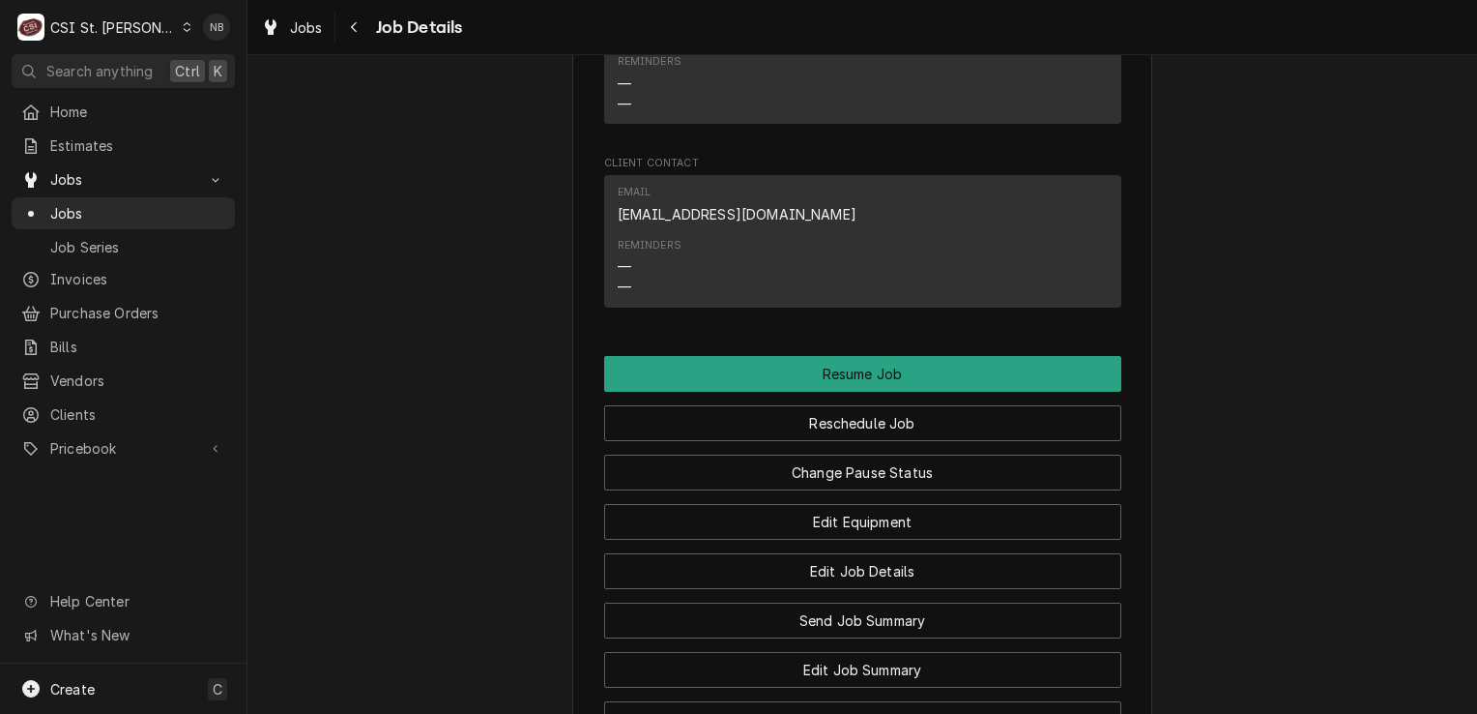
scroll to position [2514, 0]
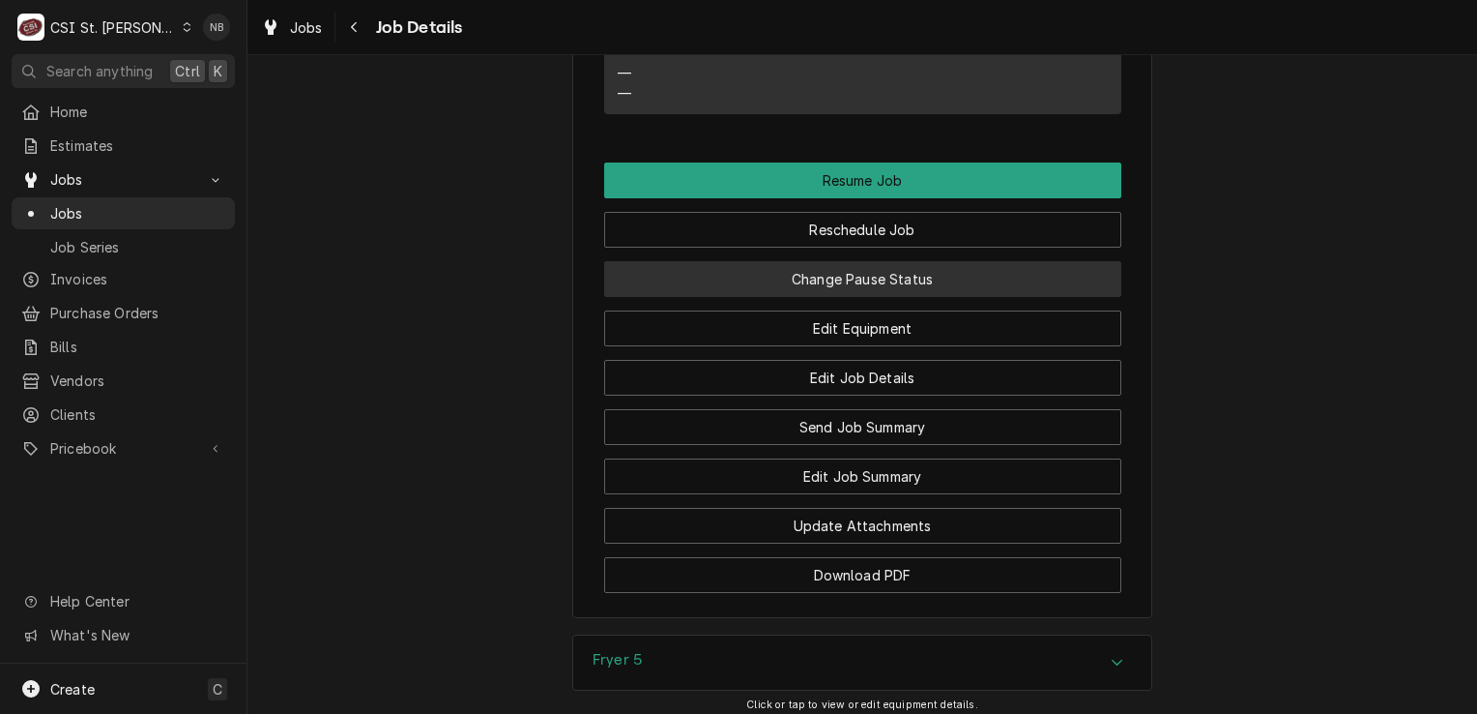
click at [885, 297] on button "Change Pause Status" at bounding box center [862, 279] width 517 height 36
type textarea "x"
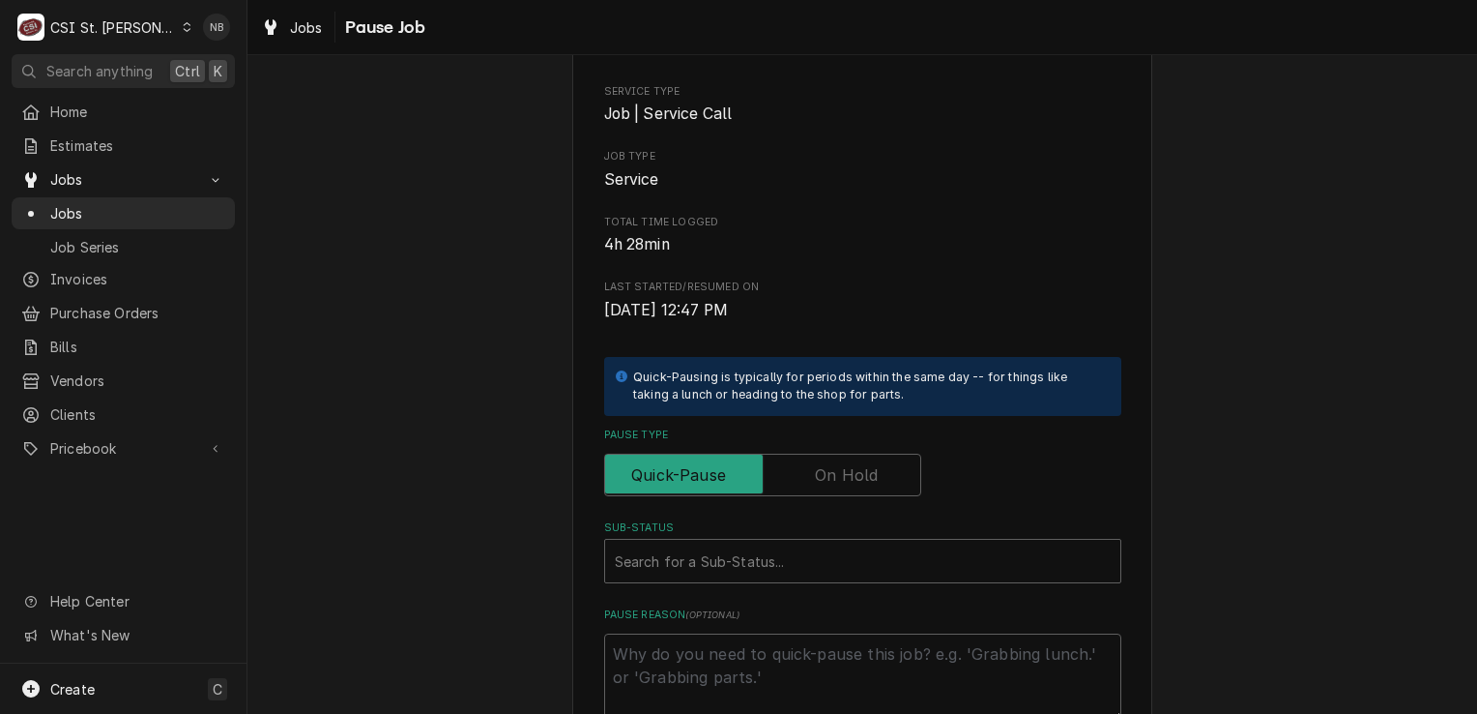
scroll to position [290, 0]
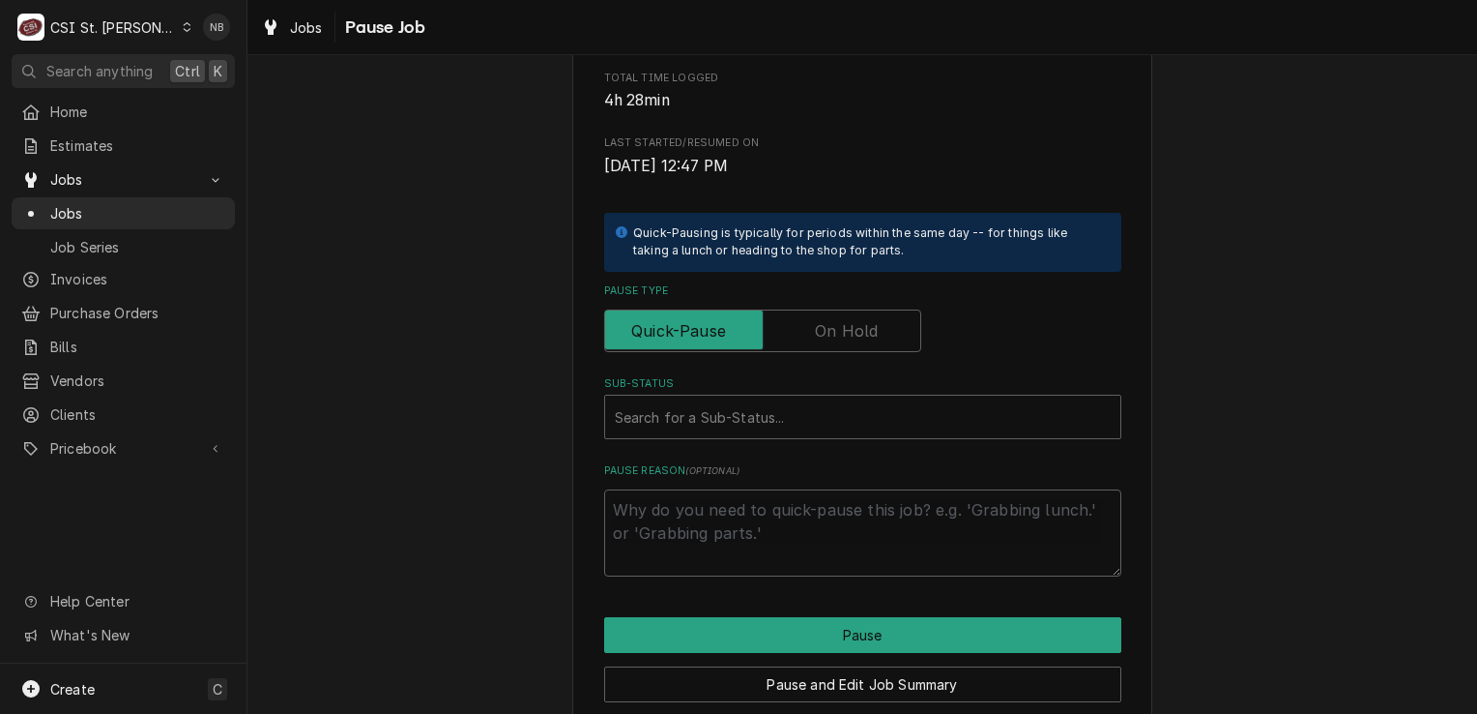
click at [862, 341] on label "Pause Type" at bounding box center [762, 330] width 317 height 43
click at [862, 341] on input "Pause Type" at bounding box center [763, 330] width 300 height 43
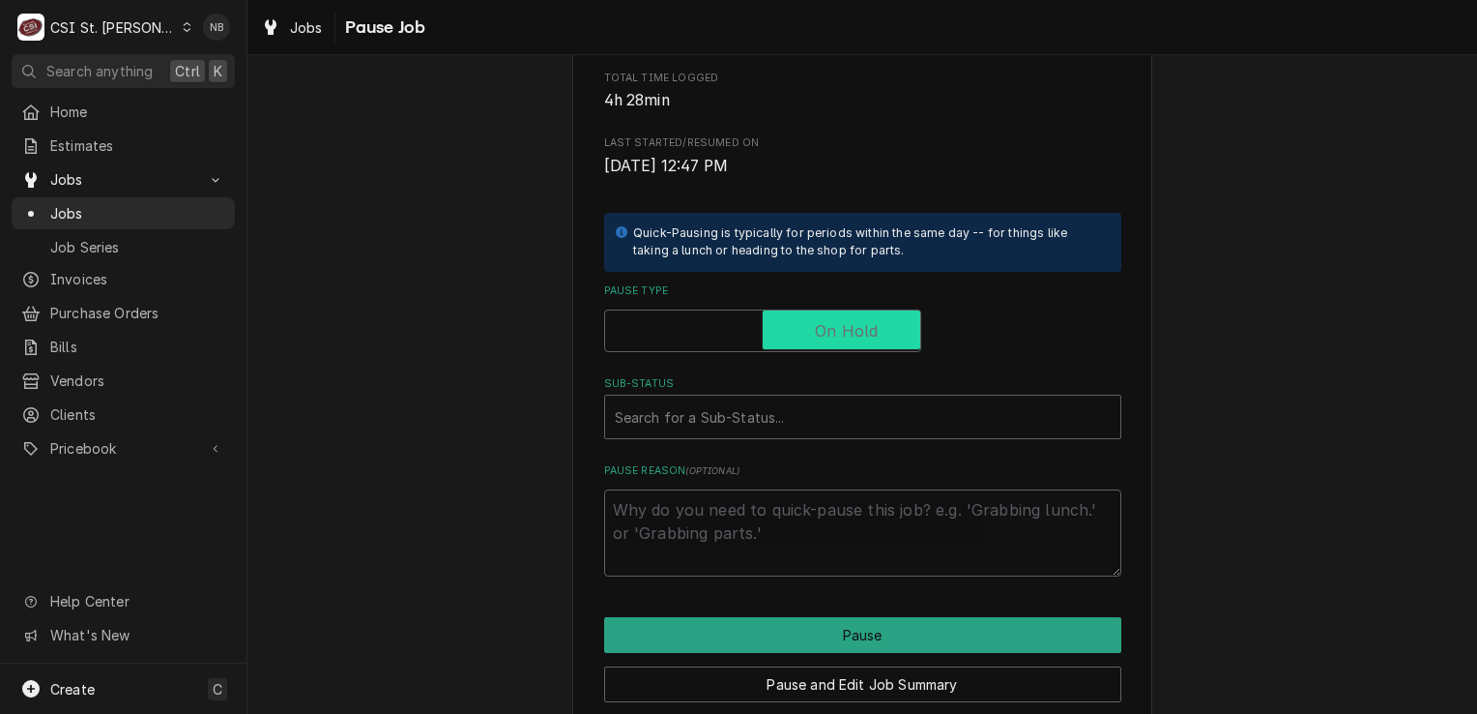
checkbox input "true"
click at [780, 434] on div "Search for a Sub-Status..." at bounding box center [862, 416] width 515 height 43
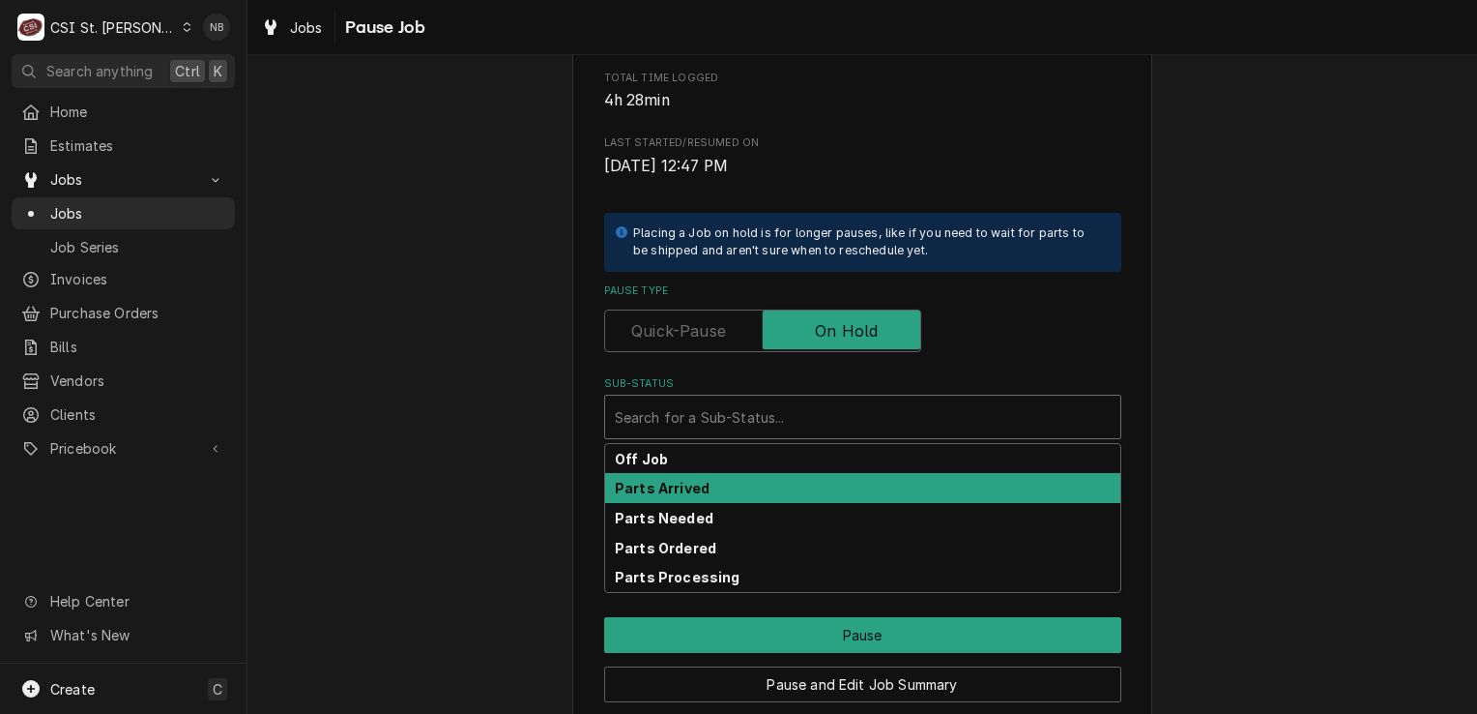
click at [782, 495] on div "Parts Arrived" at bounding box center [862, 488] width 515 height 30
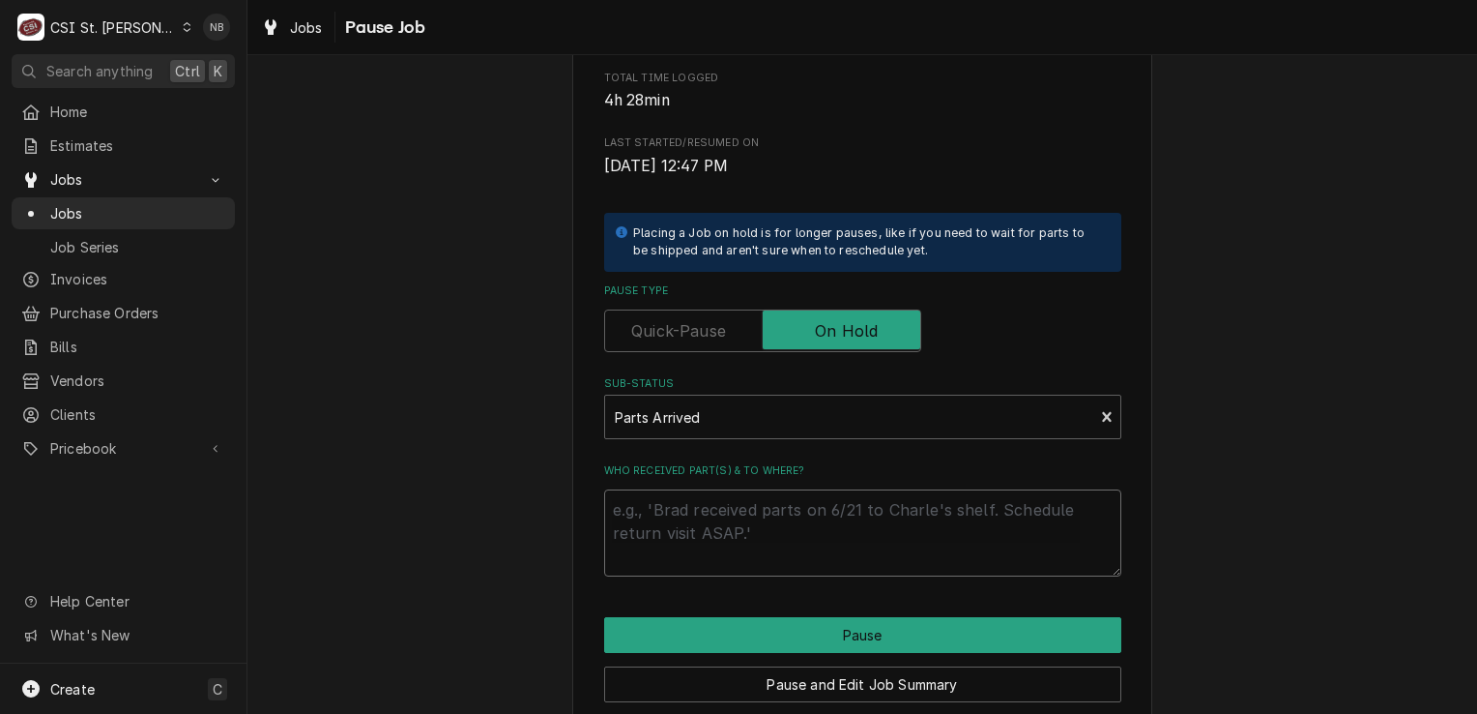
click at [776, 501] on textarea "Who received part(s) & to where?" at bounding box center [862, 532] width 517 height 87
type textarea "x"
type textarea "P"
type textarea "x"
type textarea "PA"
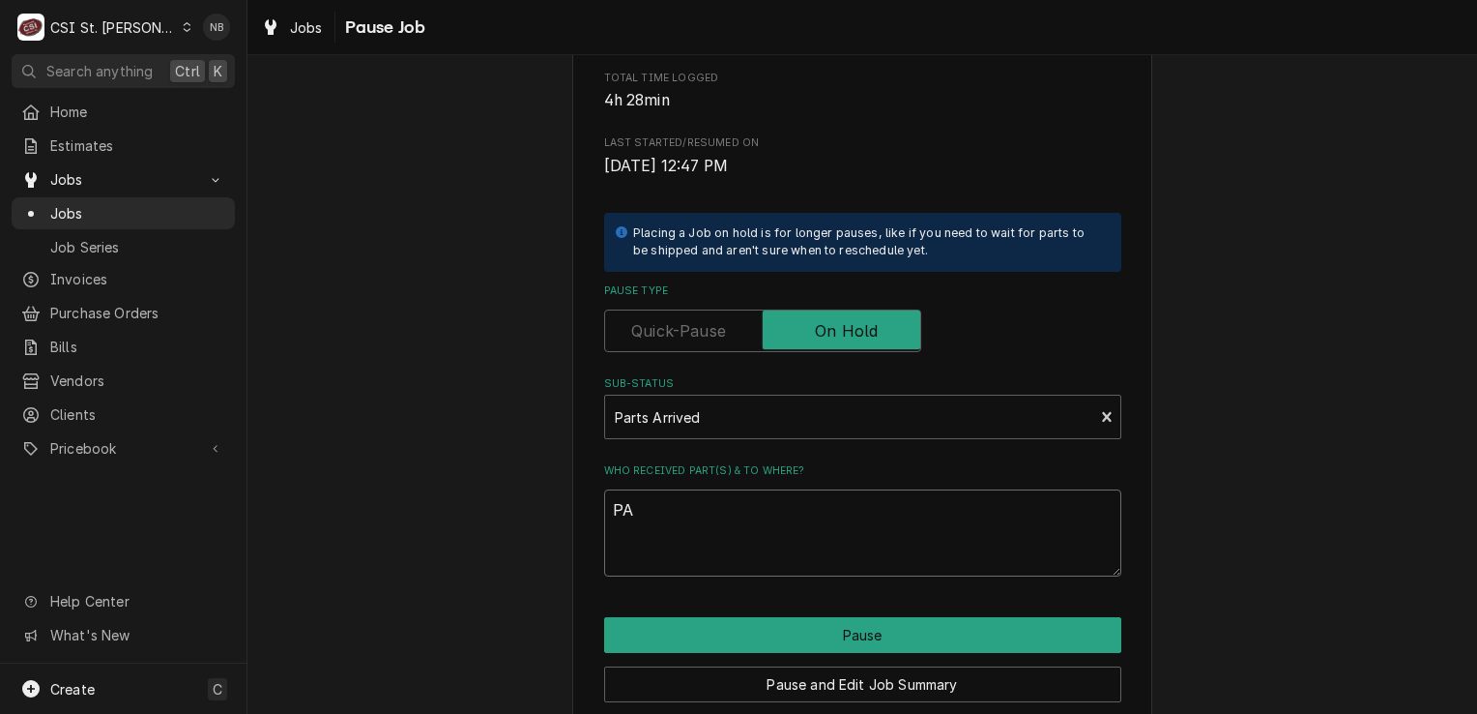
type textarea "x"
type textarea "PAr"
type textarea "x"
type textarea "PArt"
type textarea "x"
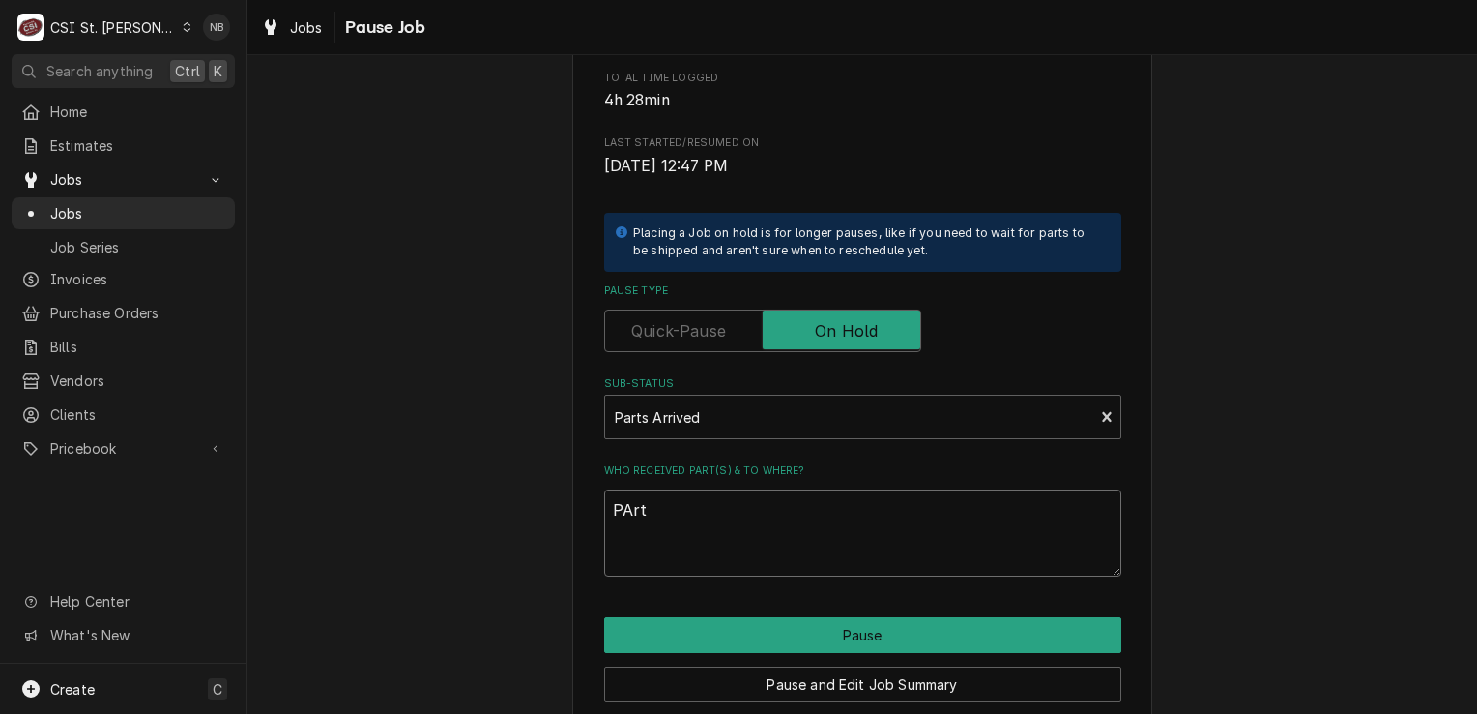
type textarea "PArts"
type textarea "x"
type textarea "PArts"
type textarea "x"
type textarea "PArts"
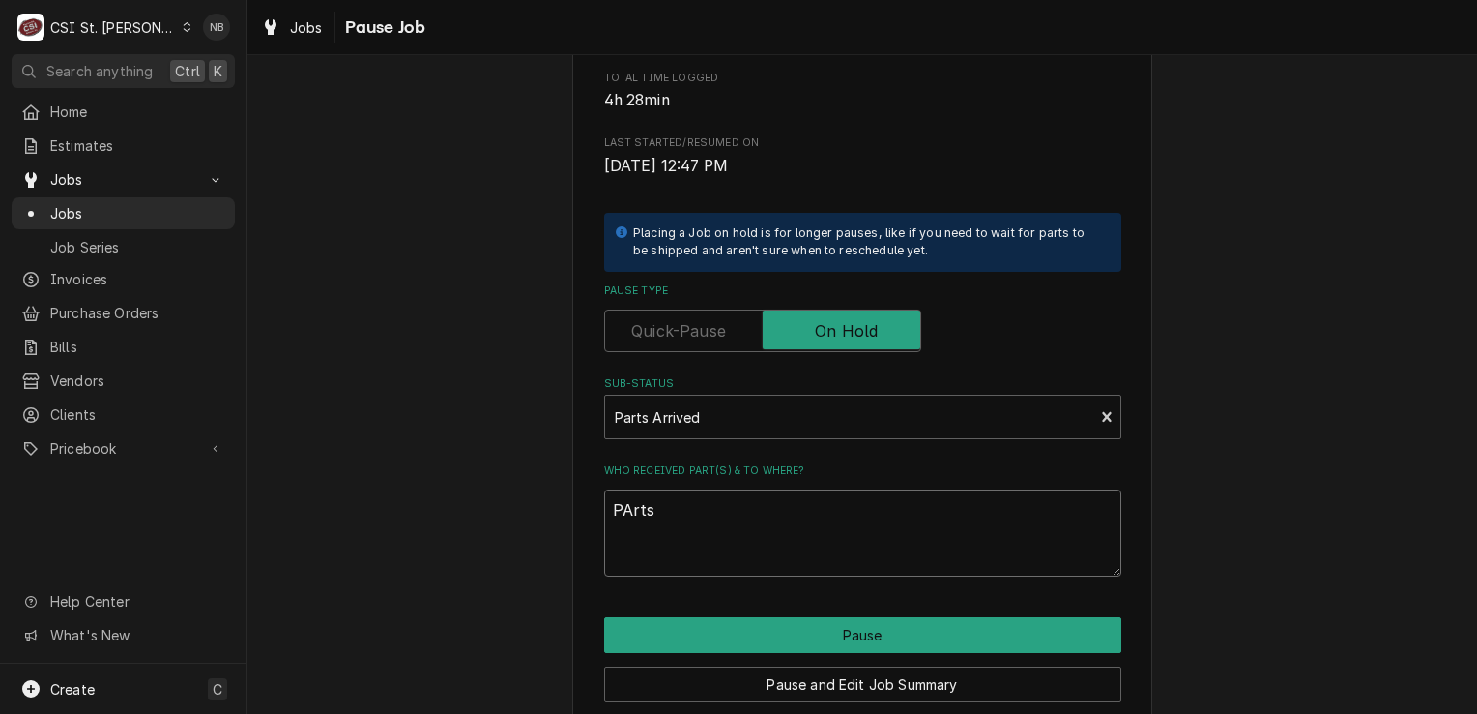
type textarea "x"
type textarea "PArt"
type textarea "x"
type textarea "PAr"
type textarea "x"
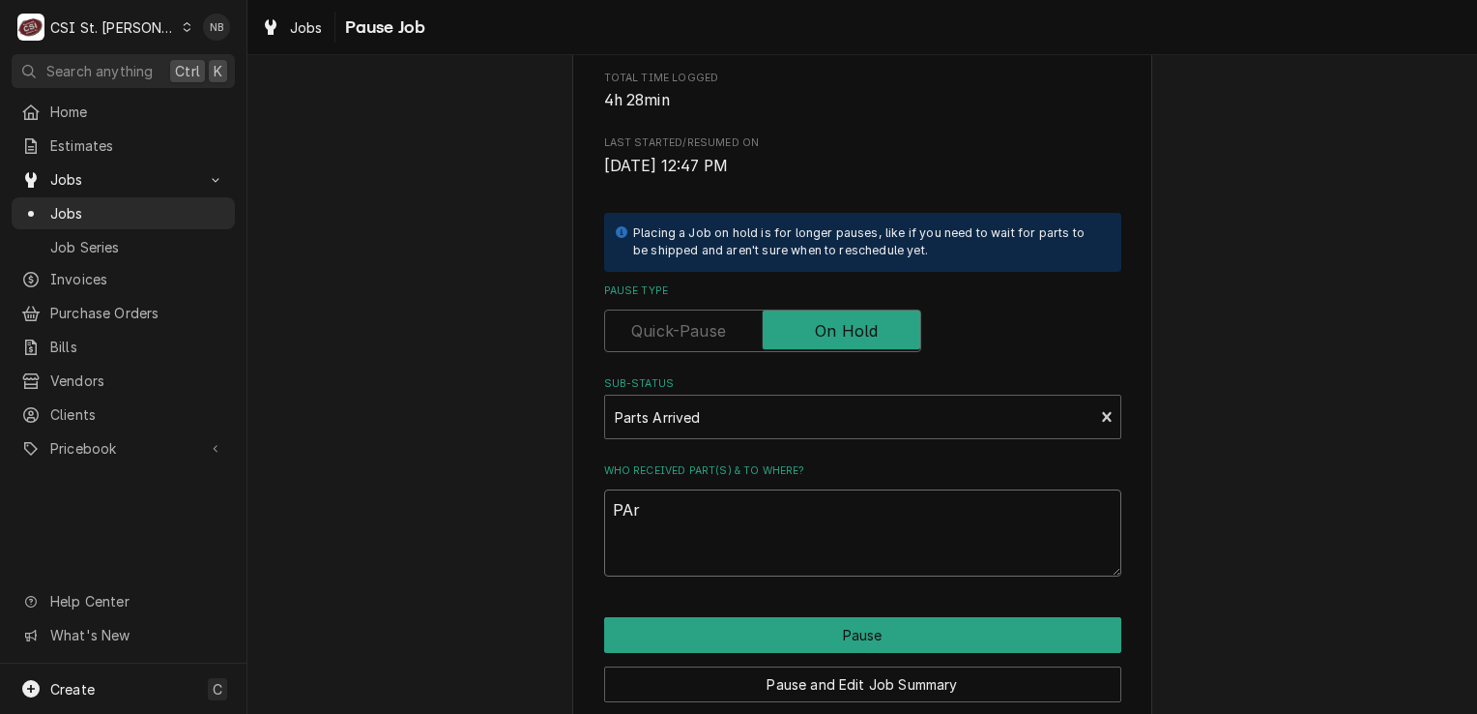
type textarea "PA"
type textarea "x"
type textarea "P"
type textarea "x"
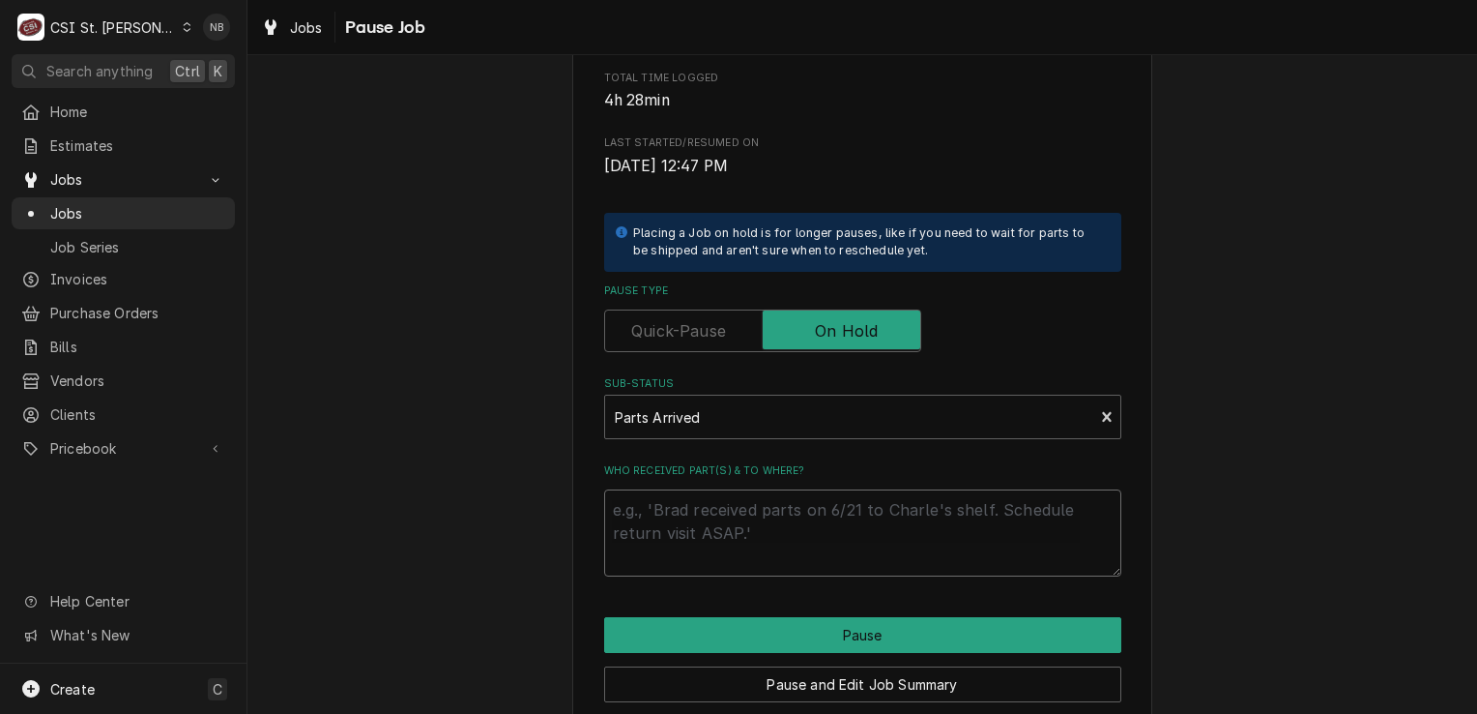
type textarea "9"
type textarea "x"
type textarea "9/"
type textarea "x"
type textarea "9/1"
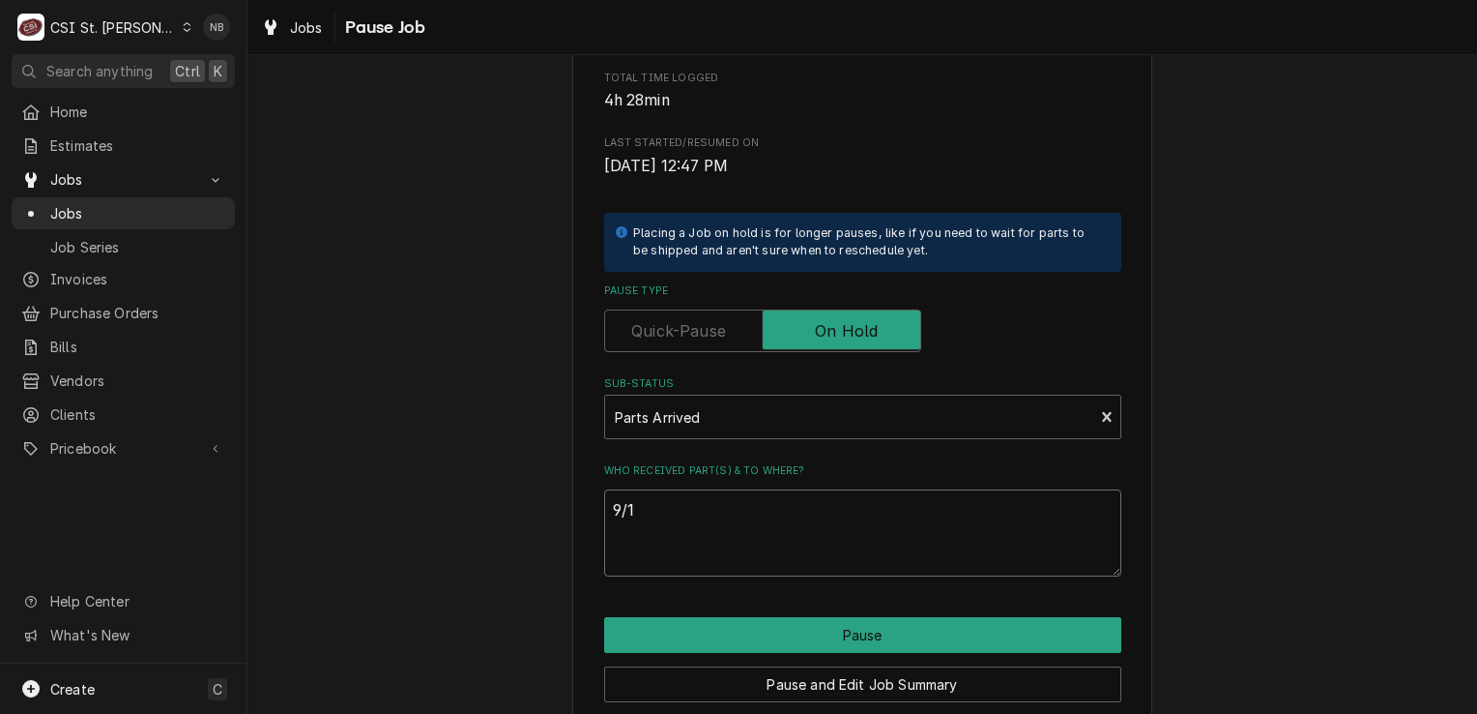
type textarea "x"
type textarea "9/19"
type textarea "x"
type textarea "9/19/"
type textarea "x"
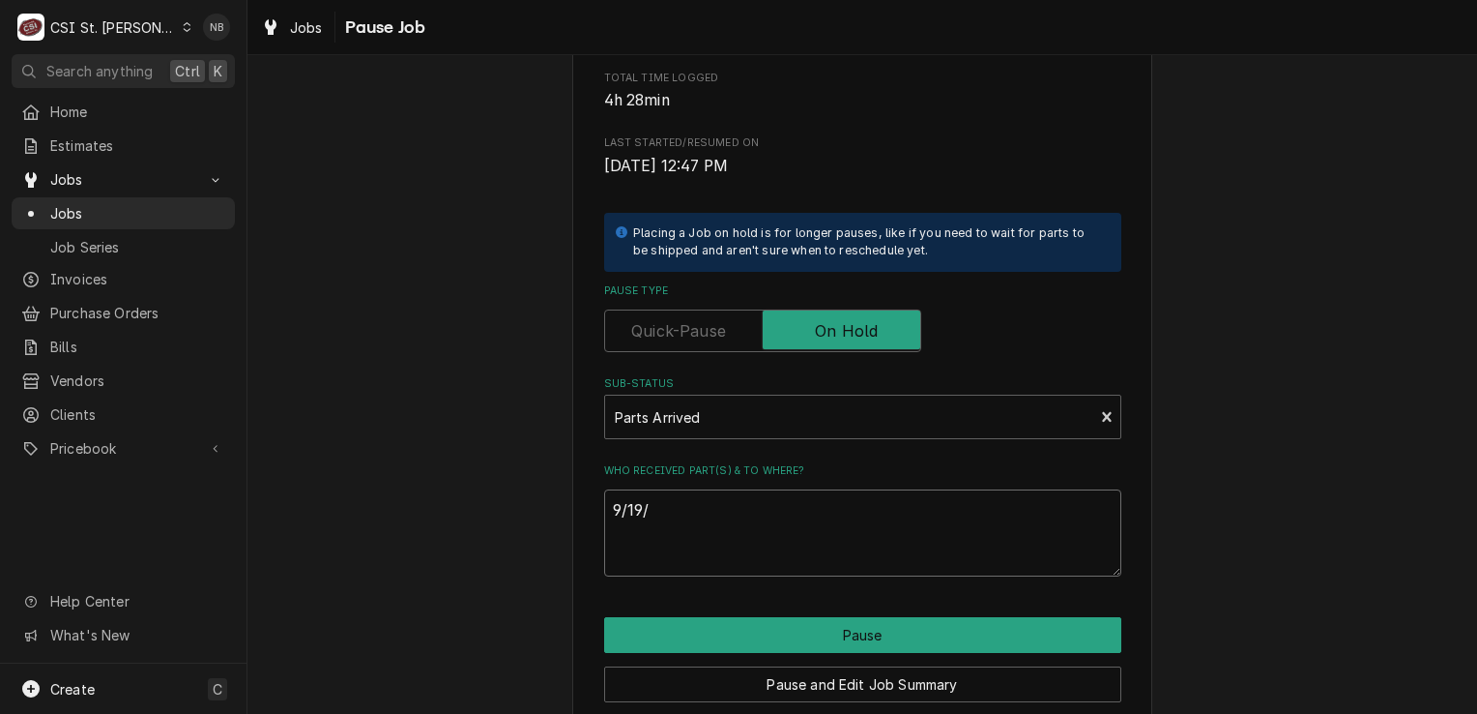
type textarea "9/19/2"
type textarea "x"
type textarea "9/19/25"
type textarea "x"
type textarea "9/19/25-"
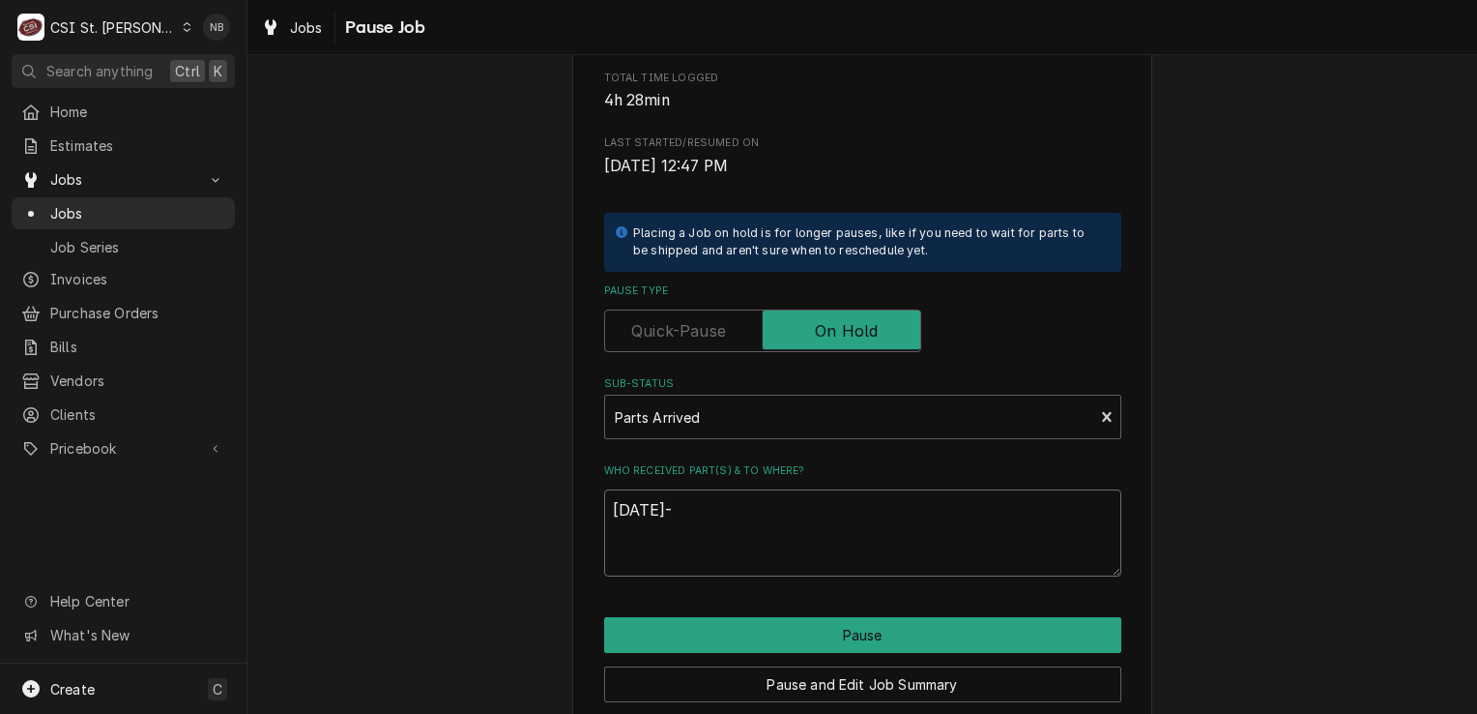
type textarea "x"
type textarea "9/19/25-P"
type textarea "x"
type textarea "9/19/25-Pa"
type textarea "x"
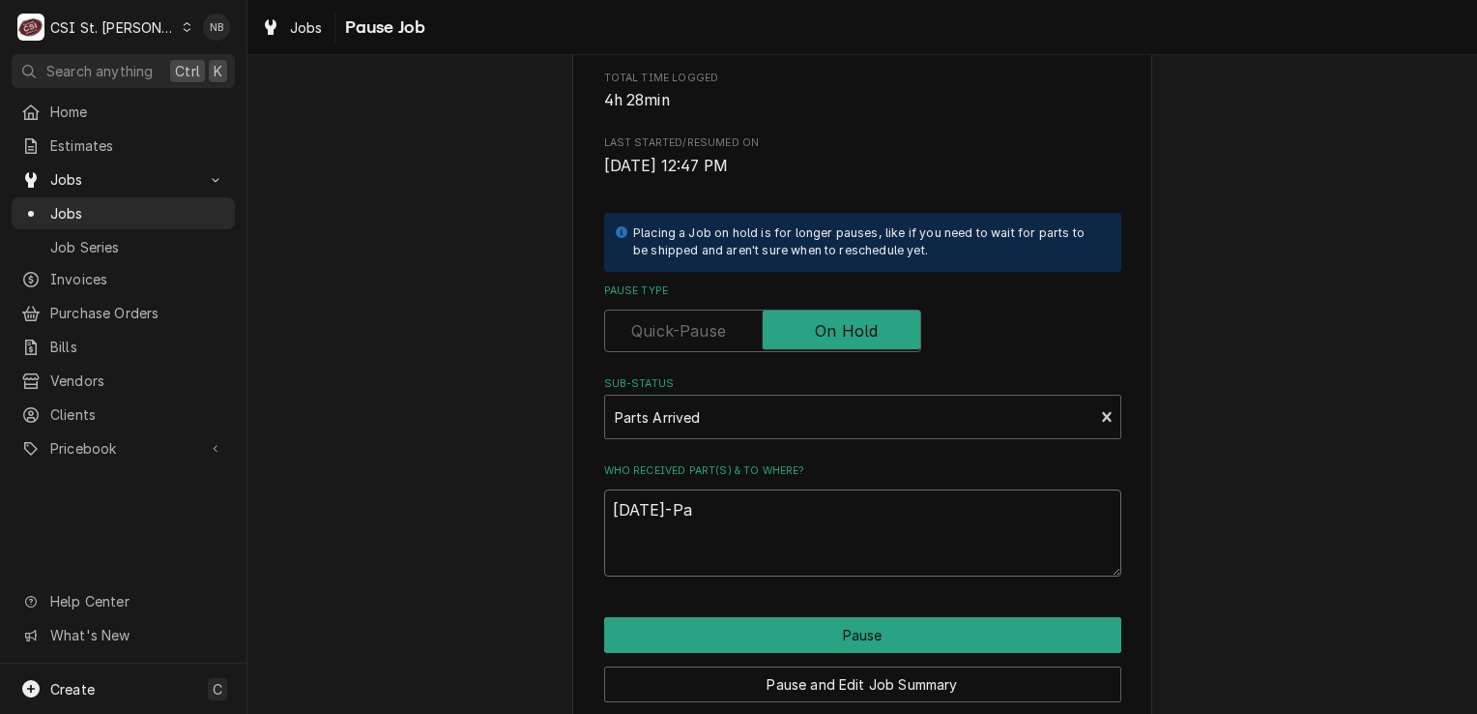
type textarea "9/19/25-Par"
type textarea "x"
type textarea "9/19/25-Part"
type textarea "x"
type textarea "9/19/25-Parts"
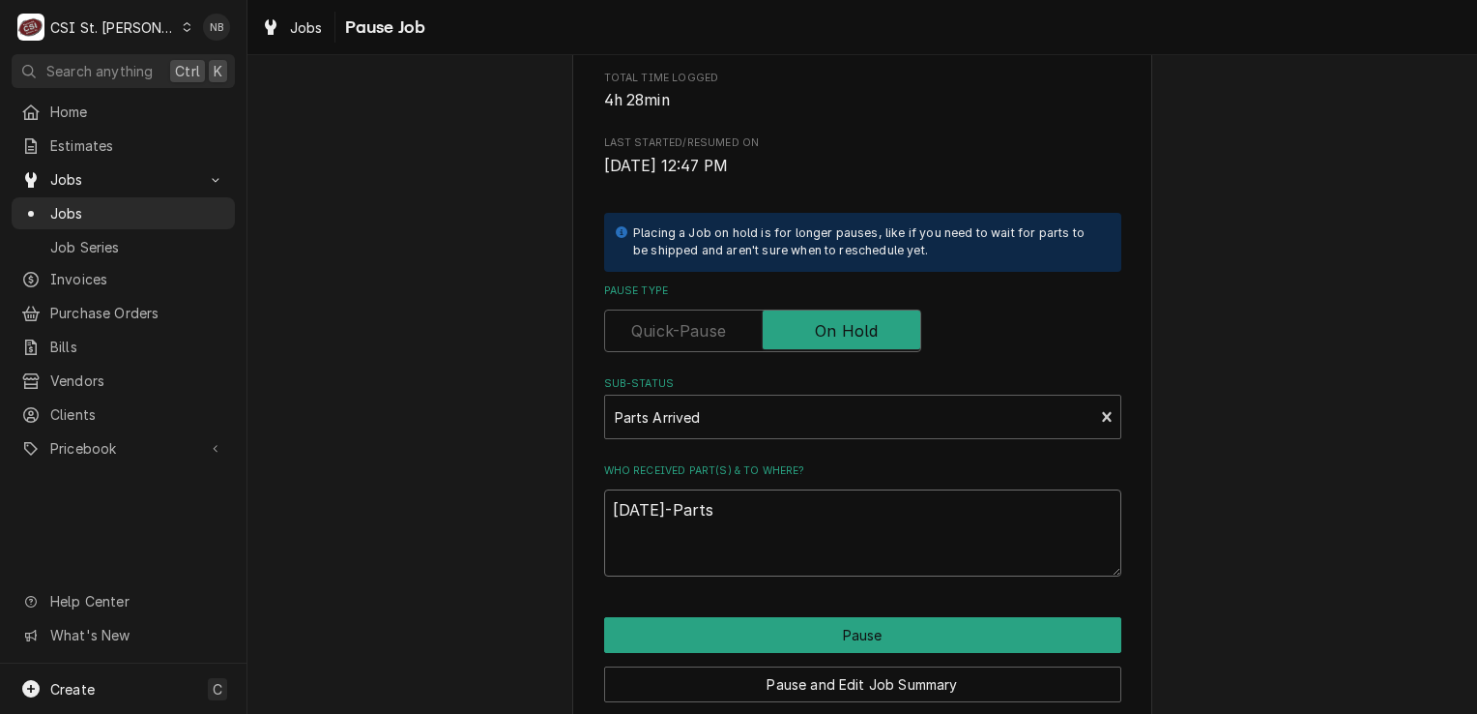
type textarea "x"
type textarea "9/19/25-Parts"
type textarea "x"
type textarea "9/19/25-Parts p"
type textarea "x"
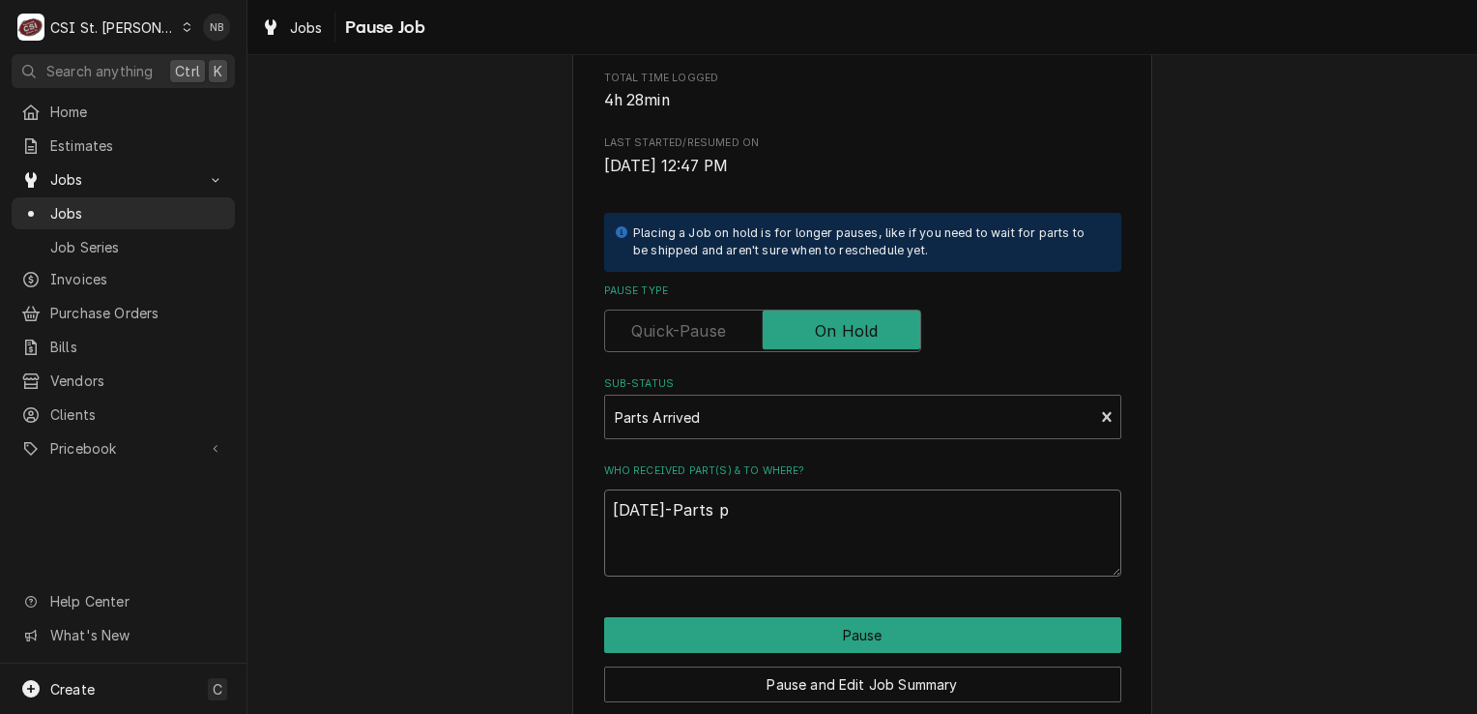
type textarea "9/19/25-Parts pu"
type textarea "x"
type textarea "9/19/25-Parts pul"
type textarea "x"
type textarea "9/19/25-Parts pull"
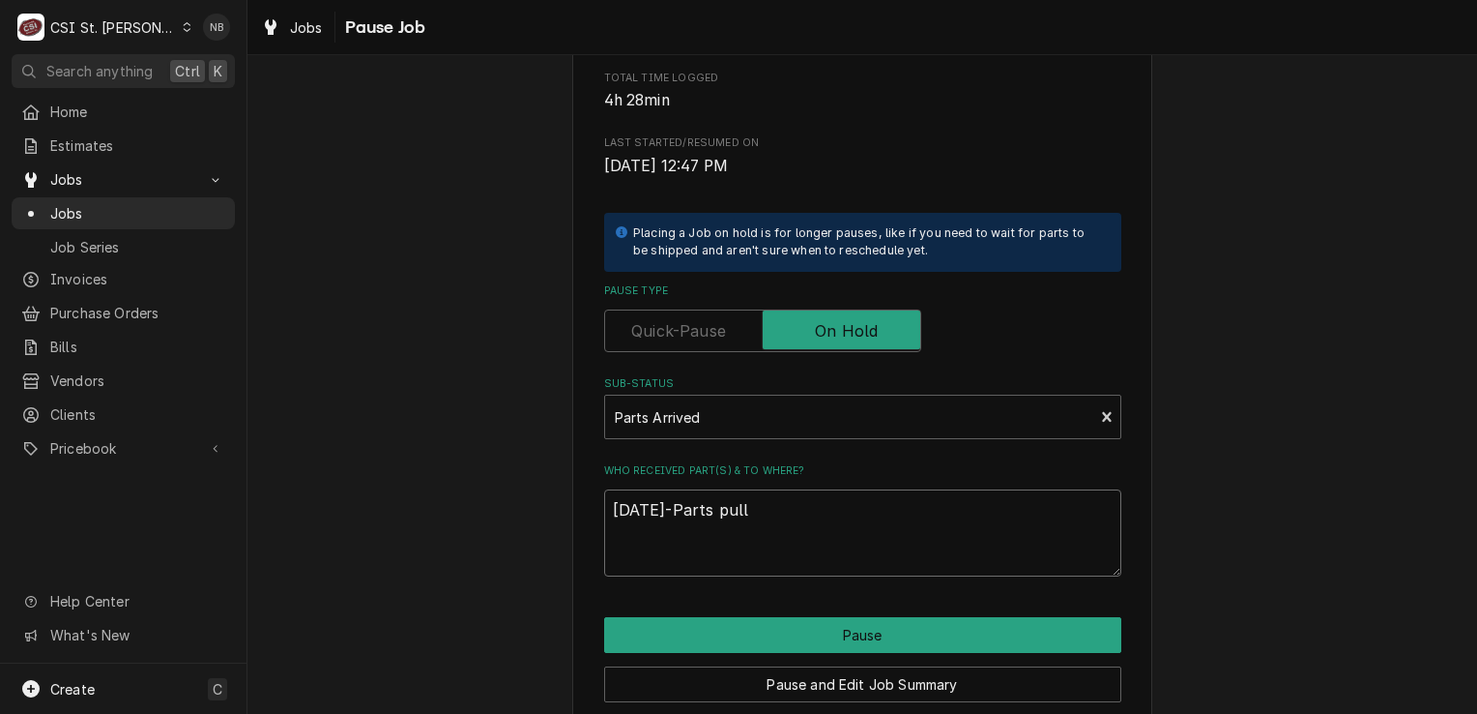
type textarea "x"
type textarea "9/19/25-Parts pulle"
type textarea "x"
type textarea "9/19/25-Parts pulled"
type textarea "x"
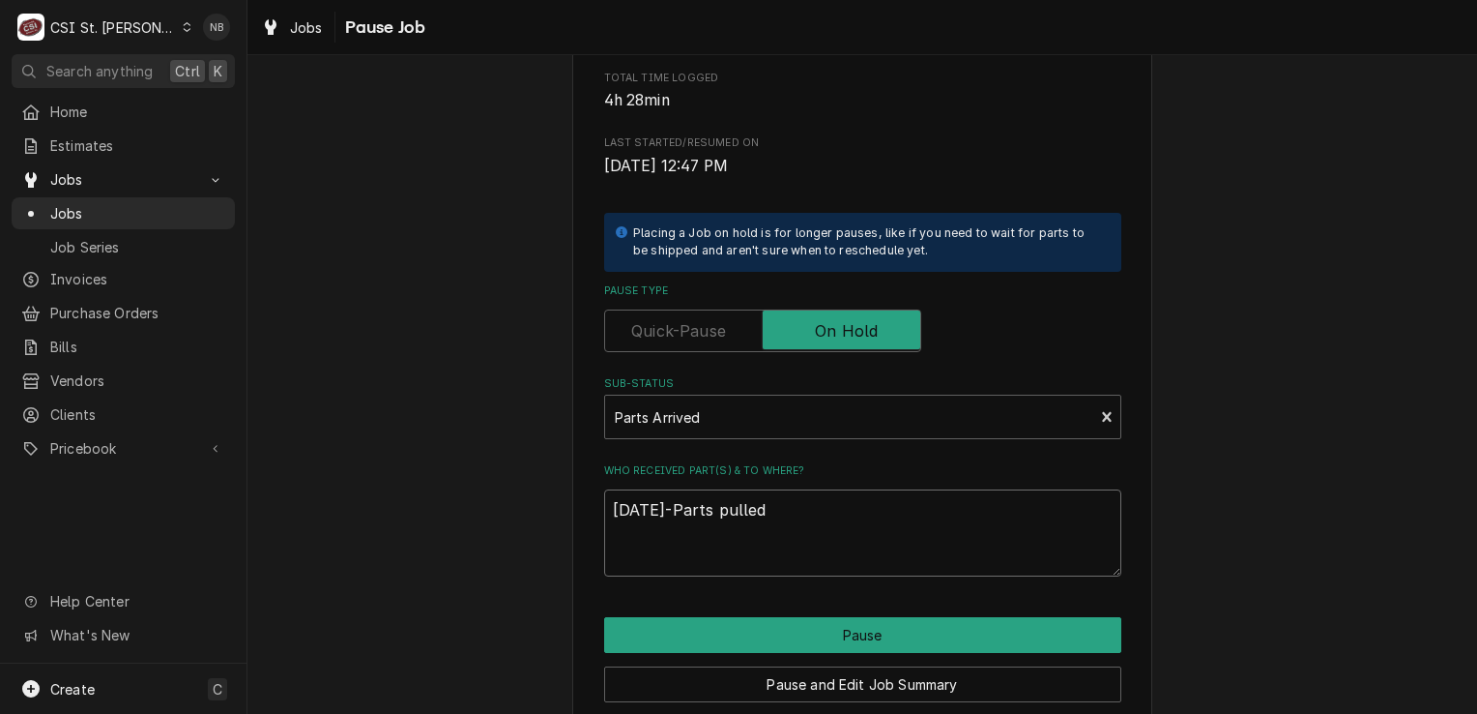
type textarea "9/19/25-Parts pulled f"
type textarea "x"
type textarea "9/19/25-Parts pulled fr"
type textarea "x"
type textarea "9/19/25-Parts pulled from"
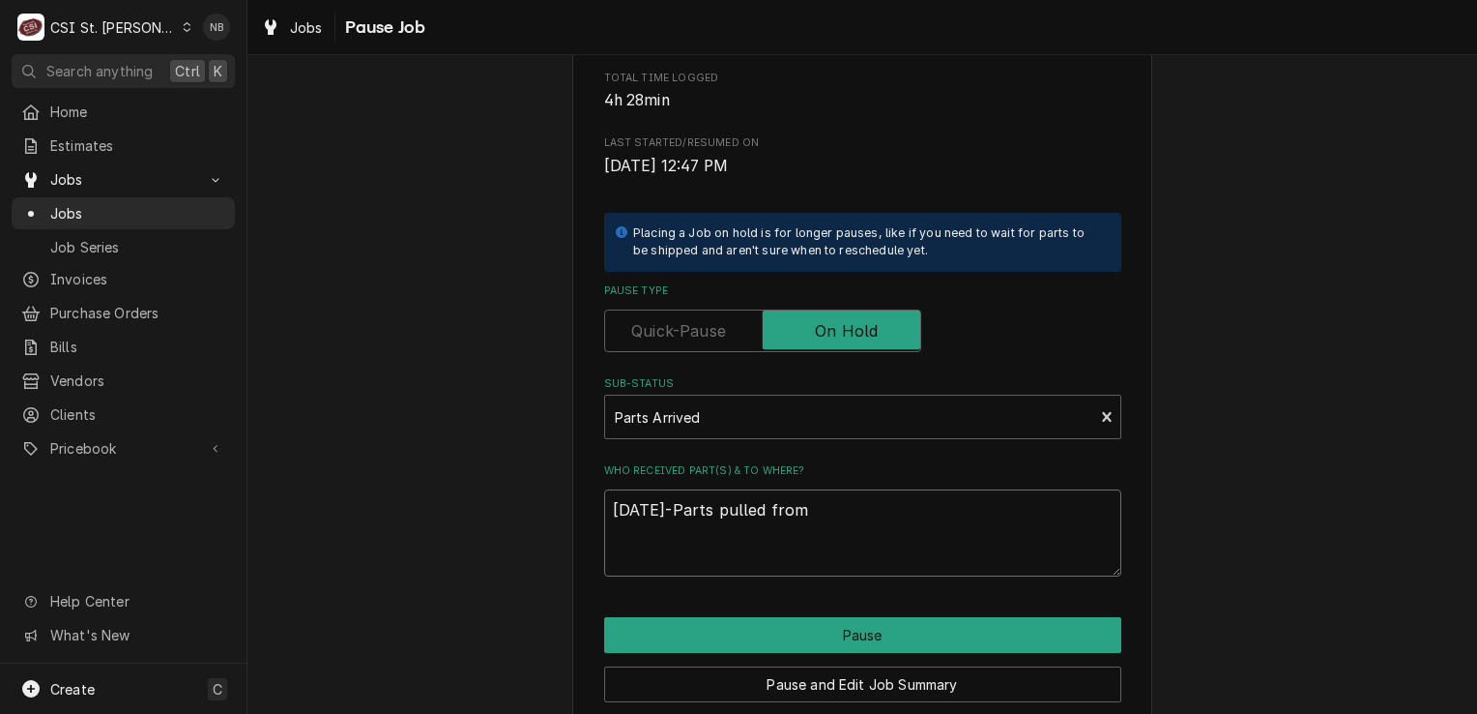
type textarea "x"
type textarea "9/19/25-Parts pulled from"
type textarea "x"
type textarea "9/19/25-Parts pulled from S"
type textarea "x"
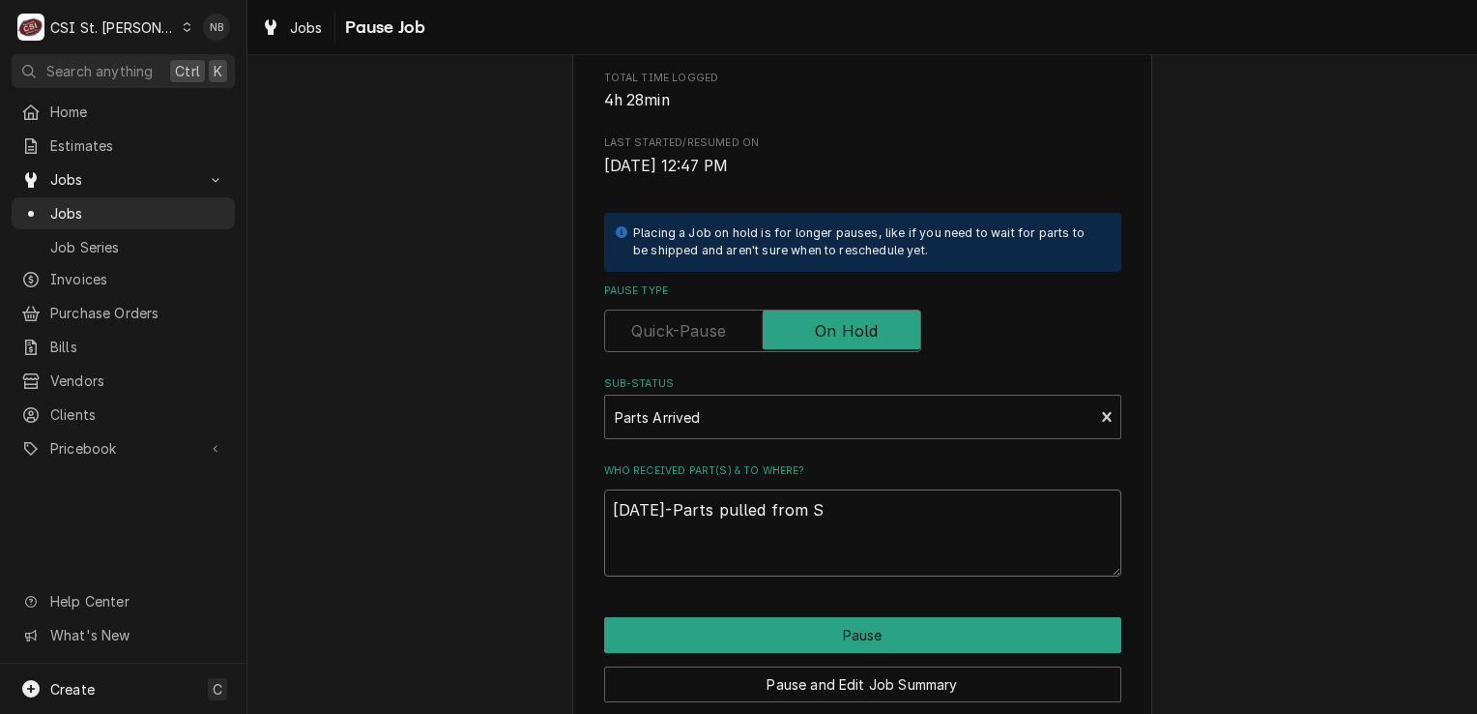
type textarea "9/19/25-Parts pulled from St"
type textarea "x"
type textarea "9/19/25-Parts pulled from Sto"
type textarea "x"
type textarea "9/19/25-Parts pulled from Stoc"
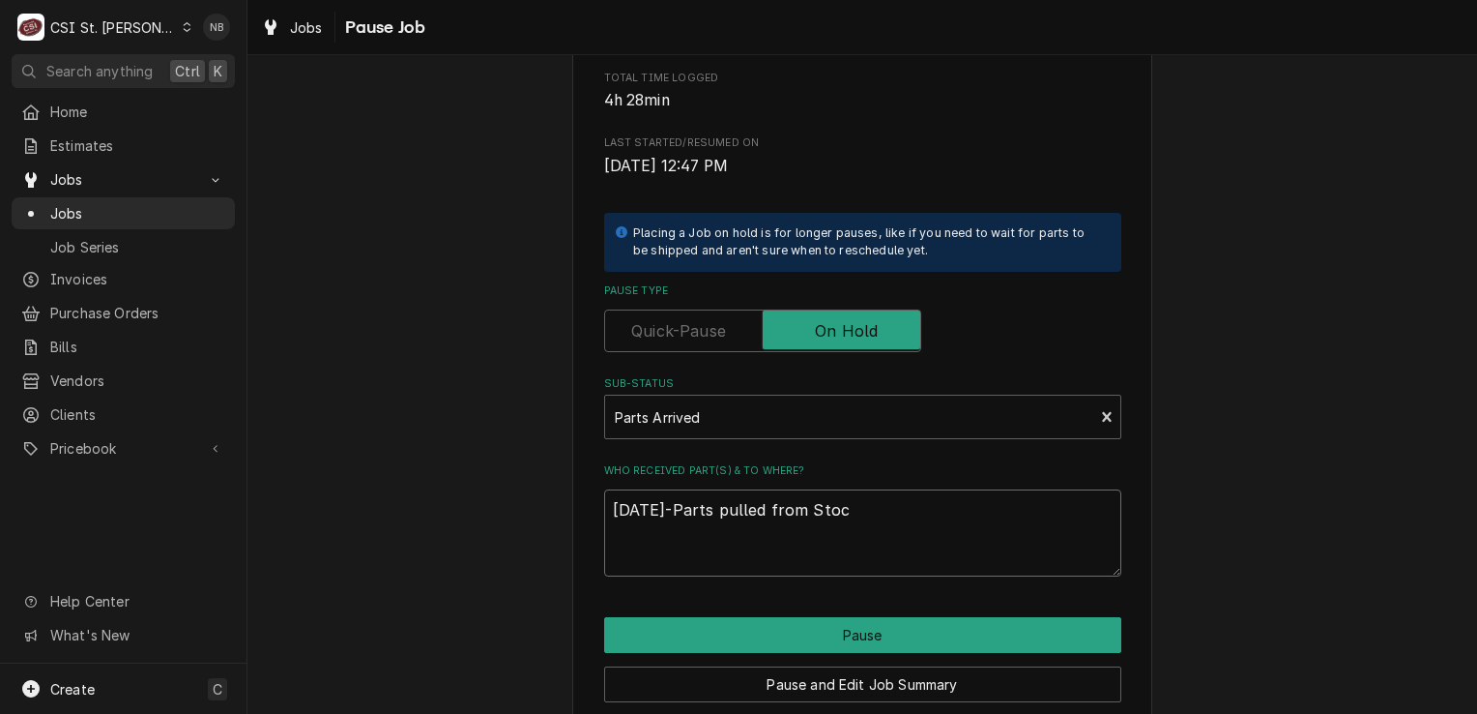
type textarea "x"
type textarea "9/19/25-Parts pulled from Stock"
click at [886, 499] on textarea "9/19/25-Parts pulled from Stock" at bounding box center [862, 532] width 517 height 87
type textarea "x"
type textarea "9/19/25-Parts pulled from Stock 8"
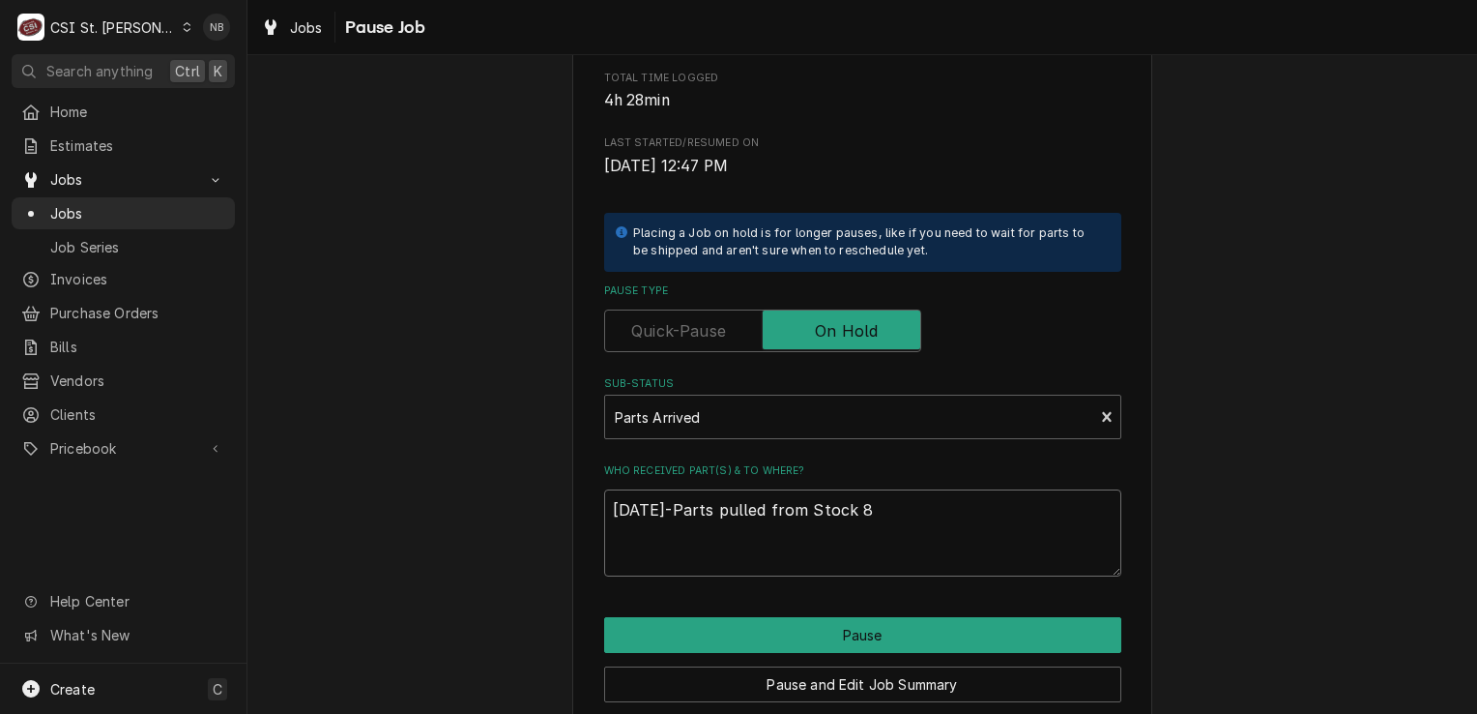
type textarea "x"
type textarea "9/19/25-Parts pulled from Stock 80"
type textarea "x"
type textarea "9/19/25-Parts pulled from Stock 807"
type textarea "x"
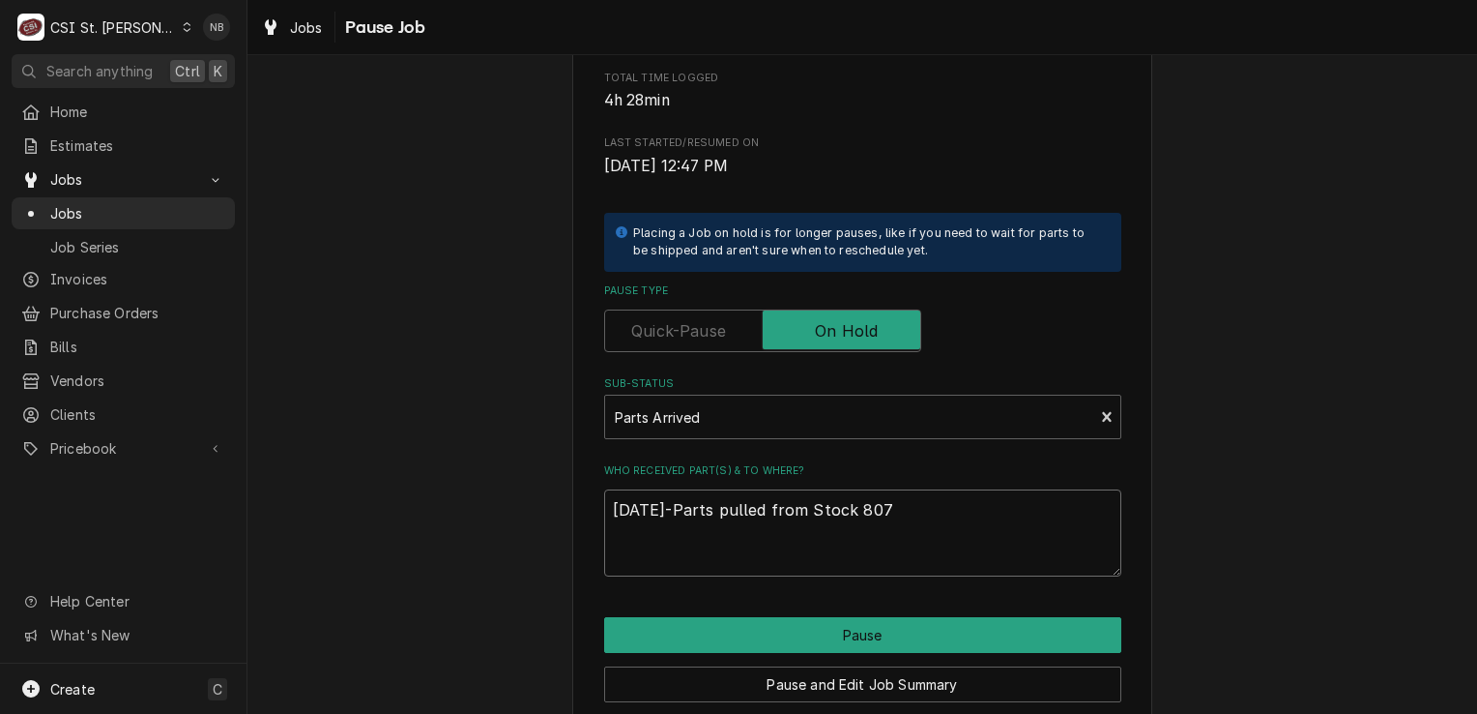
type textarea "9/19/25-Parts pulled from Stock 8075"
type textarea "x"
type textarea "9/19/25-Parts pulled from Stock 80753"
type textarea "x"
type textarea "9/19/25-Parts pulled from Stock 807536"
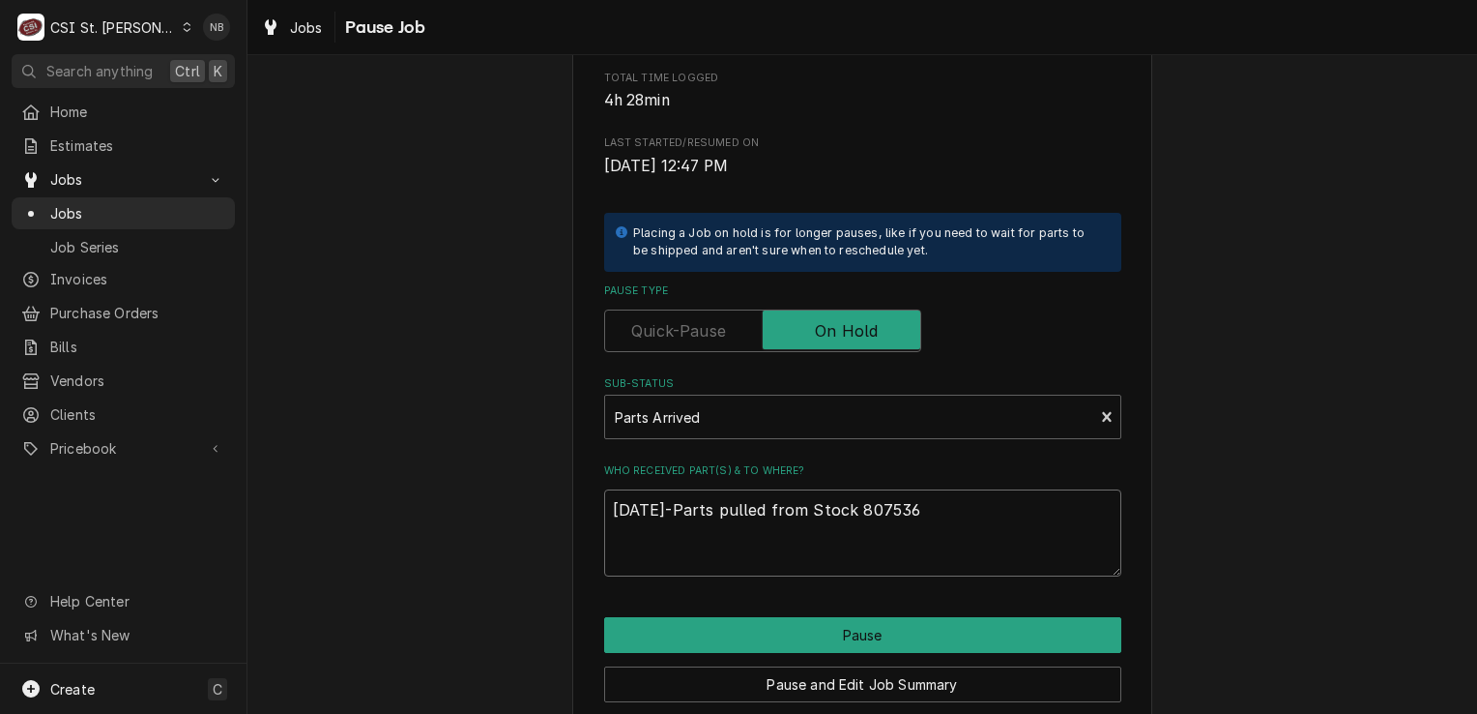
type textarea "x"
type textarea "9/19/25-Parts pulled from Stock 8075362"
type textarea "x"
type textarea "9/19/25-Parts pulled from Stock; 8075362"
type textarea "x"
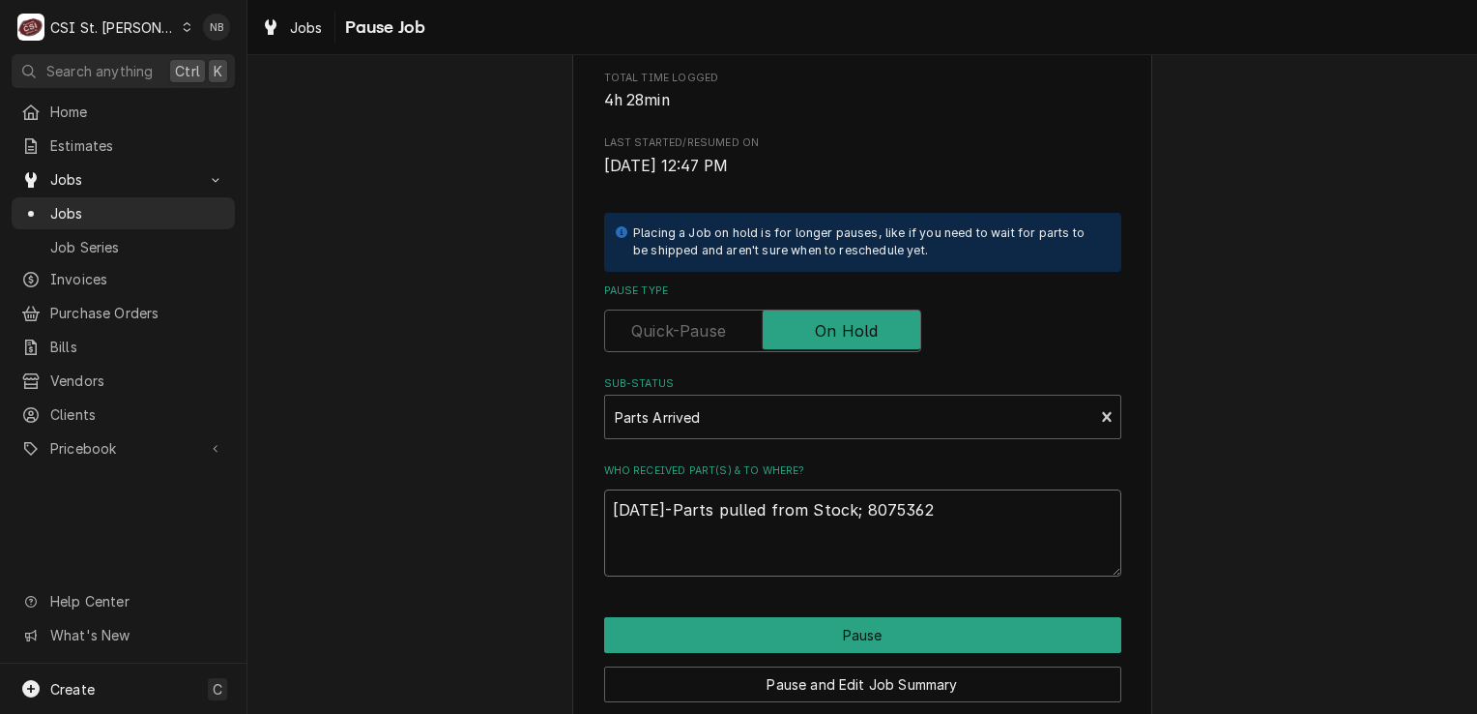
type textarea "9/19/25-Parts pulled from Stock; 8075362"
type textarea "x"
type textarea "9/19/25-Parts pulled from Stock; p 8075362"
type textarea "x"
type textarea "9/19/25-Parts pulled from Stock; pn 8075362"
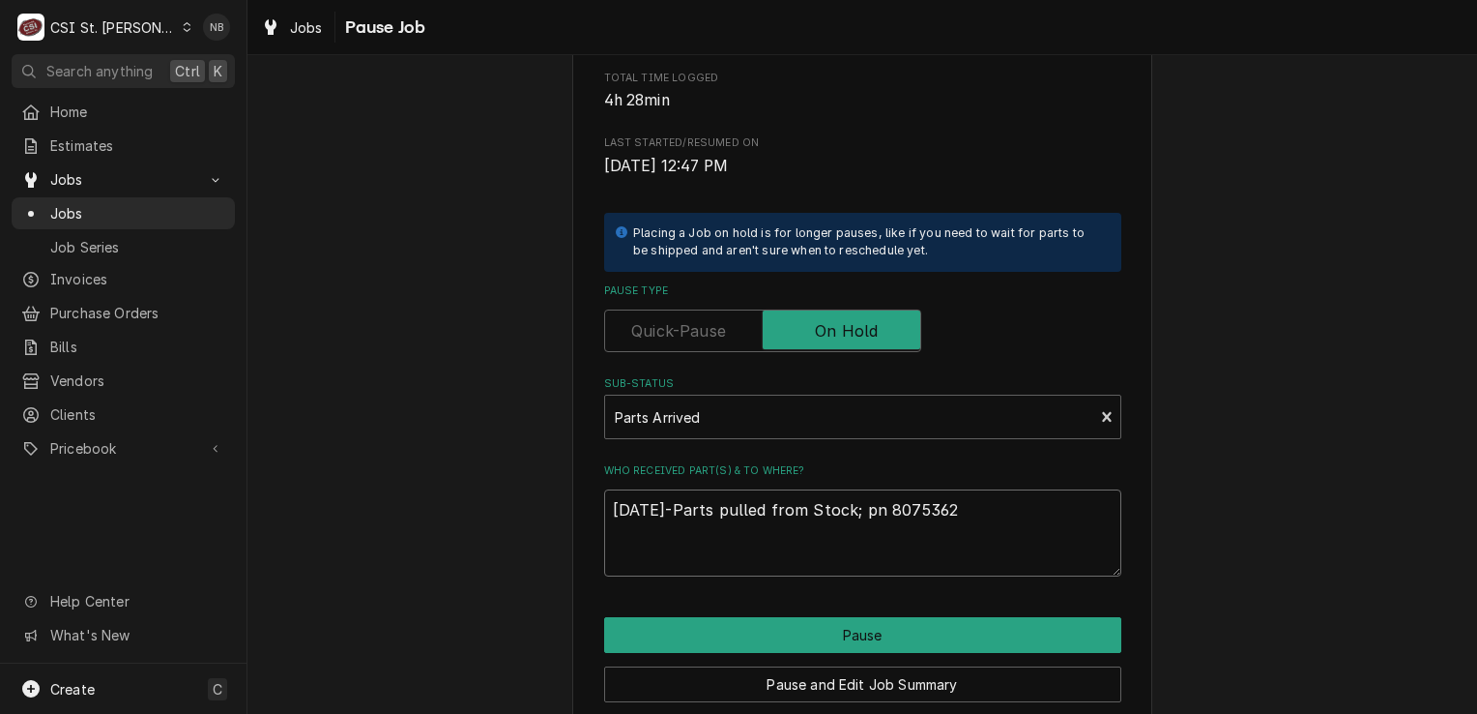
click at [955, 512] on textarea "9/19/25-Parts pulled from Stock; pn 8075362" at bounding box center [862, 532] width 517 height 87
type textarea "x"
type textarea "9/19/25-Parts pulled from Stock; pn 8075362"
type textarea "x"
type textarea "9/19/25-Parts pulled from Stock; pn 8075362 o"
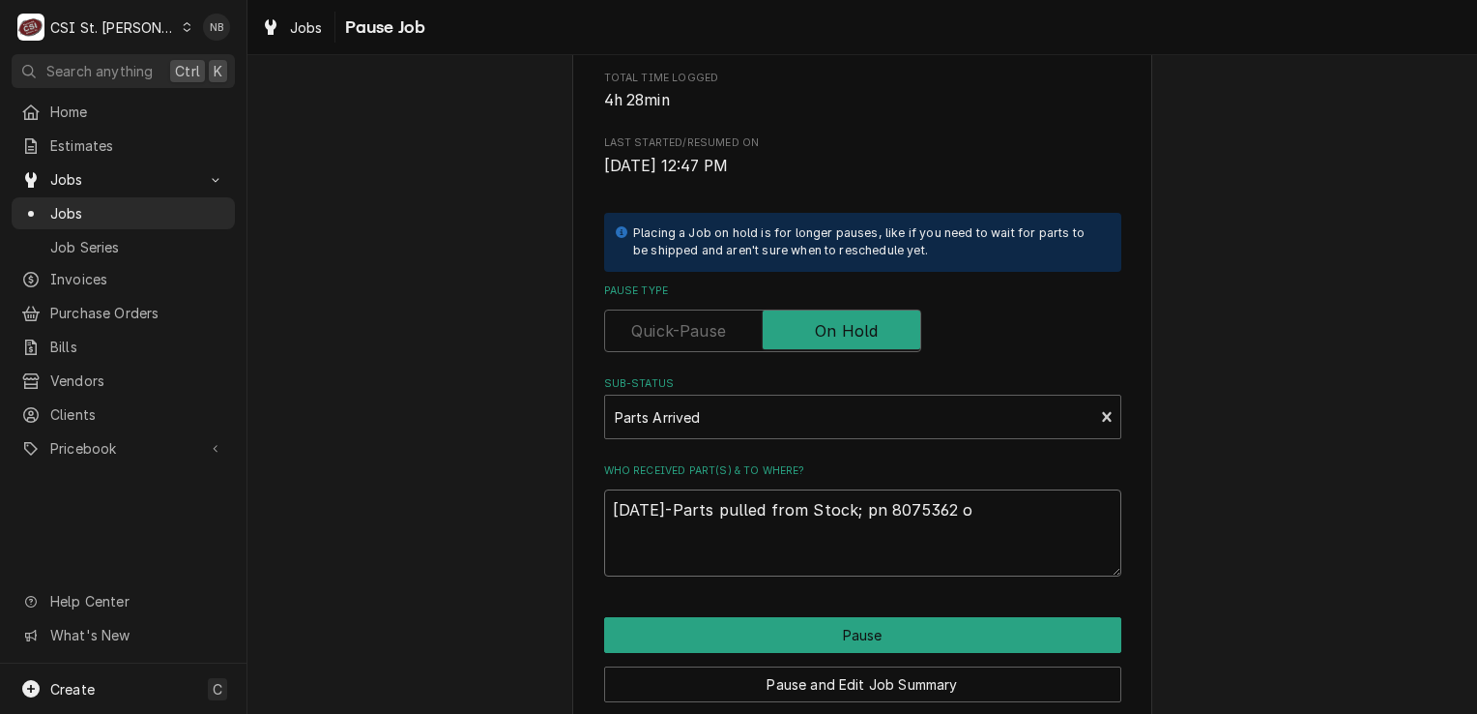
type textarea "x"
type textarea "9/19/25-Parts pulled from Stock; pn 8075362 on"
type textarea "x"
type textarea "9/19/25-Parts pulled from Stock; pn 8075362 on"
type textarea "x"
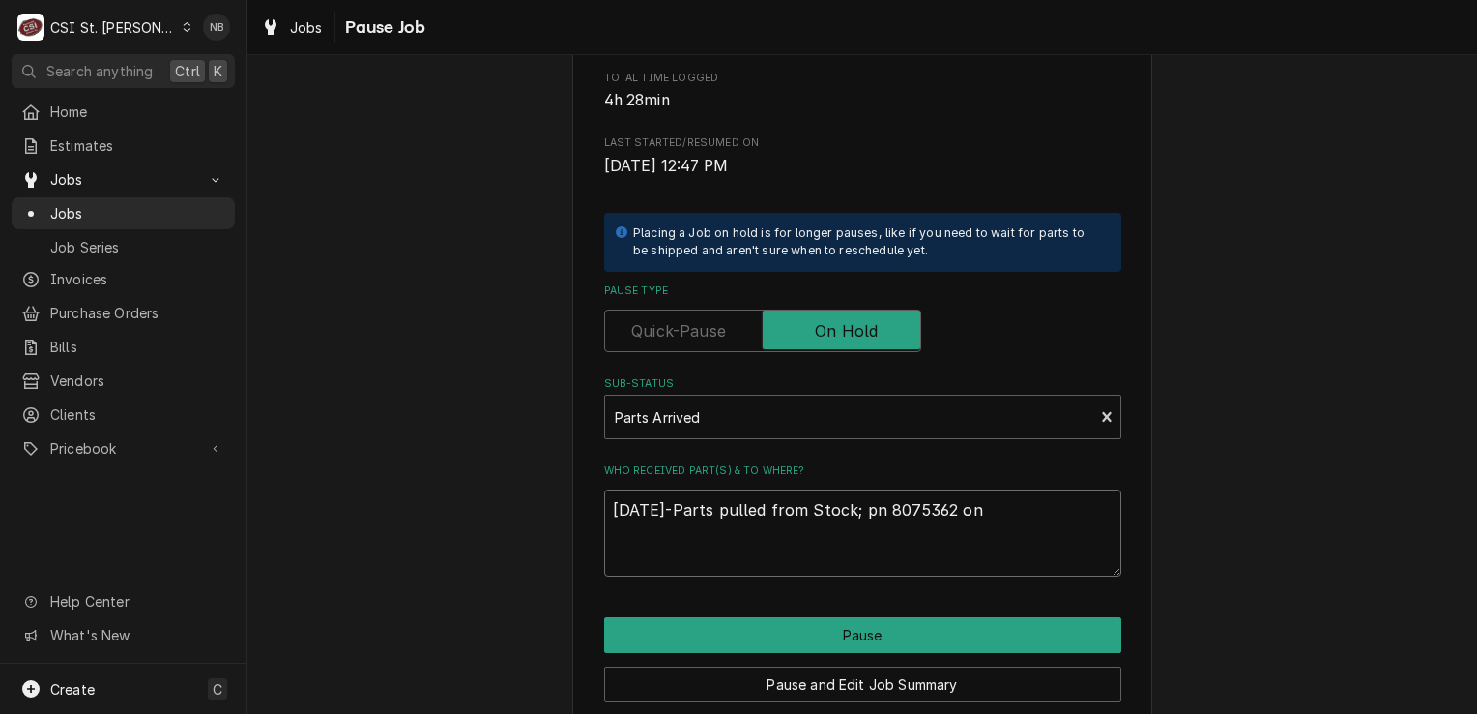
type textarea "9/19/25-Parts pulled from Stock; pn 8075362 on E"
type textarea "x"
type textarea "9/19/25-Parts pulled from Stock; pn 8075362 on Eri"
type textarea "x"
type textarea "9/19/25-Parts pulled from Stock; pn 8075362 on Eric"
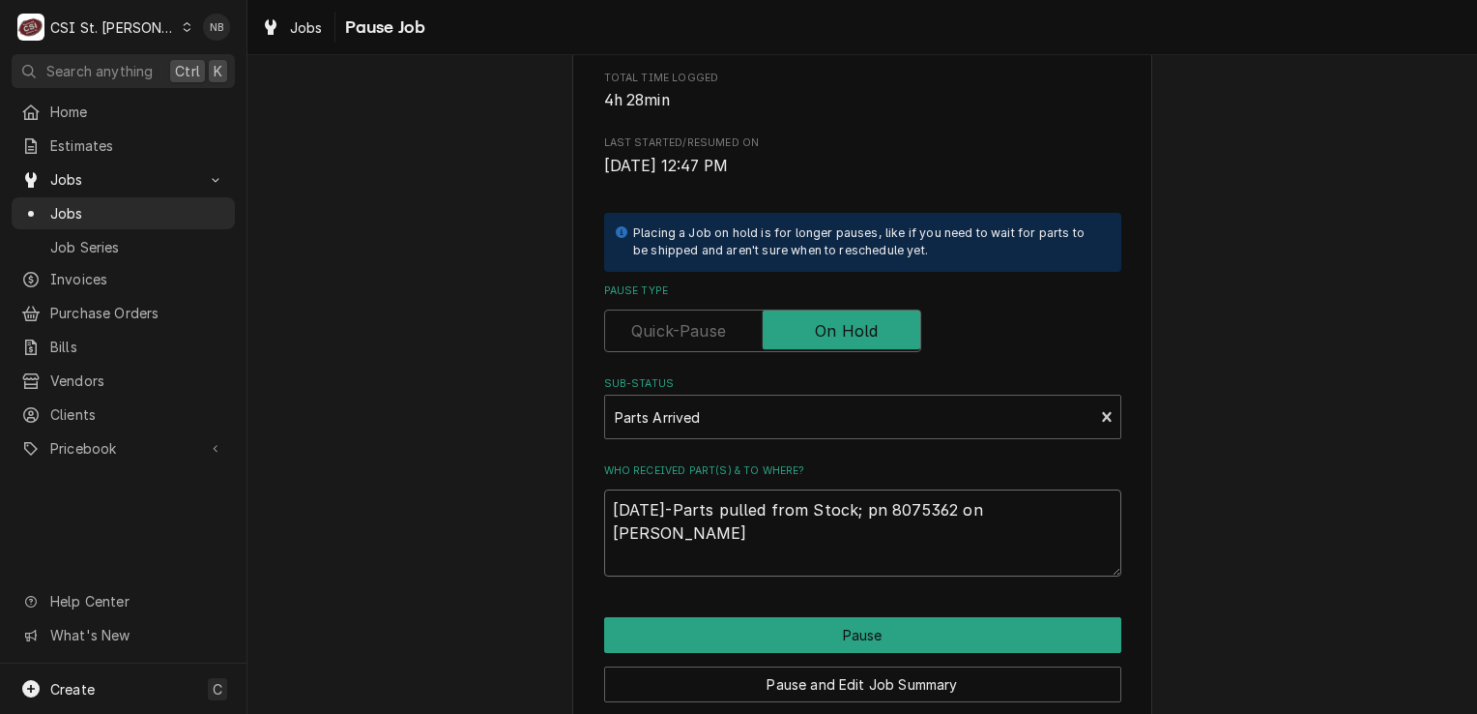
type textarea "x"
type textarea "9/19/25-Parts pulled from Stock; pn 8075362 on Erick"
type textarea "x"
type textarea "9/19/25-Parts pulled from Stock; pn 8075362 on Erick"
type textarea "x"
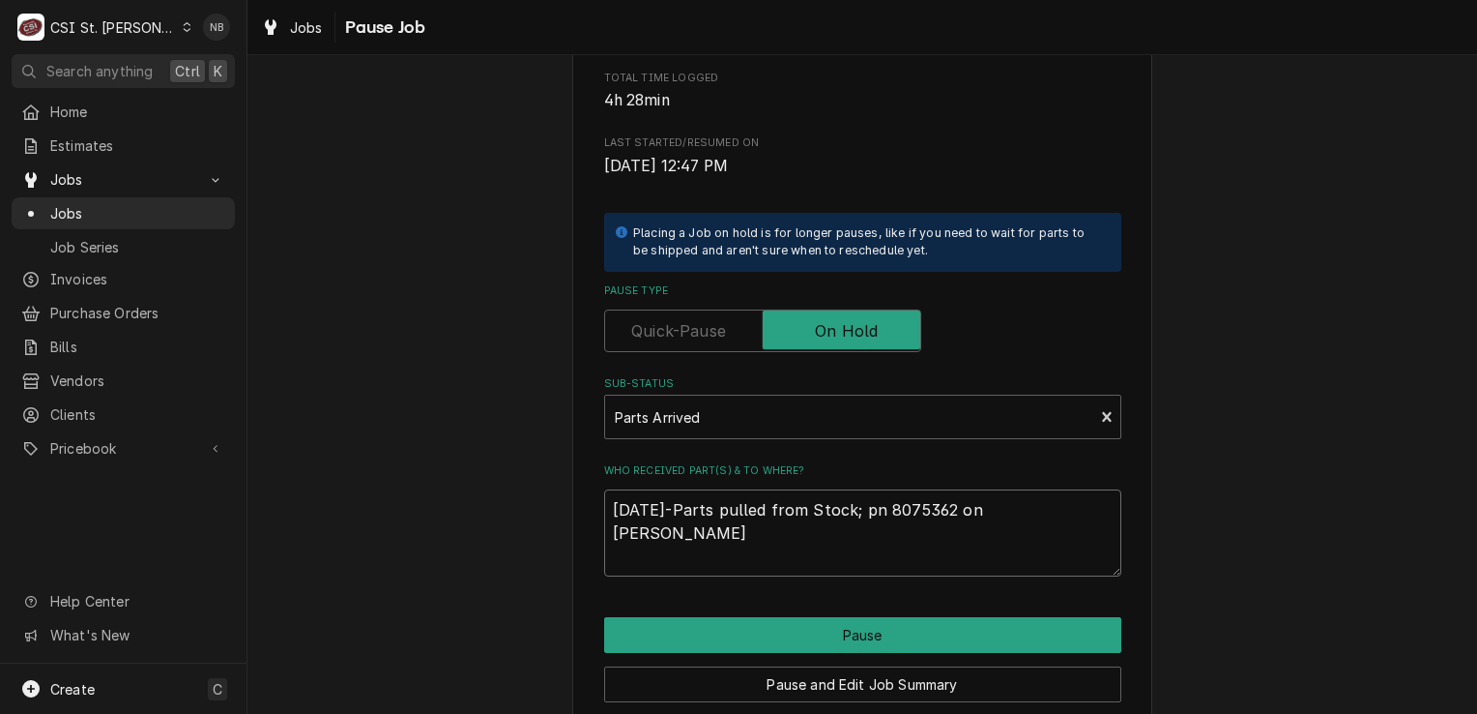
type textarea "9/19/25-Parts pulled from Stock; pn 8075362 on Erick H"
type textarea "x"
type textarea "9/19/25-Parts pulled from Stock; pn 8075362 on Erick H"
type textarea "x"
type textarea "9/19/25-Parts pulled from Stock; pn 8075362 on Erick H S"
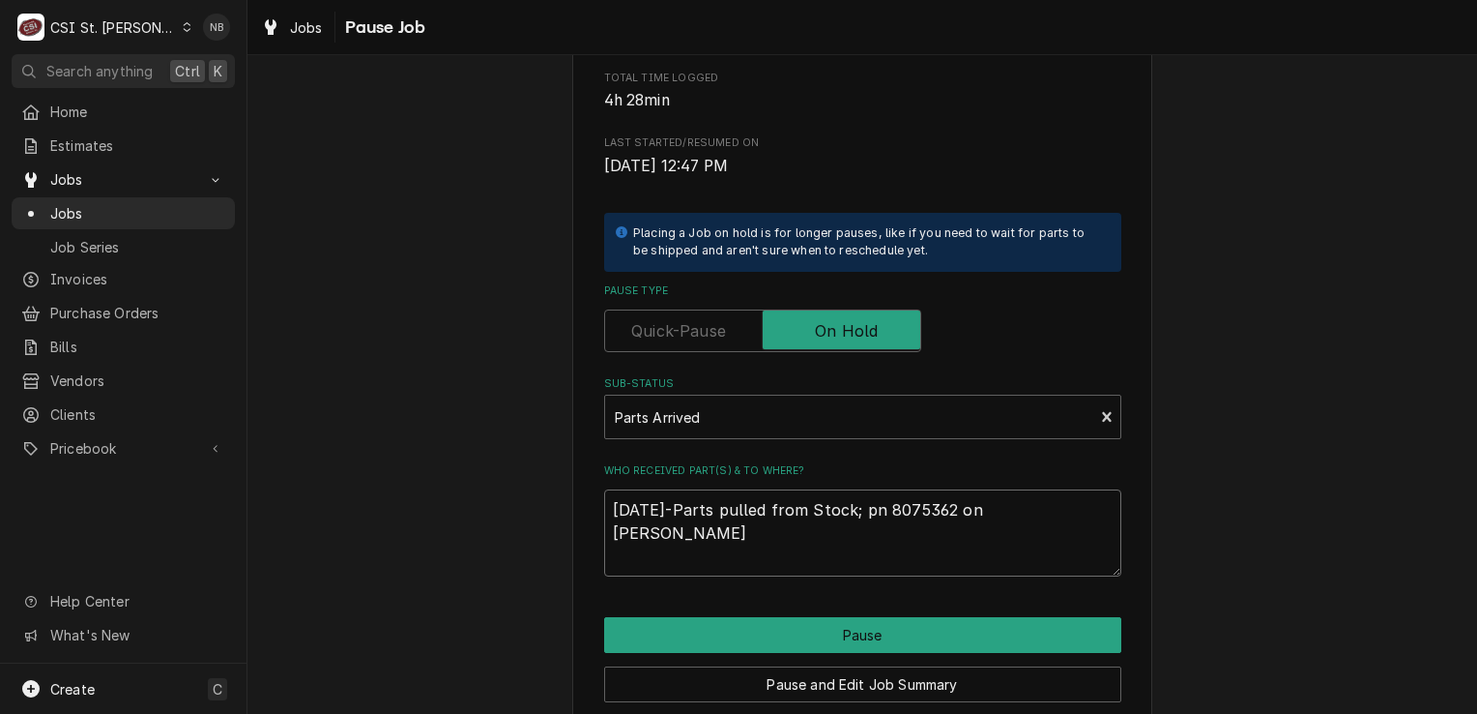
type textarea "x"
type textarea "9/19/25-Parts pulled from Stock; pn 8075362 on Erick H"
type textarea "x"
type textarea "9/19/25-Parts pulled from Stock; pn 8075362 on Erick H s"
type textarea "x"
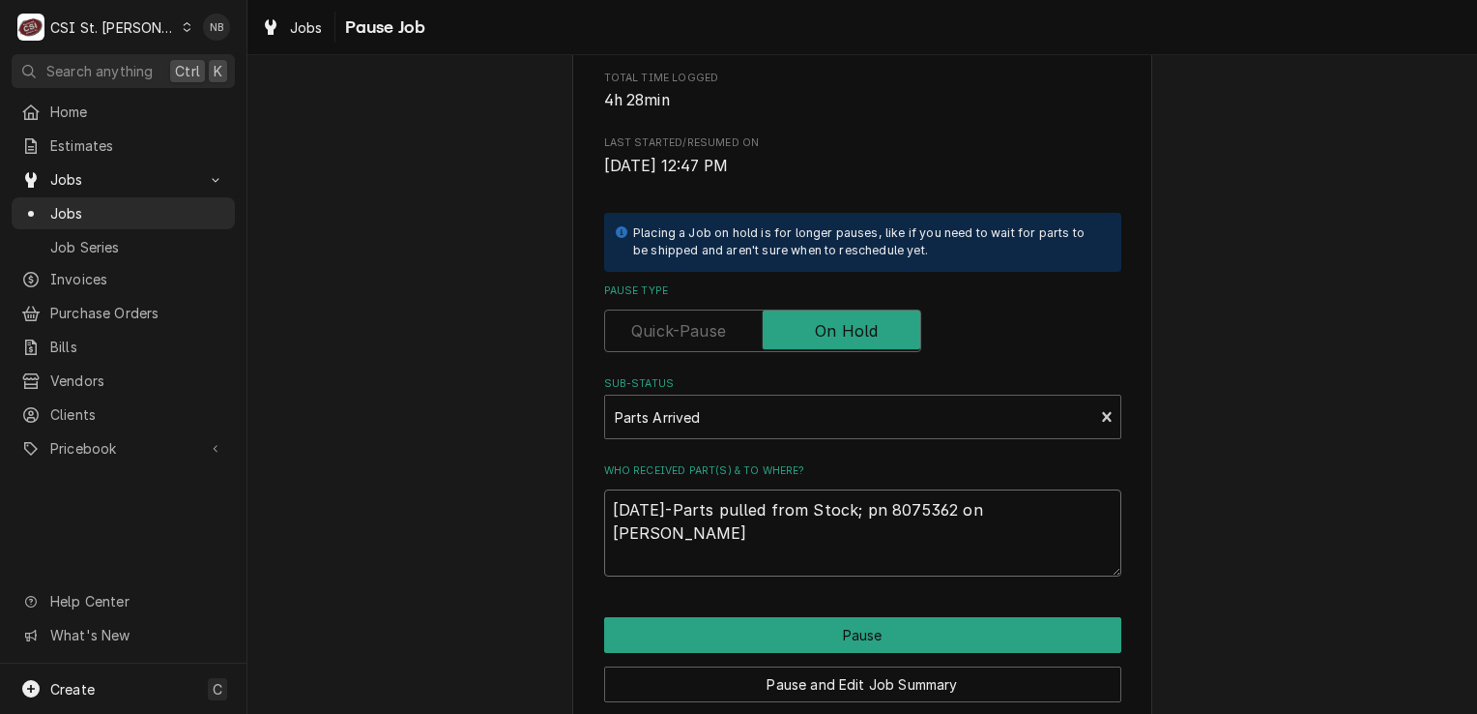
type textarea "9/19/25-Parts pulled from Stock; pn 8075362 on Erick H sh"
type textarea "x"
type textarea "9/19/25-Parts pulled from Stock; pn 8075362 on Erick H she"
type textarea "x"
type textarea "9/19/25-Parts pulled from Stock; pn 8075362 on Erick H shel"
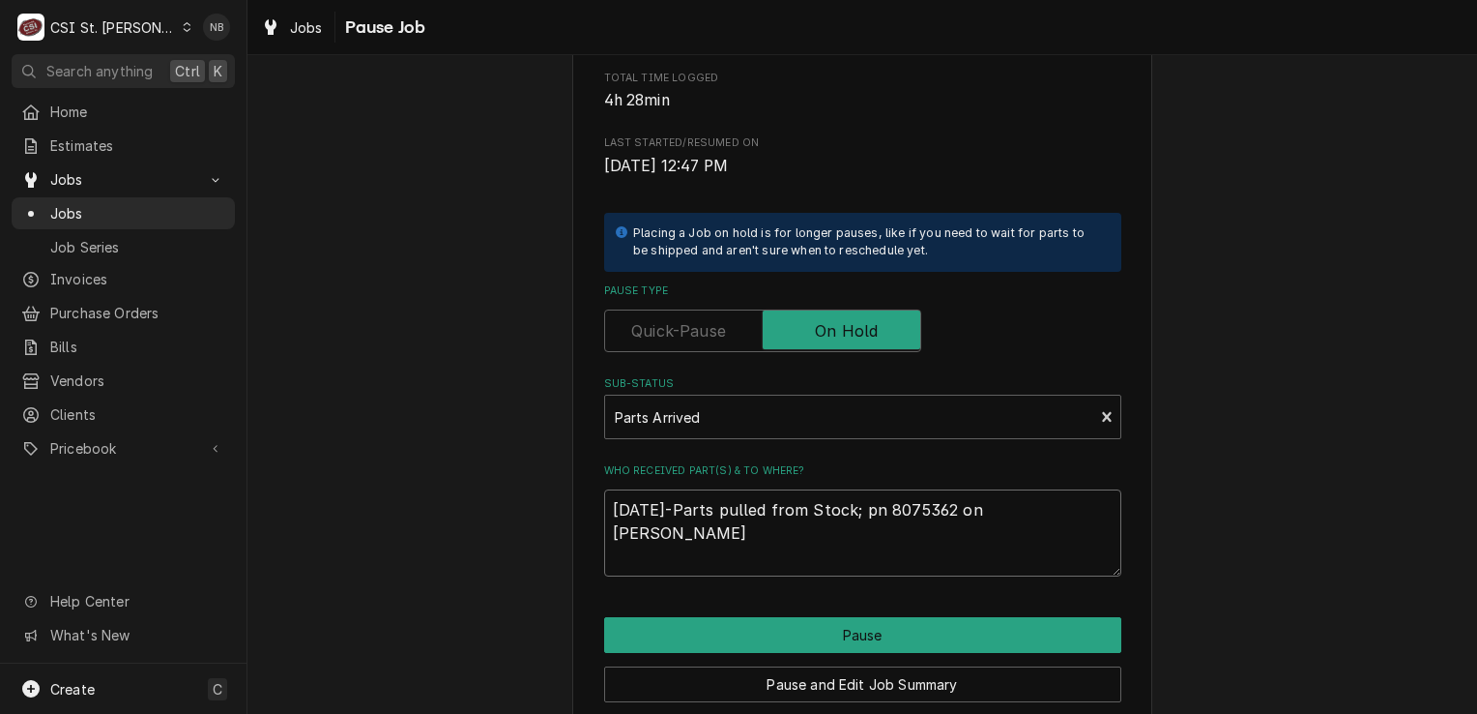
type textarea "x"
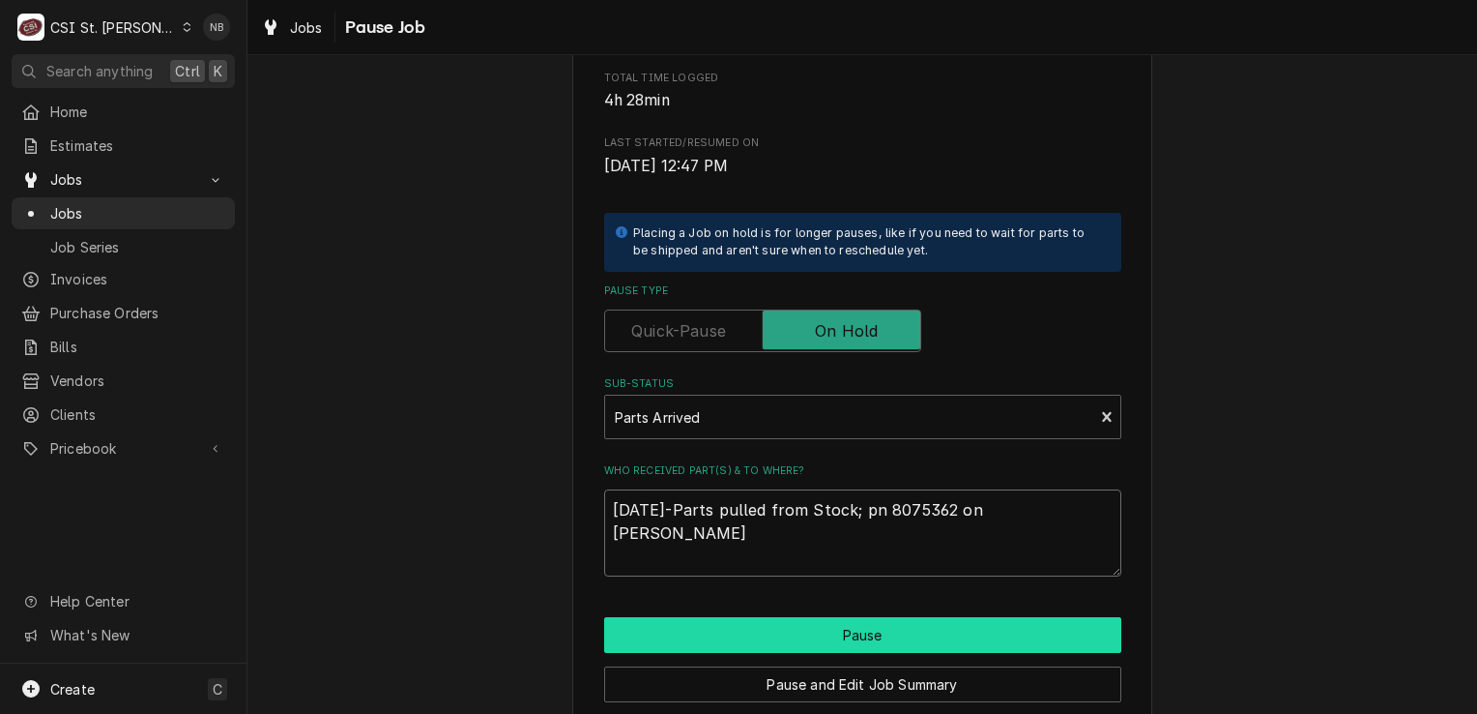
type textarea "9/19/25-Parts pulled from Stock; pn 8075362 on Erick H shelf"
click at [909, 636] on button "Pause" at bounding box center [862, 635] width 517 height 36
type textarea "x"
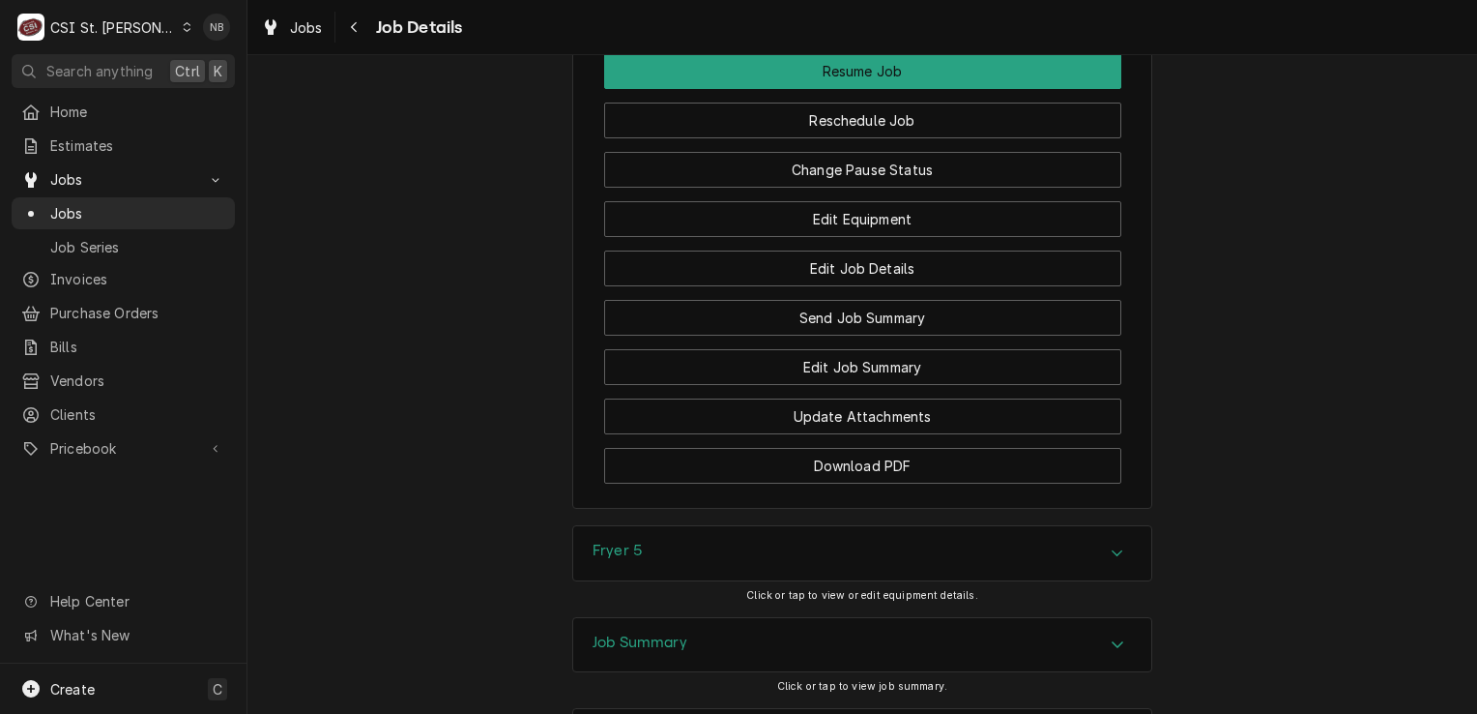
scroll to position [2816, 0]
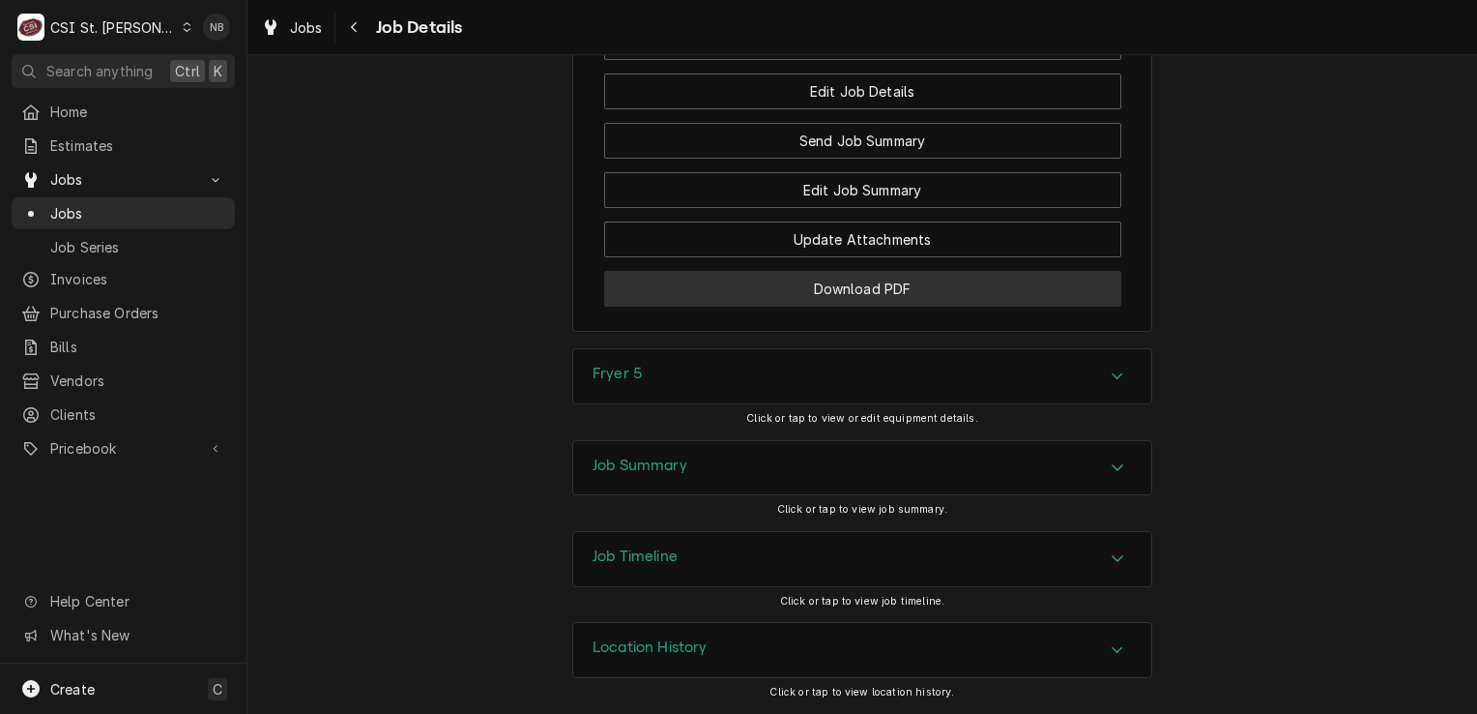
click at [893, 292] on button "Download PDF" at bounding box center [862, 289] width 517 height 36
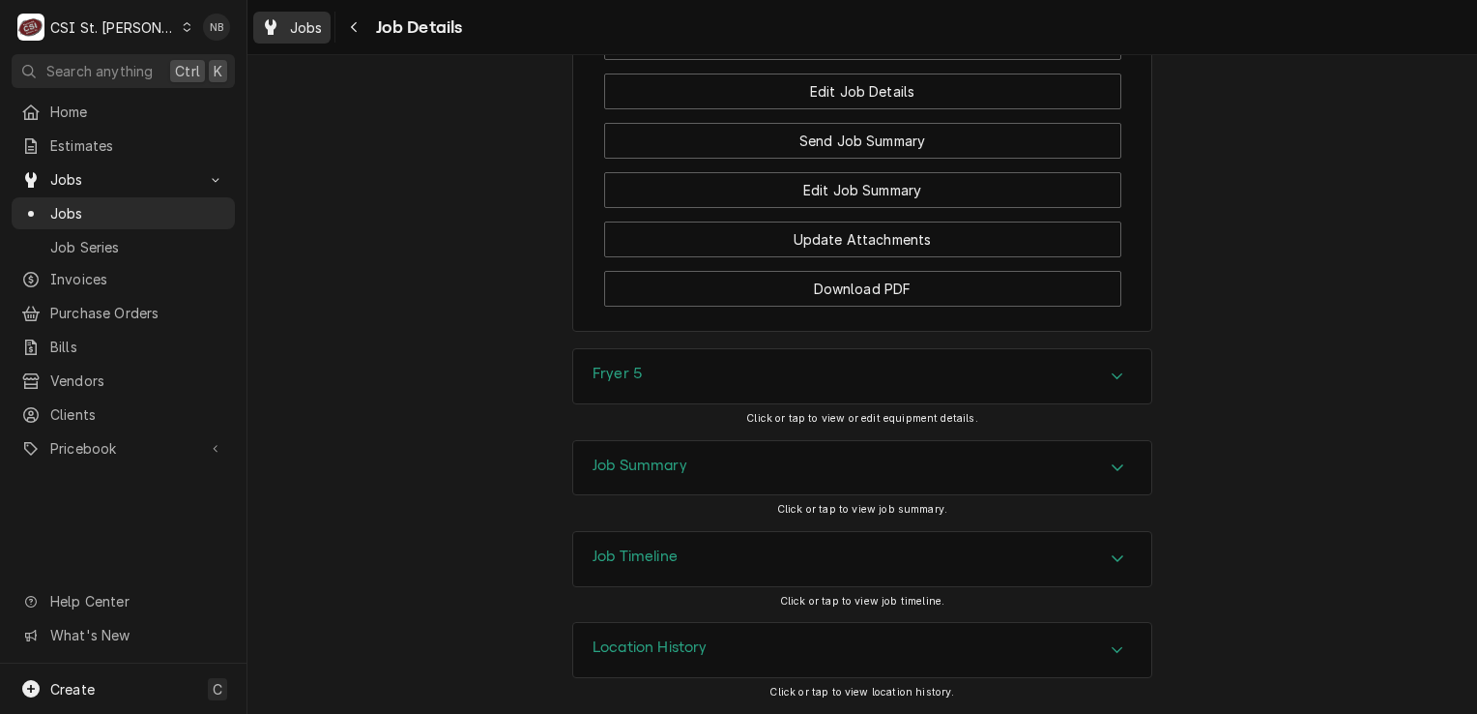
click at [306, 30] on span "Jobs" at bounding box center [306, 27] width 33 height 20
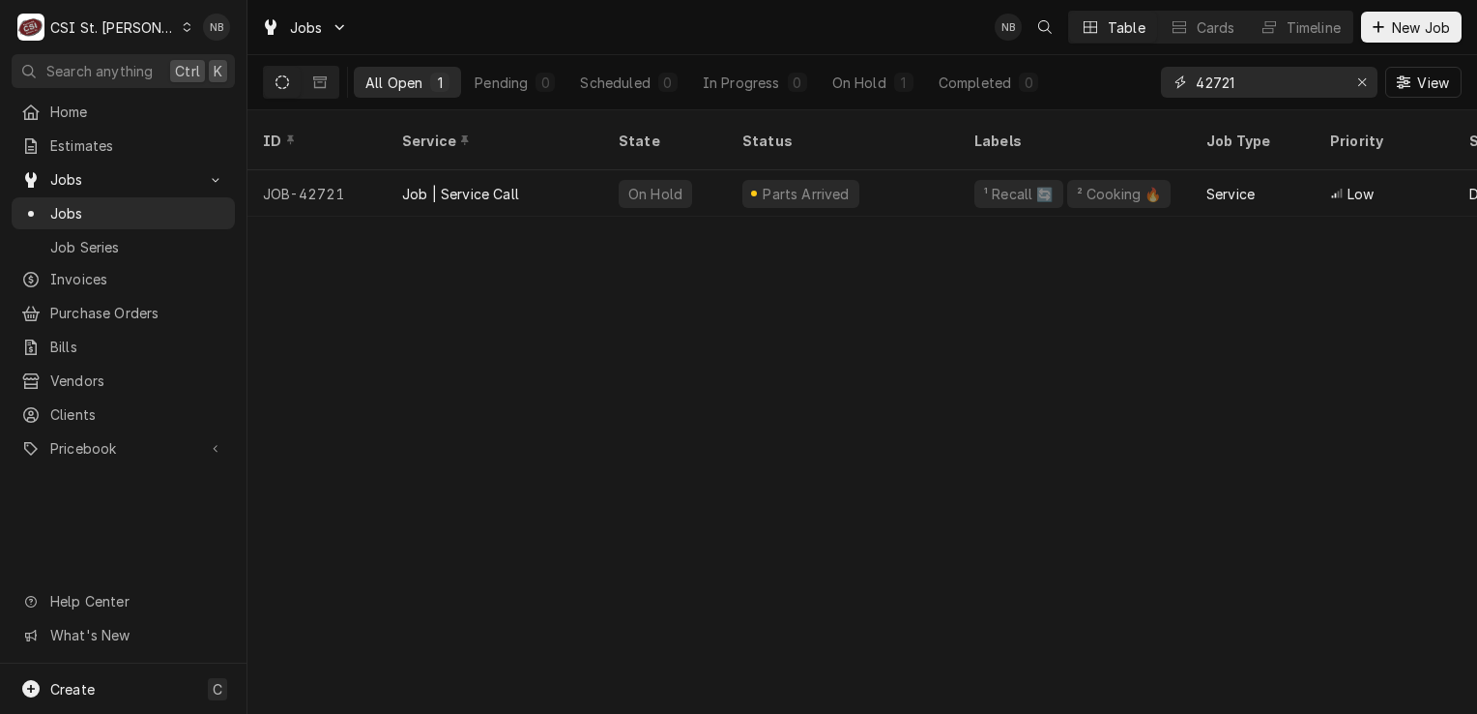
click at [1273, 83] on input "42721" at bounding box center [1268, 82] width 145 height 31
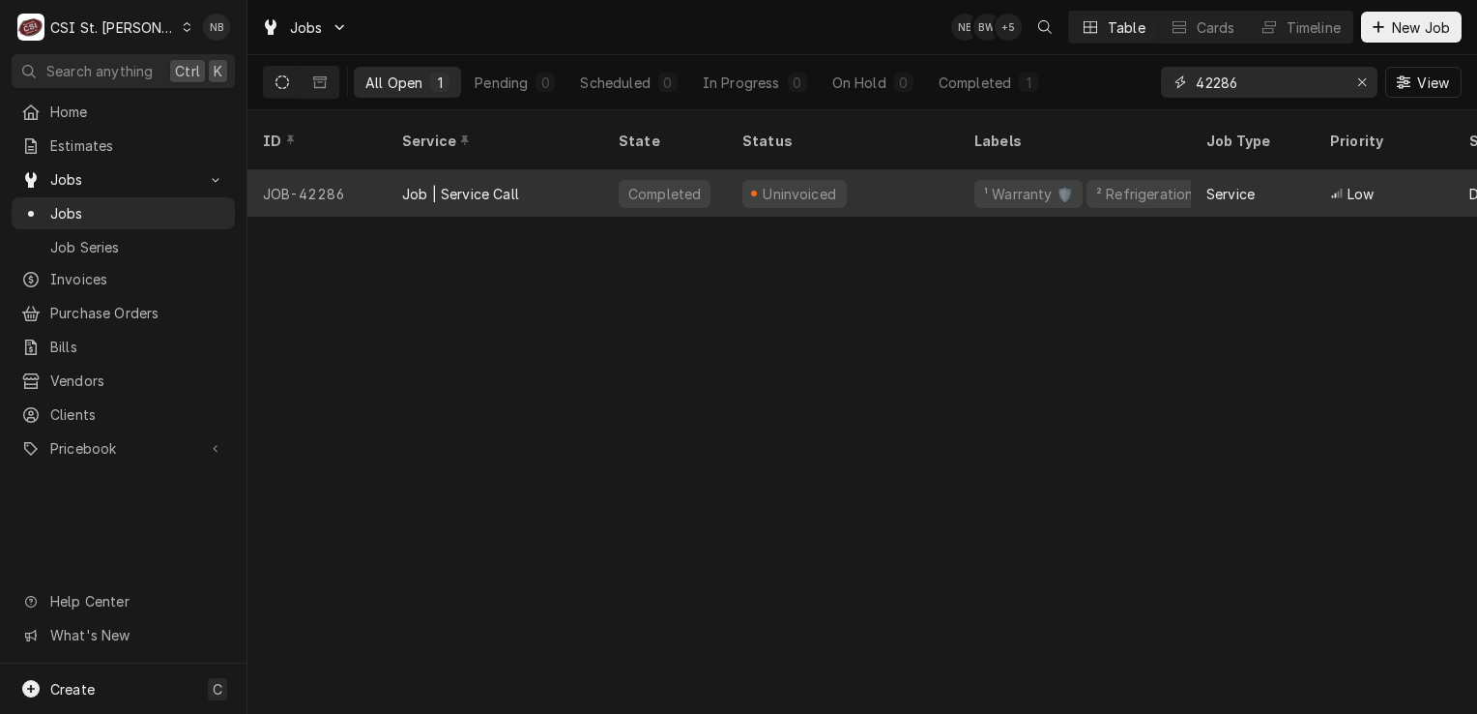
type input "42286"
click at [915, 172] on div "Uninvoiced" at bounding box center [843, 193] width 232 height 46
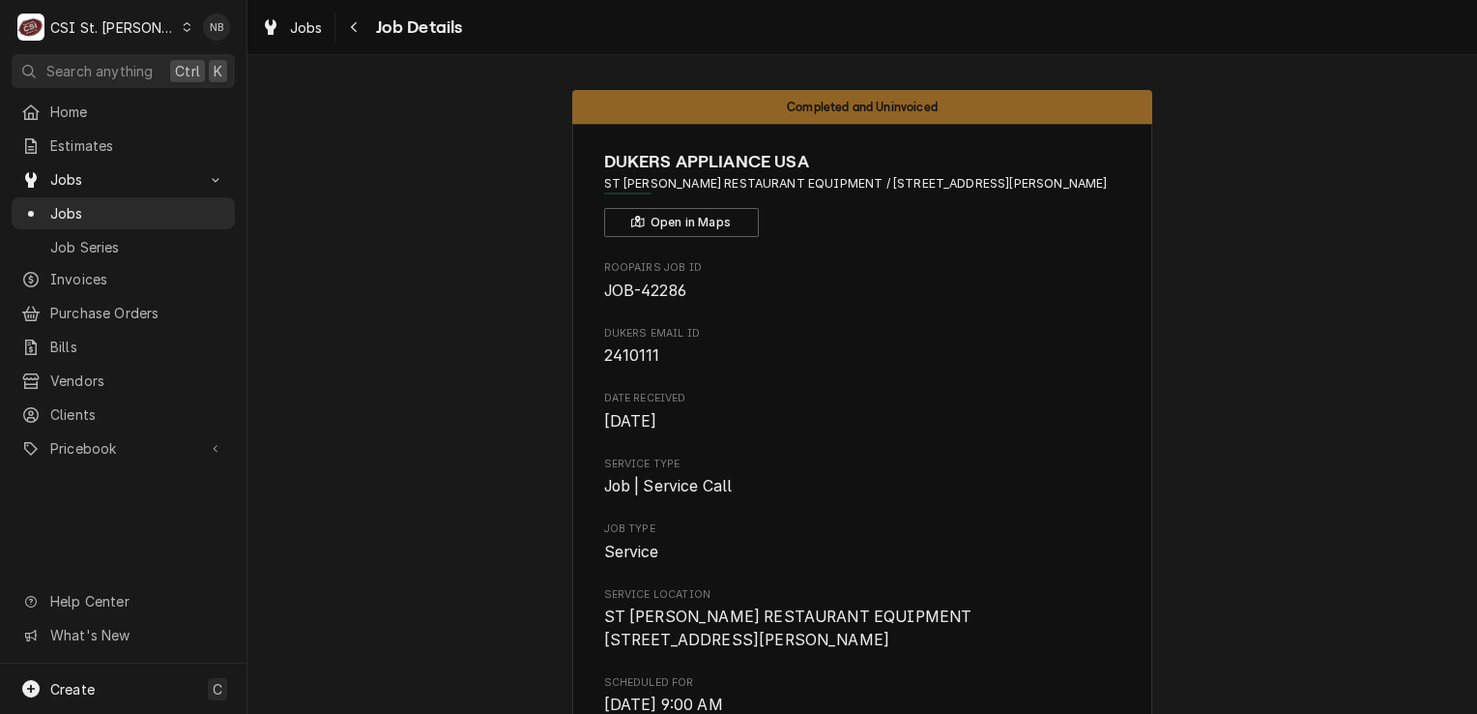
click at [1014, 232] on div "DUKERS APPLIANCE USA ST [PERSON_NAME] RESTAURANT EQUIPMENT / [STREET_ADDRESS][P…" at bounding box center [862, 193] width 517 height 88
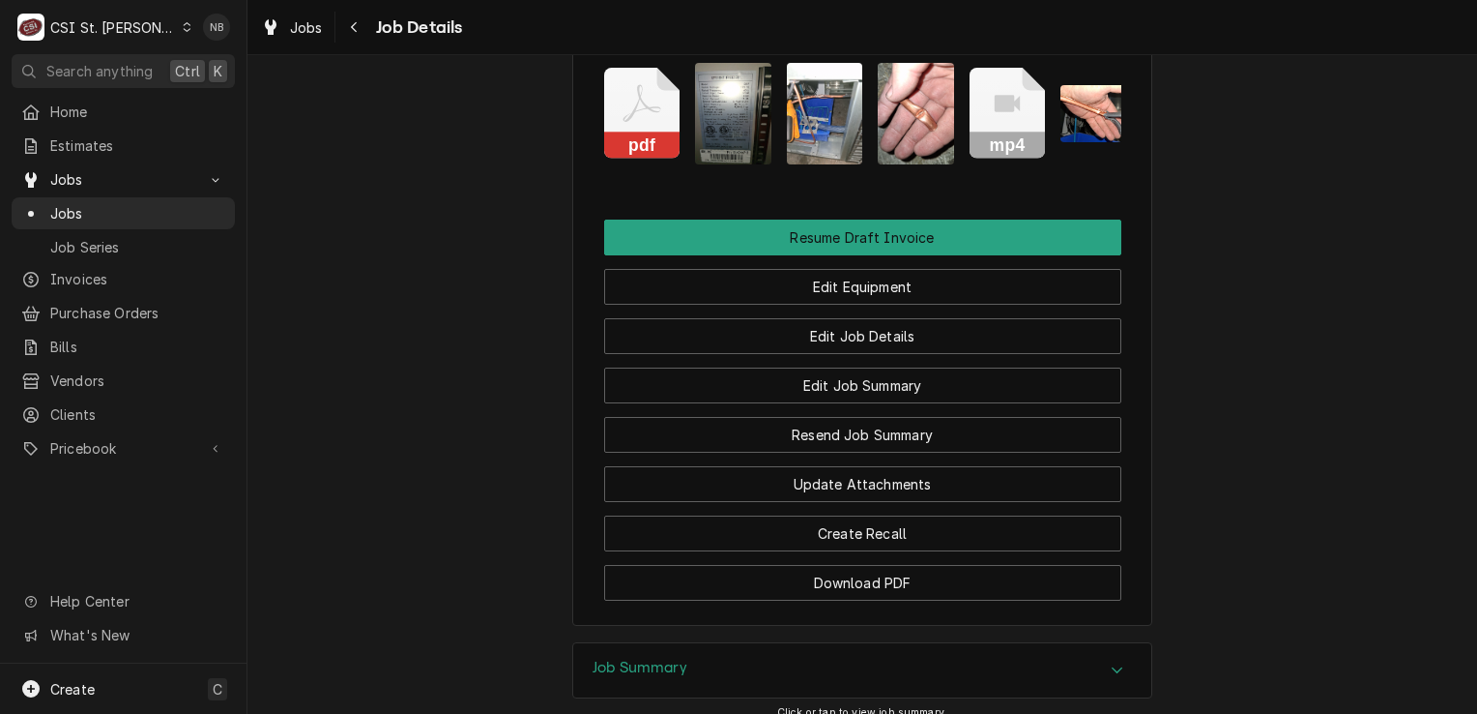
scroll to position [2172, 0]
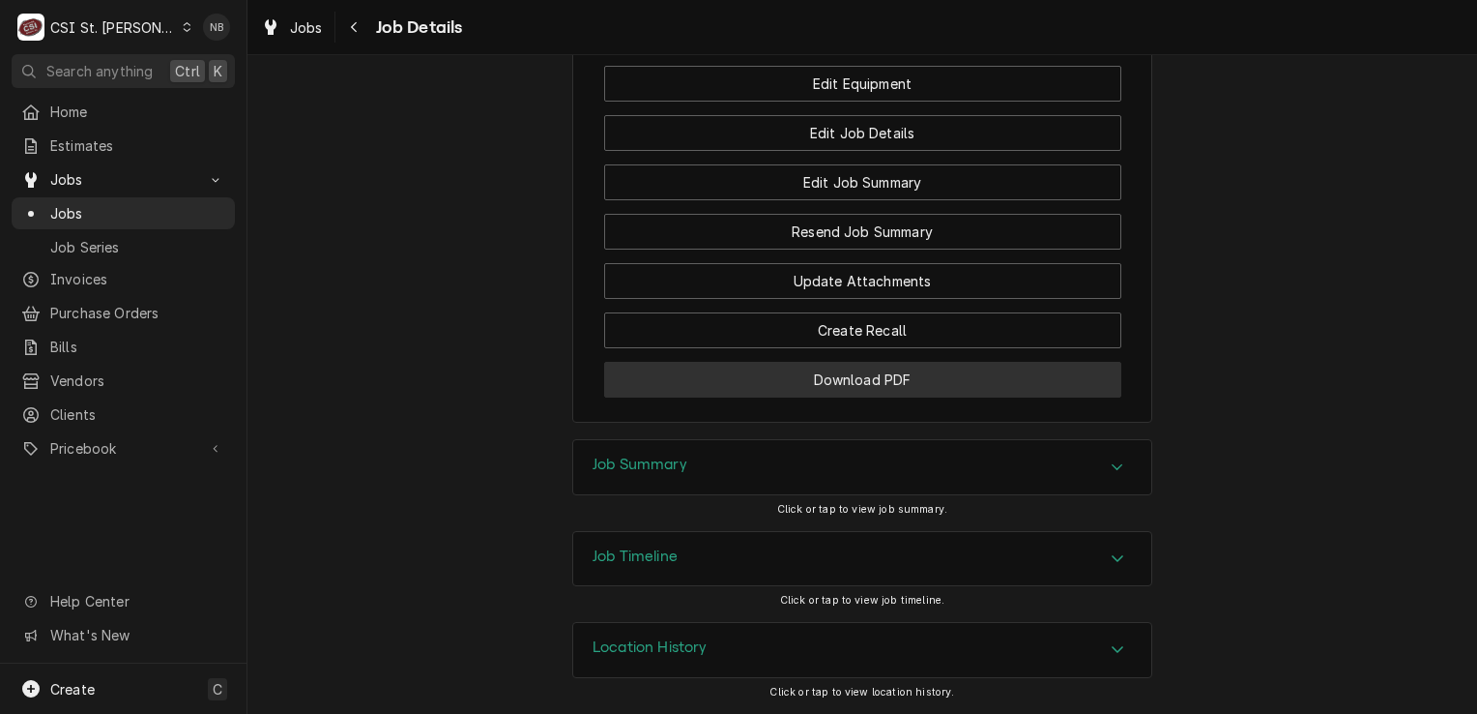
click at [917, 385] on button "Download PDF" at bounding box center [862, 380] width 517 height 36
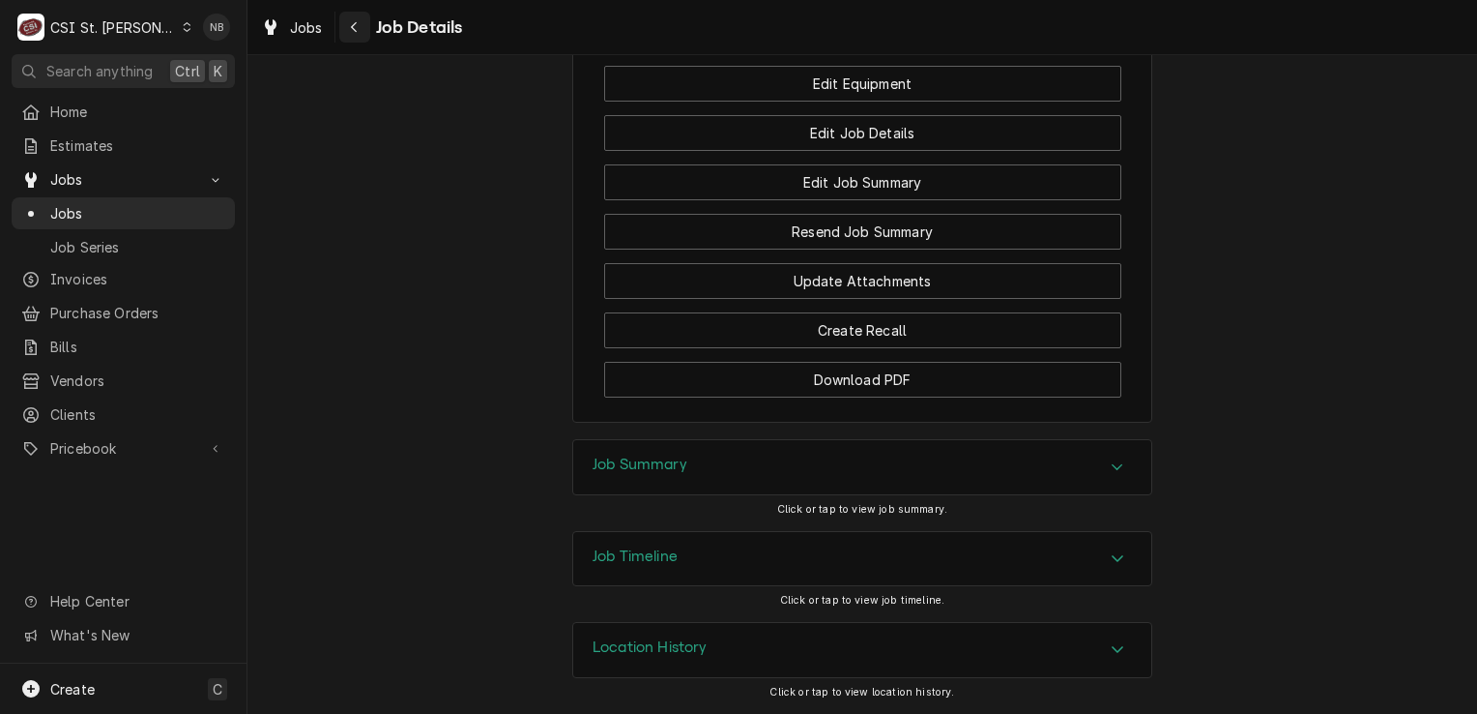
click at [352, 27] on icon "Navigate back" at bounding box center [354, 27] width 6 height 11
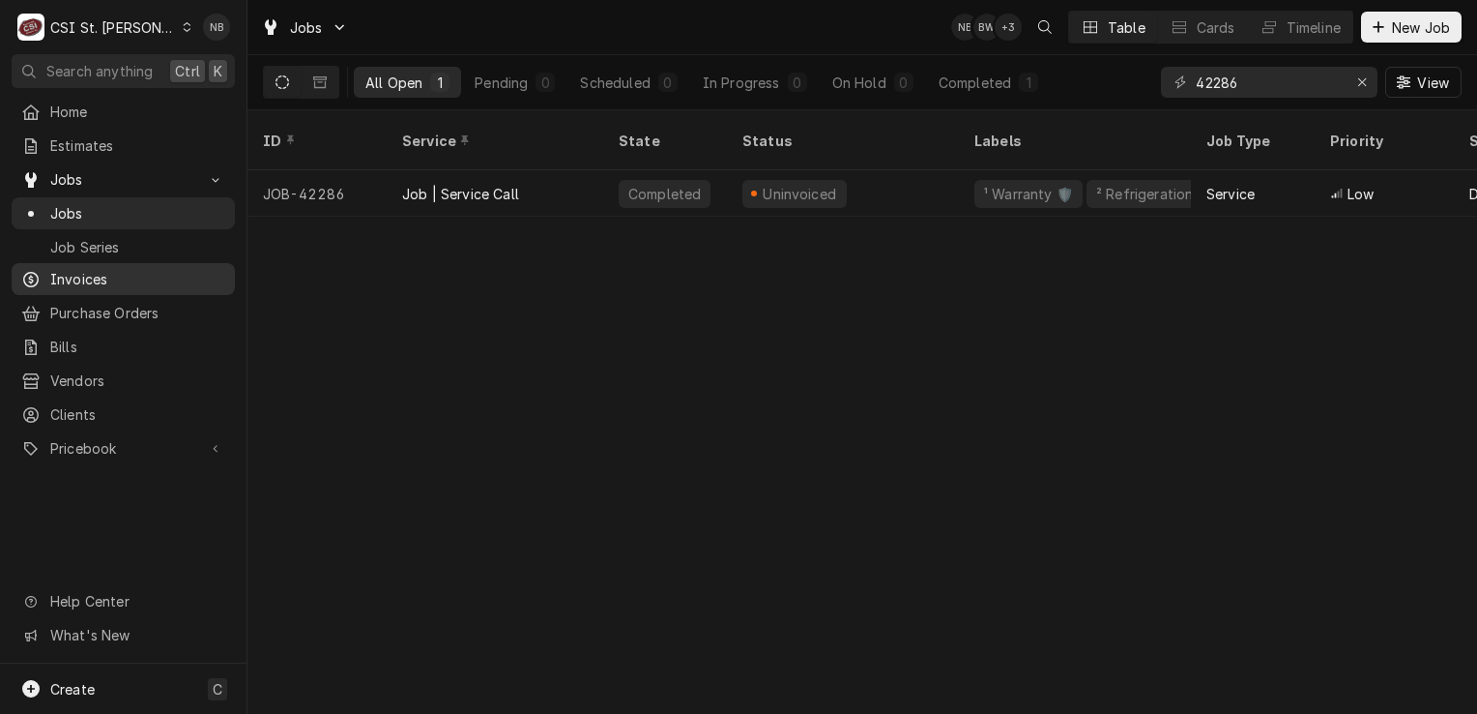
click at [65, 275] on span "Invoices" at bounding box center [137, 279] width 175 height 20
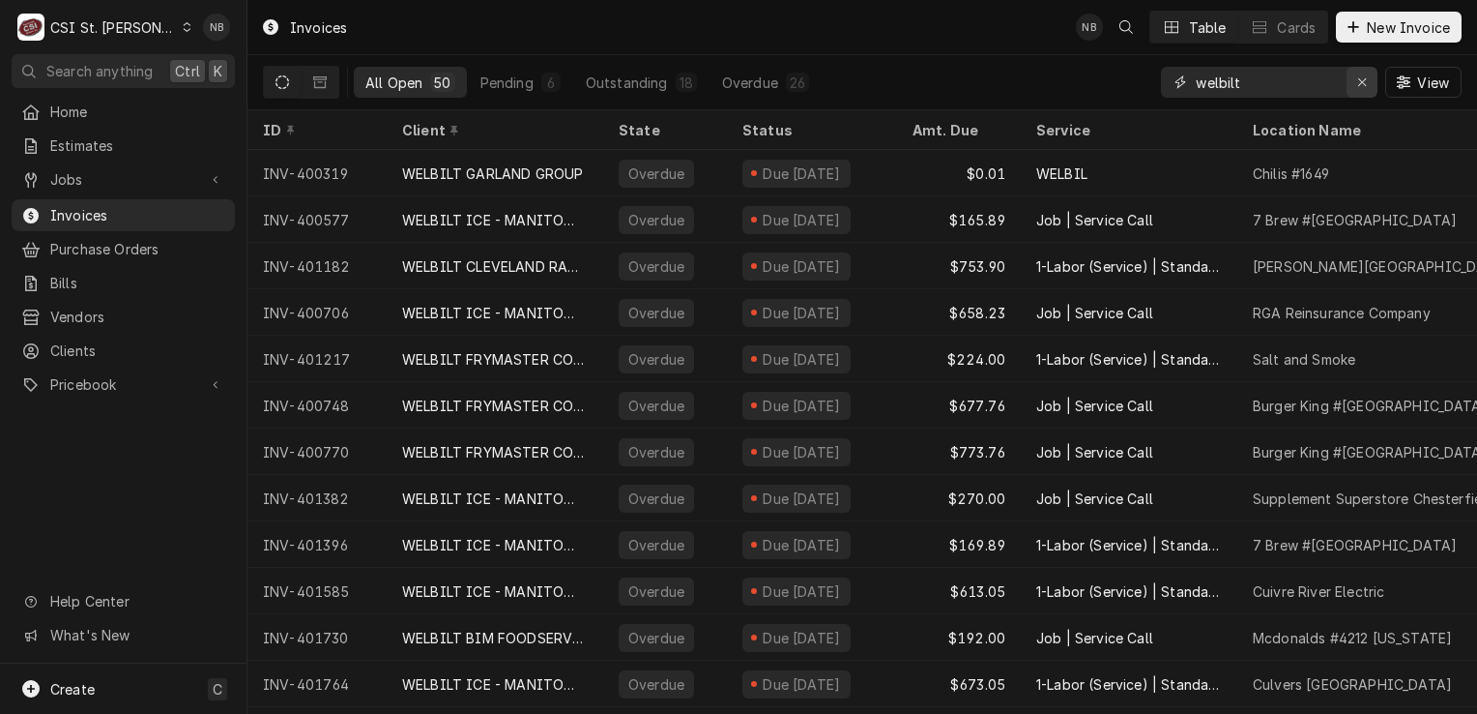
click at [1365, 81] on icon "Erase input" at bounding box center [1363, 82] width 11 height 14
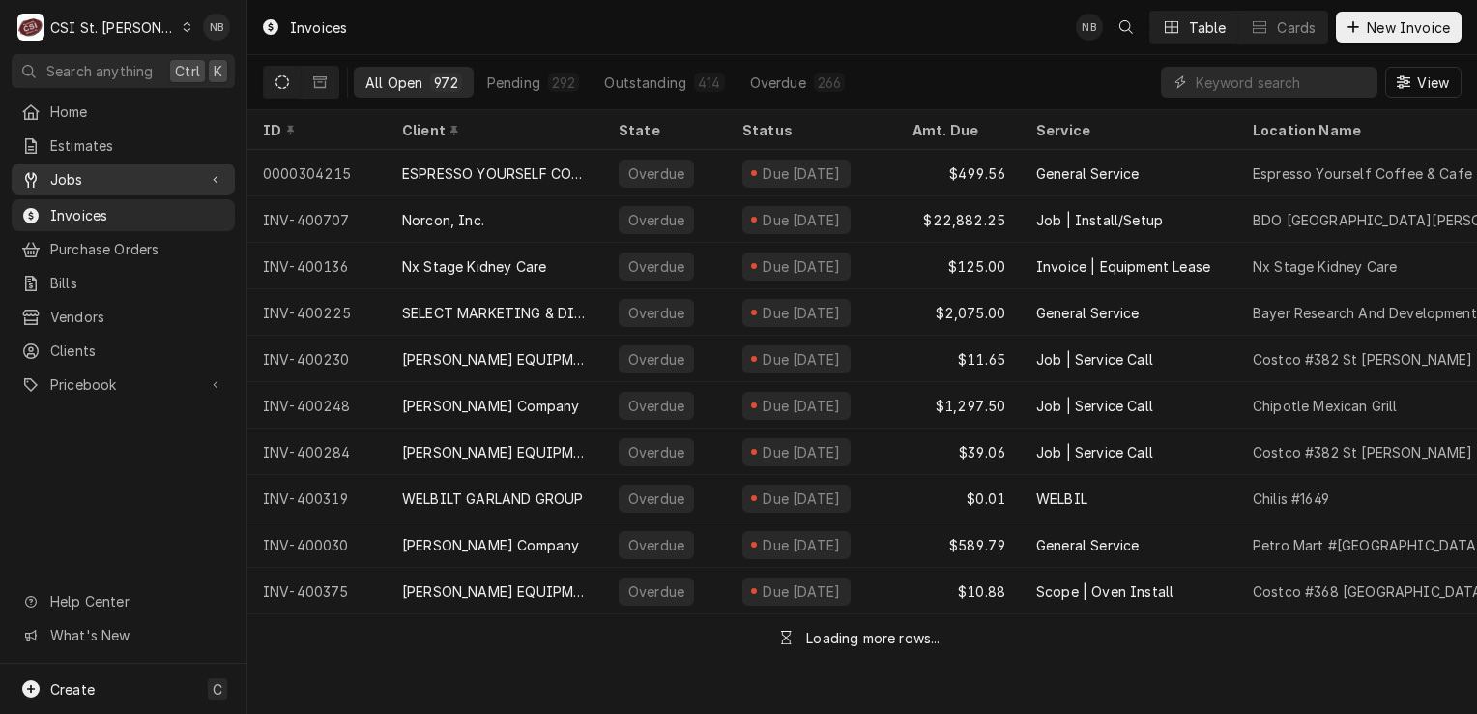
click at [76, 172] on span "Jobs" at bounding box center [123, 179] width 146 height 20
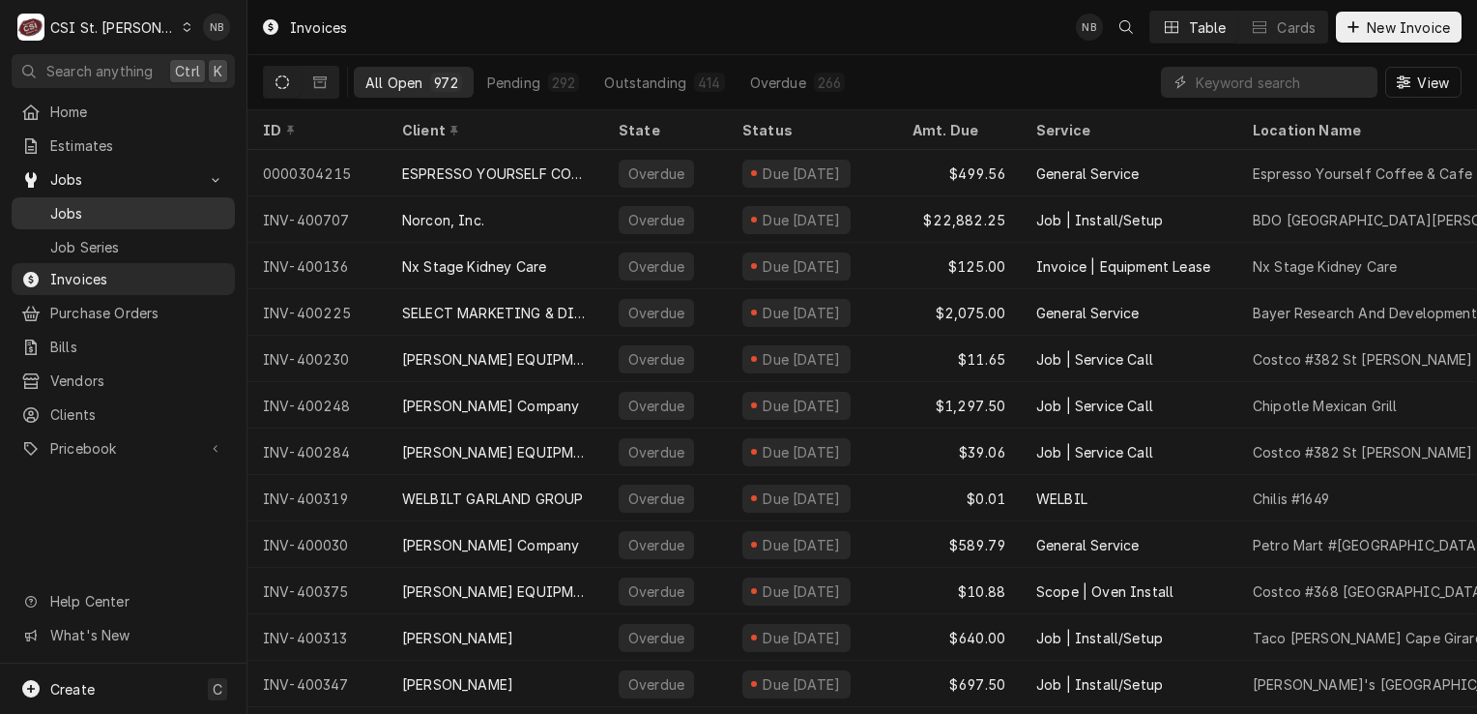
click at [81, 203] on span "Jobs" at bounding box center [137, 213] width 175 height 20
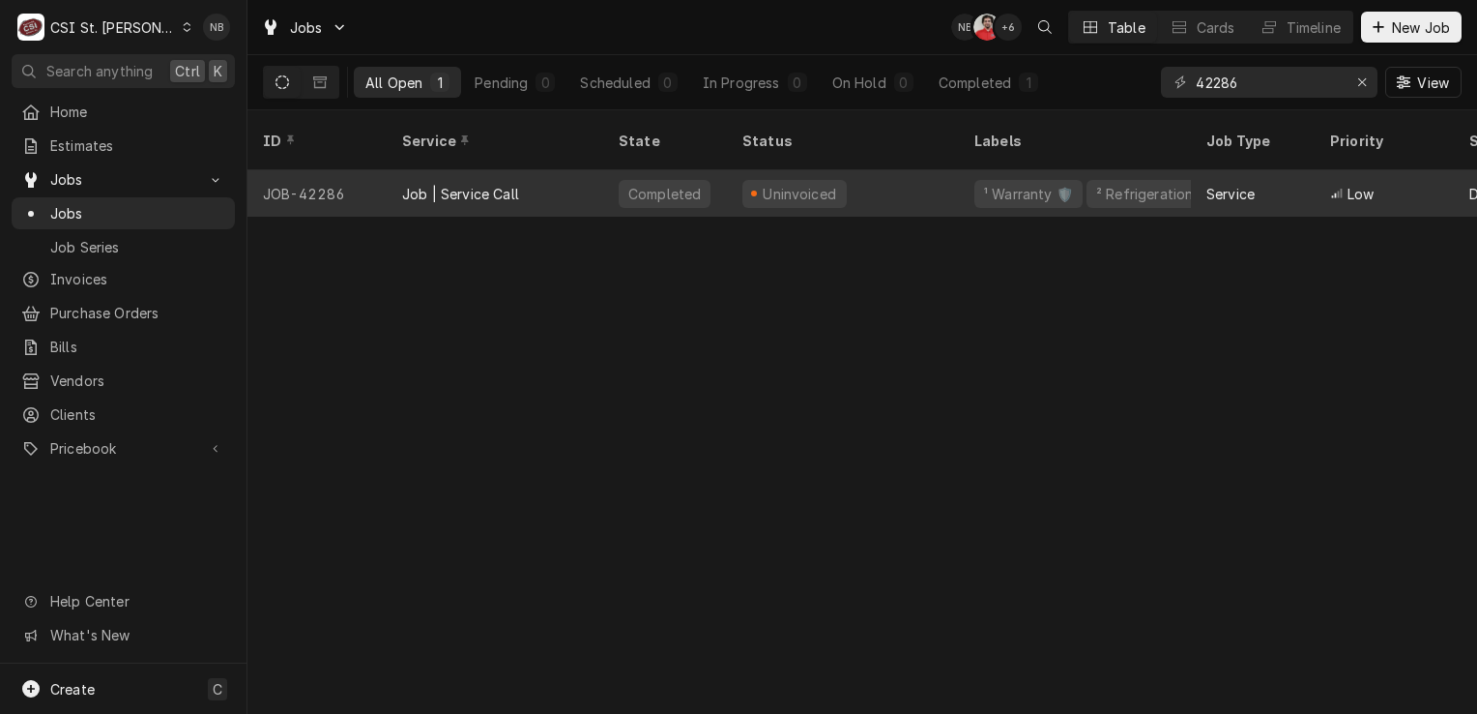
click at [870, 170] on div "Uninvoiced" at bounding box center [843, 193] width 232 height 46
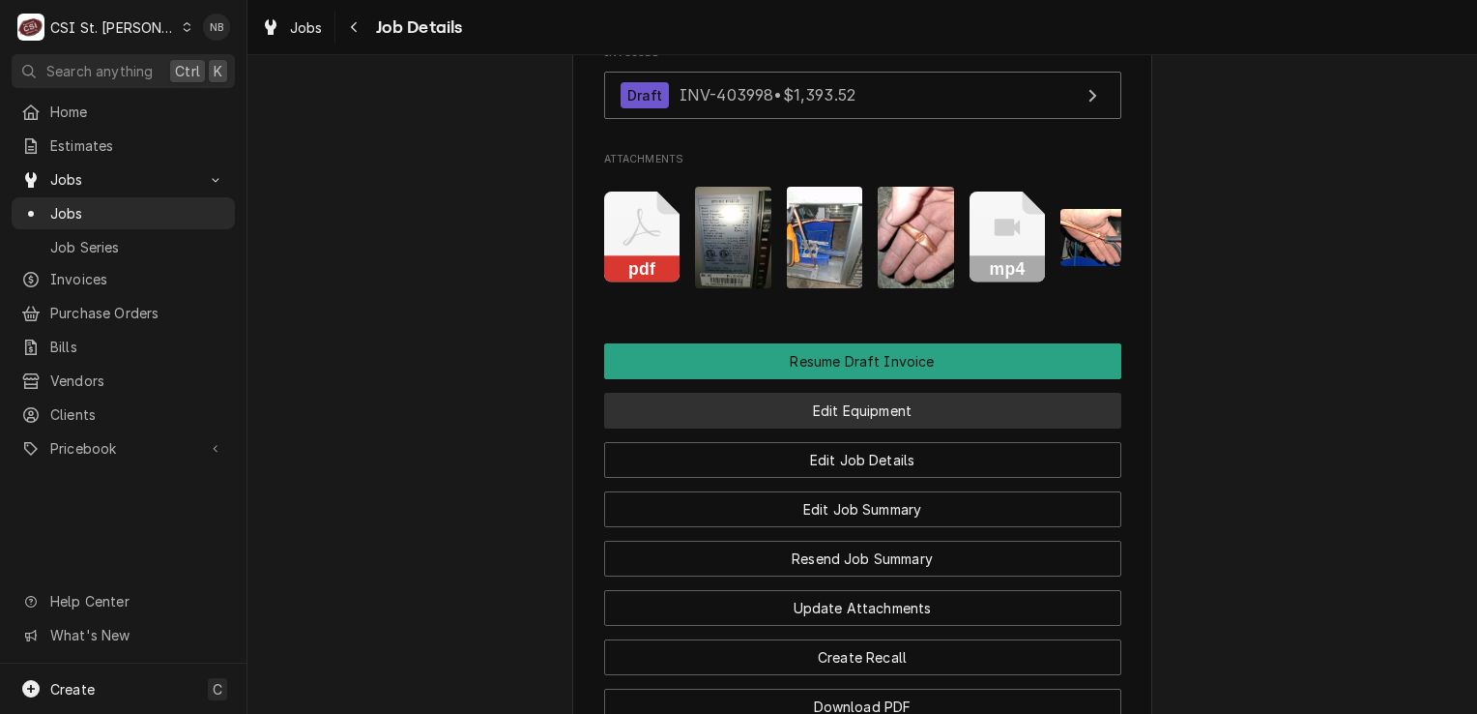
scroll to position [2127, 0]
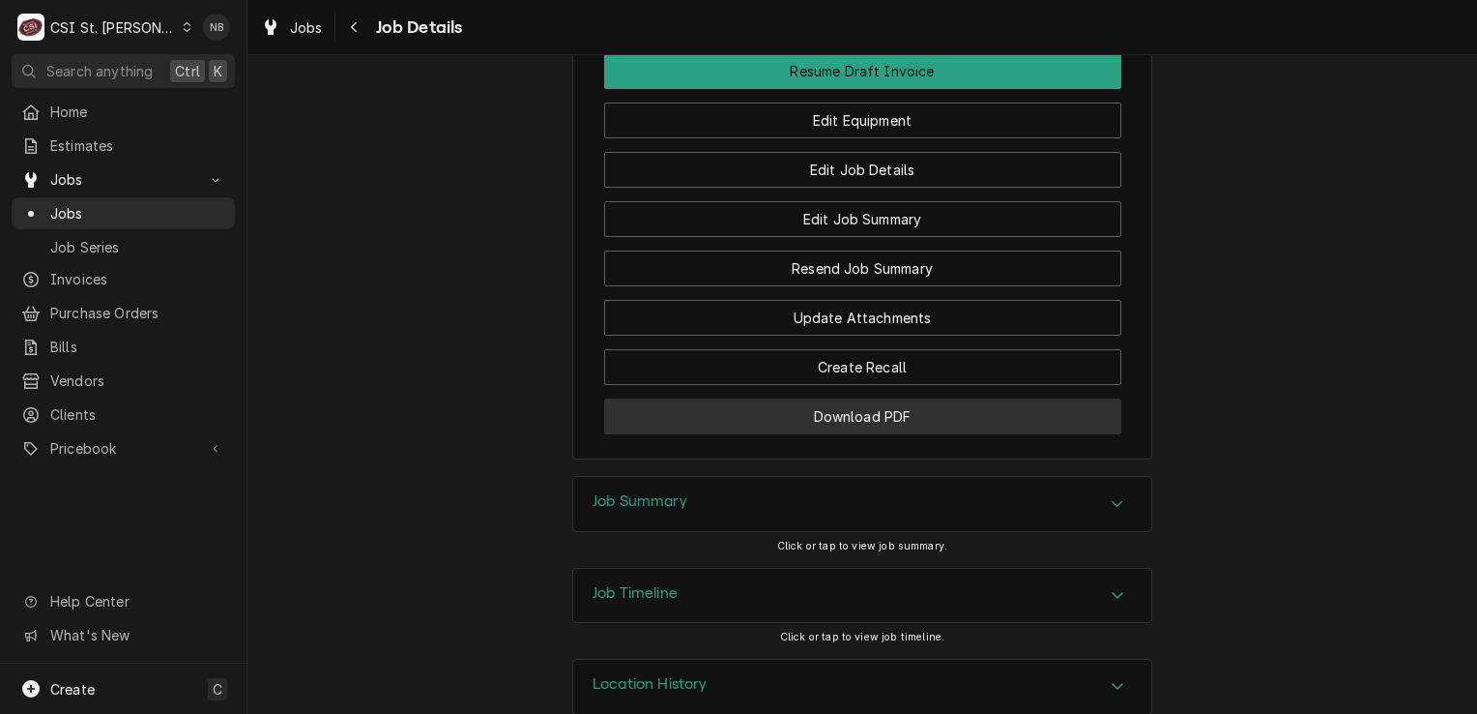
click at [935, 432] on button "Download PDF" at bounding box center [862, 416] width 517 height 36
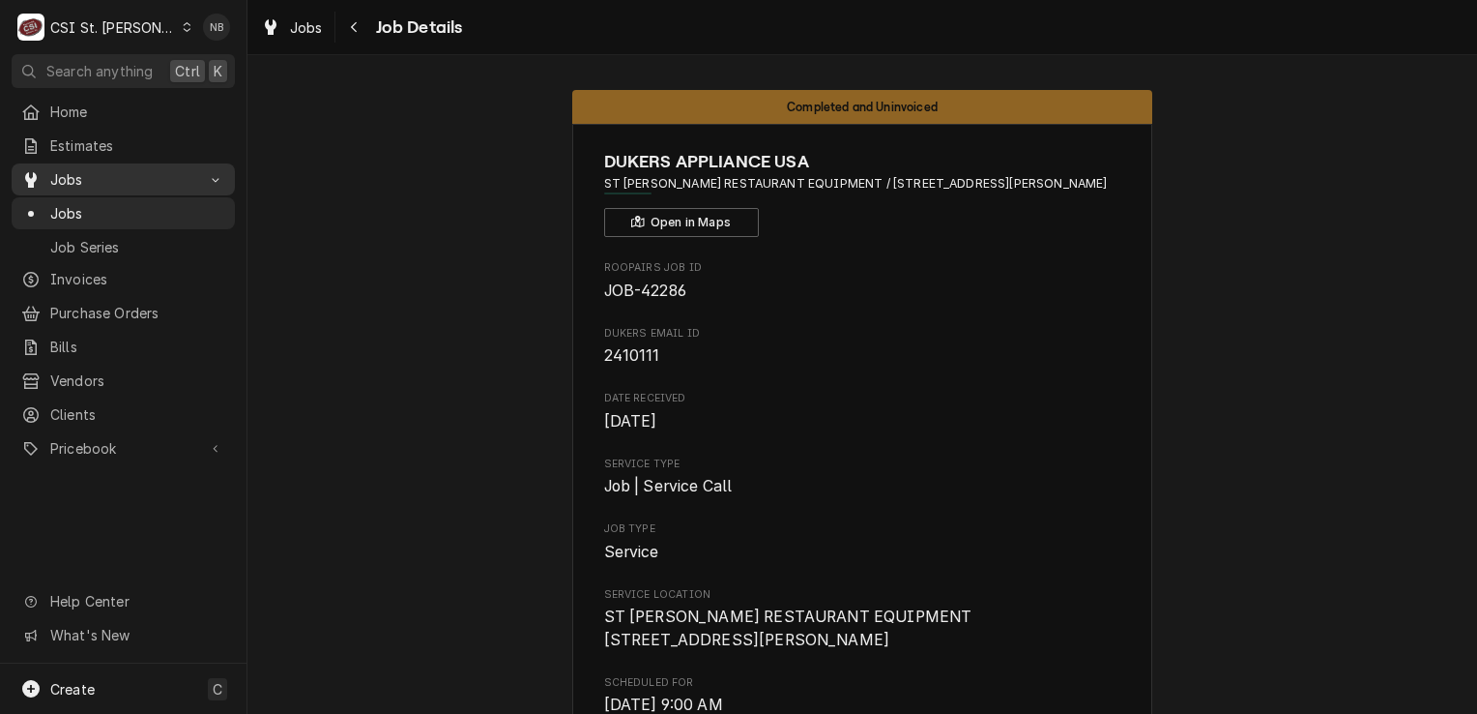
click at [89, 167] on div "Jobs" at bounding box center [123, 179] width 216 height 24
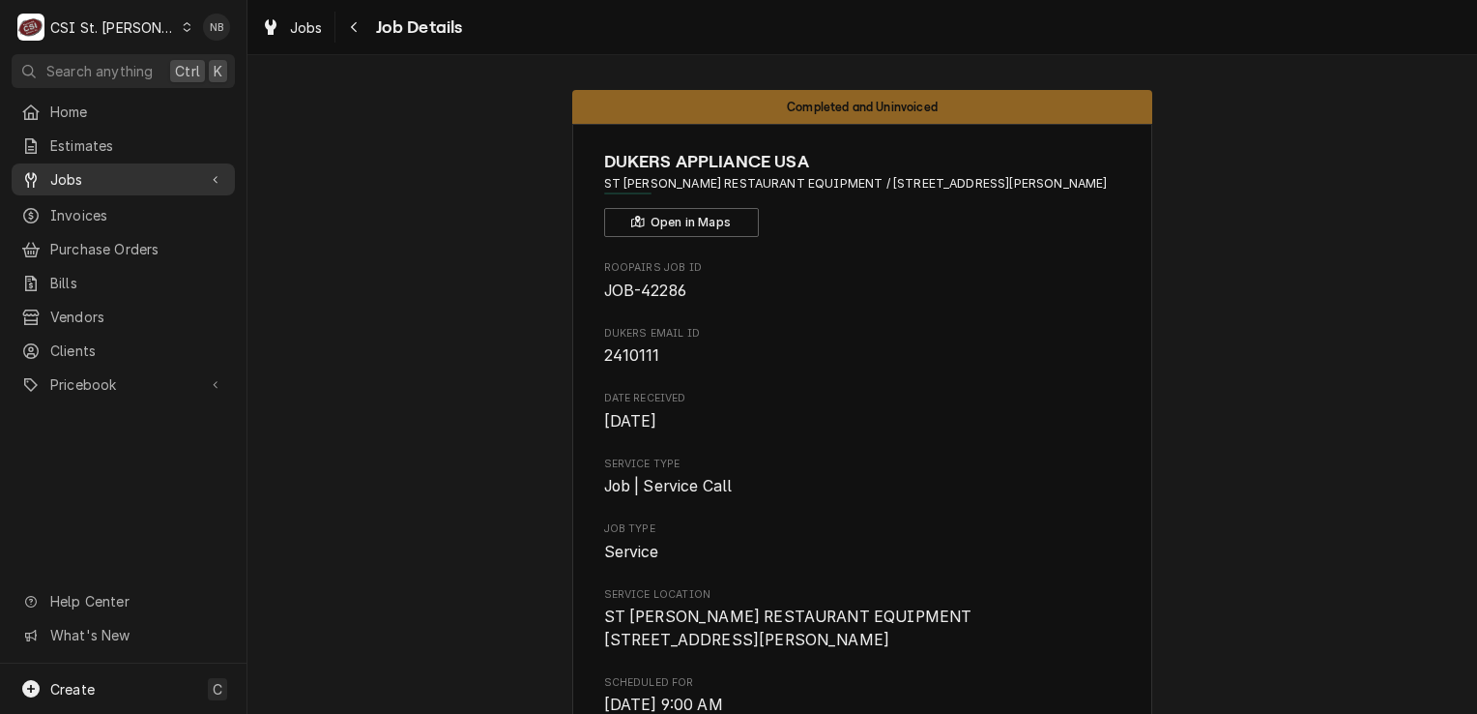
click at [88, 169] on span "Jobs" at bounding box center [123, 179] width 146 height 20
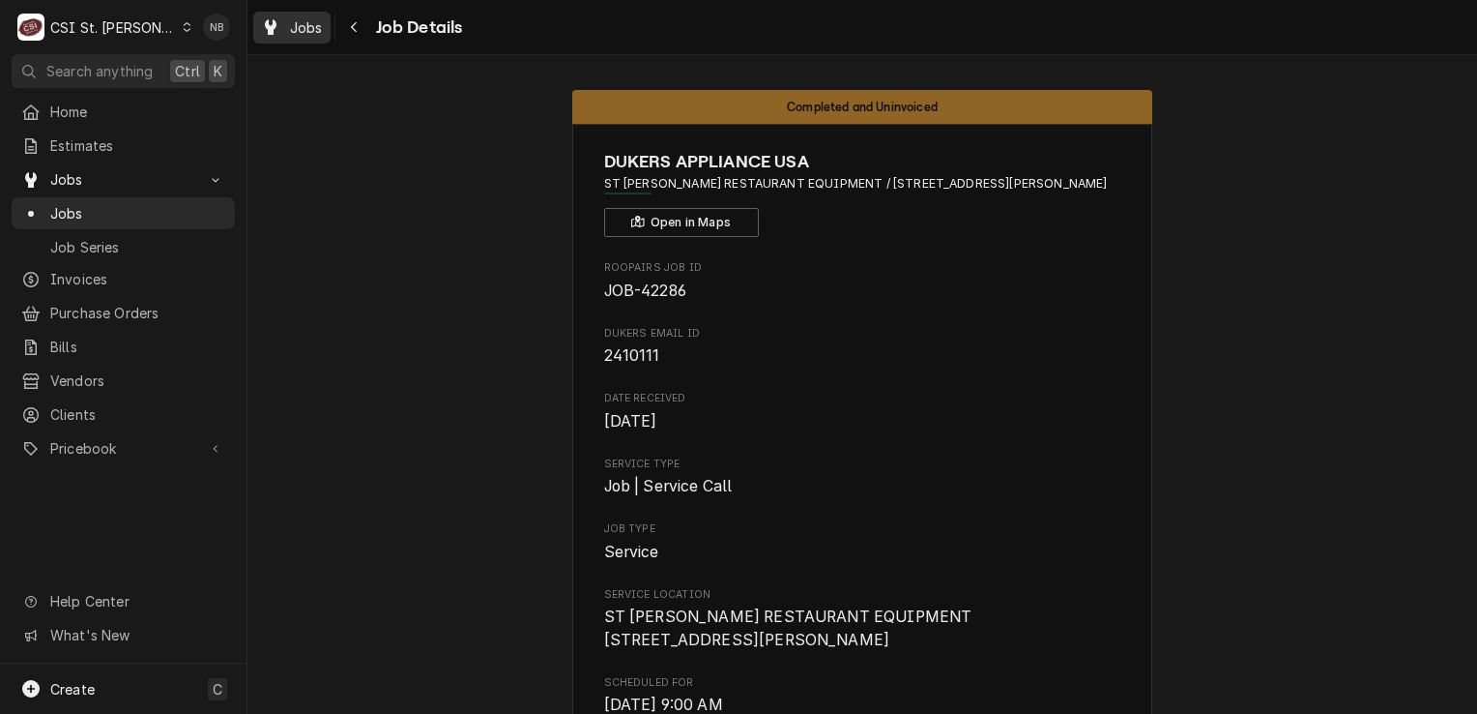
click at [302, 24] on span "Jobs" at bounding box center [306, 27] width 33 height 20
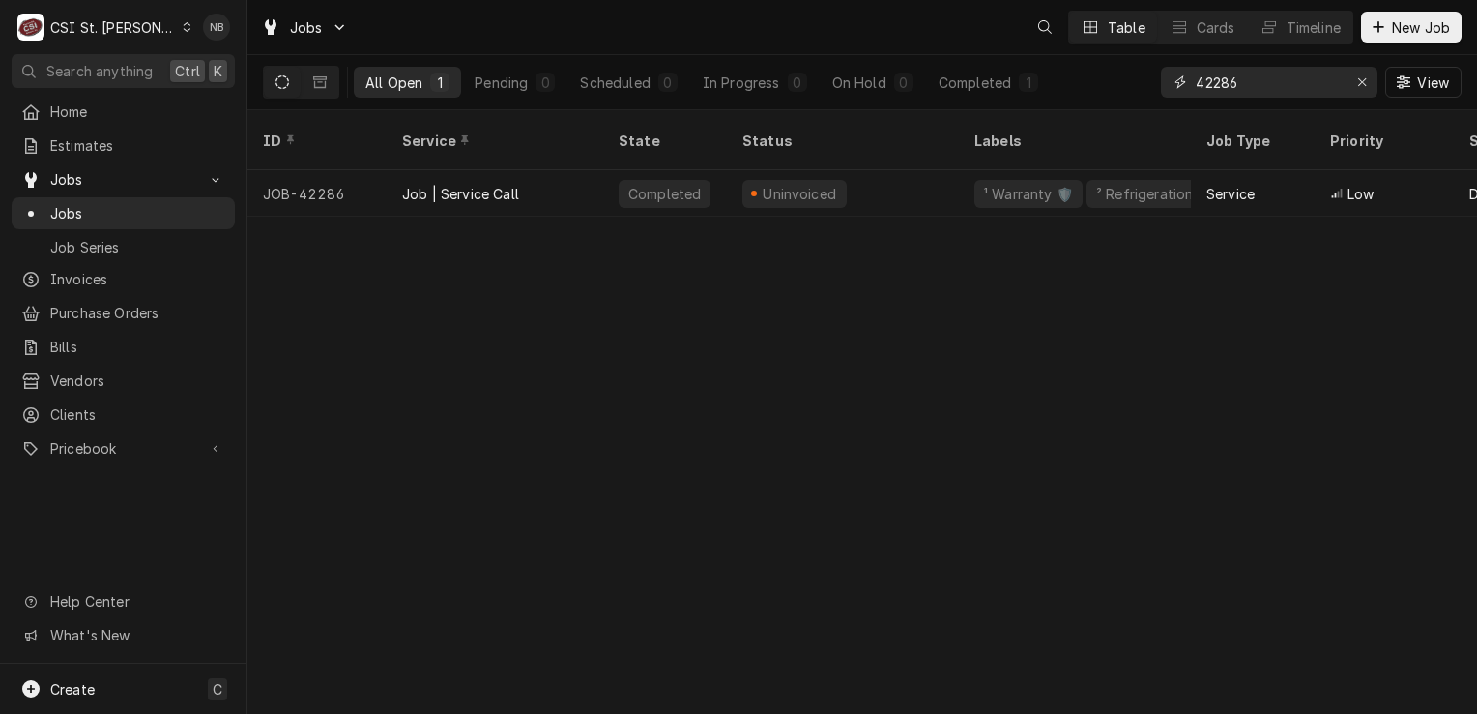
click at [1257, 88] on input "42286" at bounding box center [1268, 82] width 145 height 31
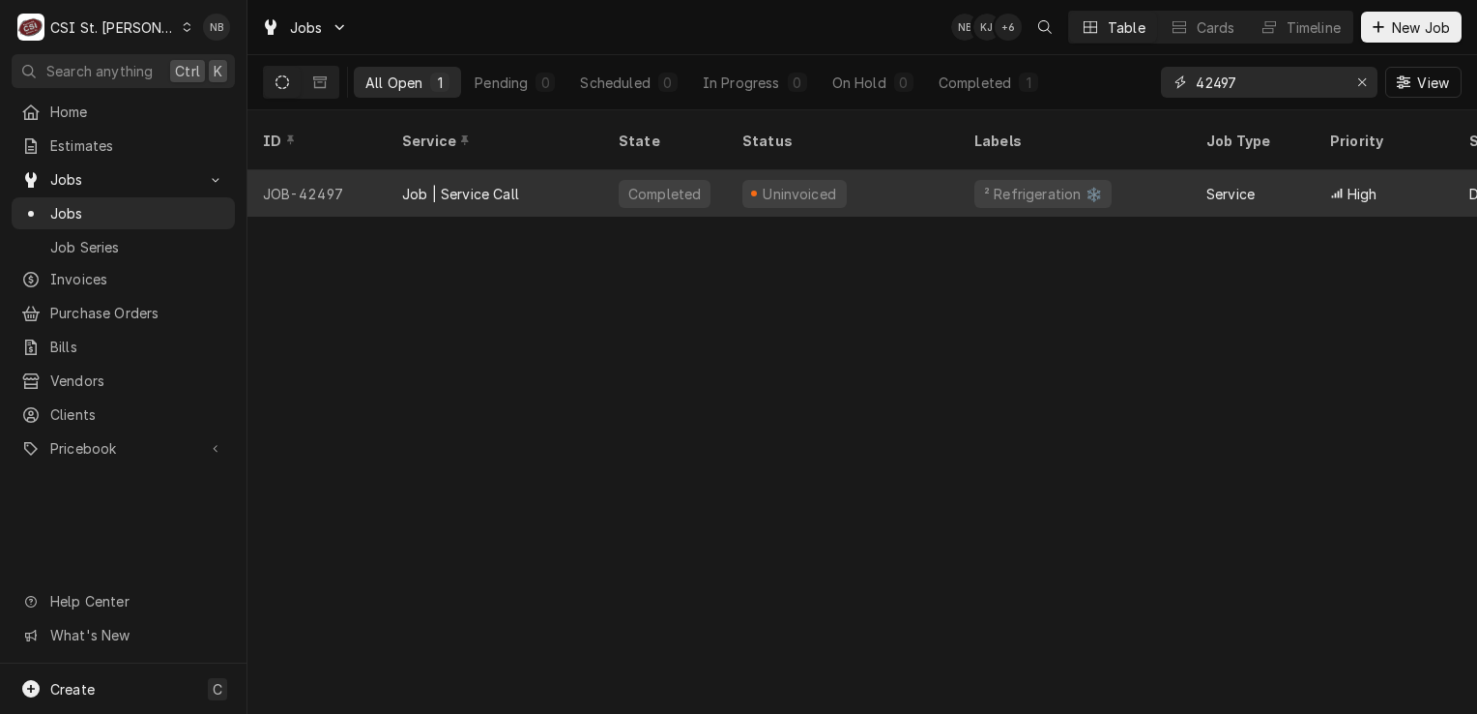
type input "42497"
click at [896, 179] on div "Uninvoiced" at bounding box center [843, 193] width 232 height 46
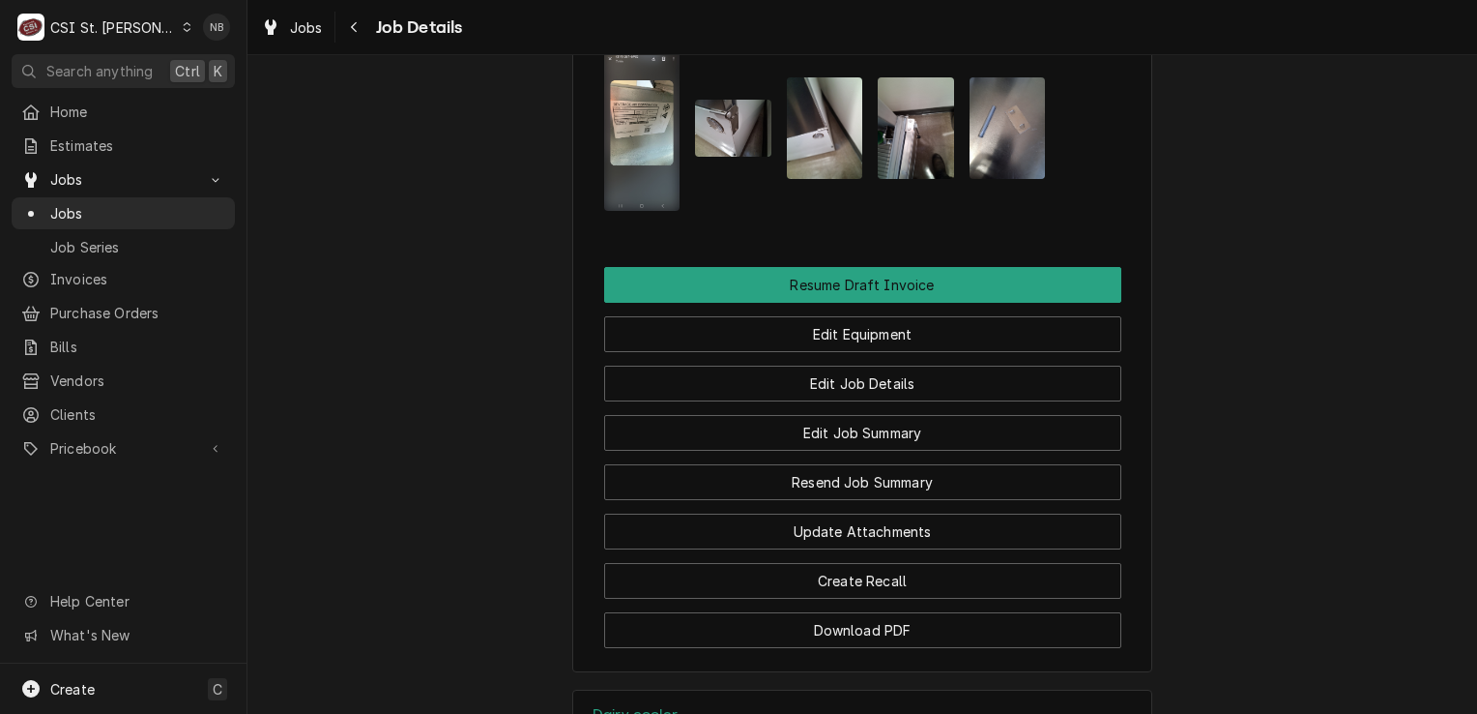
scroll to position [2517, 0]
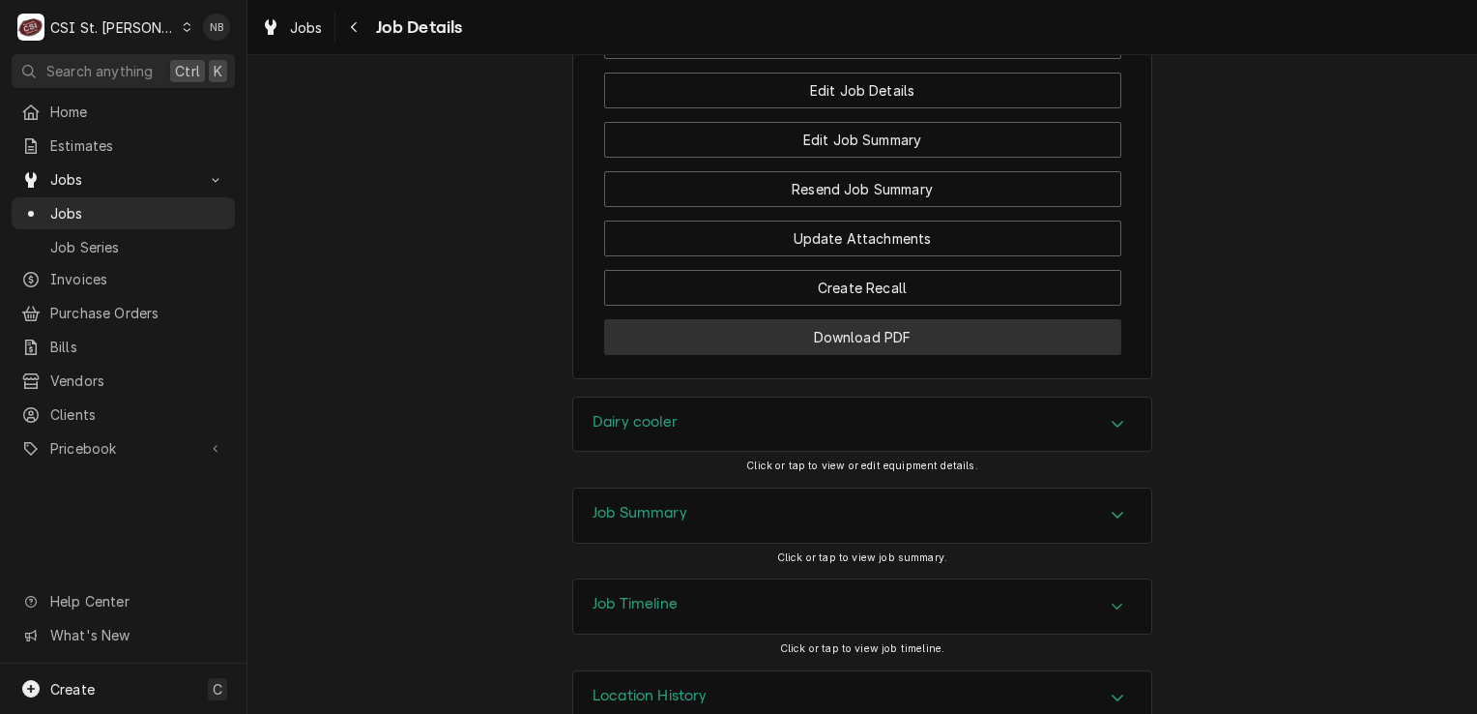
click at [900, 319] on button "Download PDF" at bounding box center [862, 337] width 517 height 36
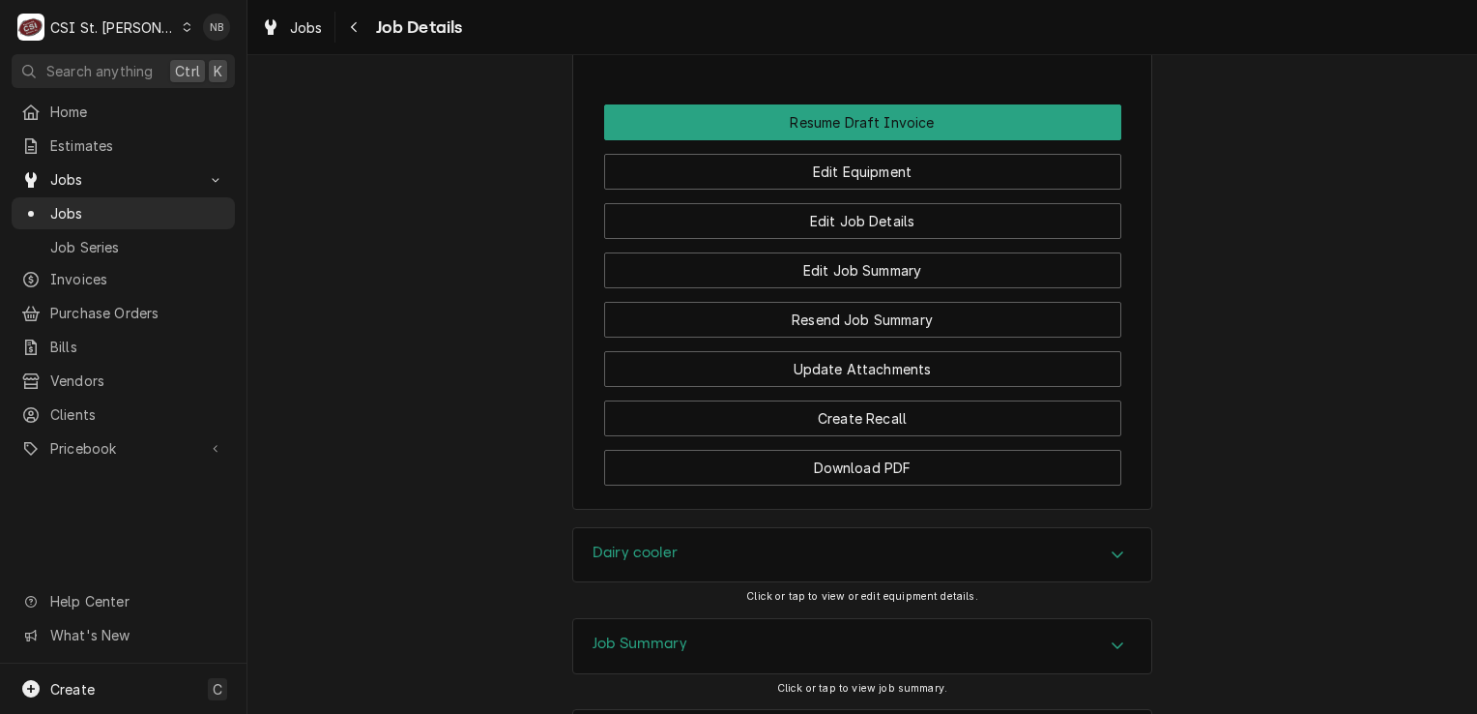
scroll to position [2227, 0]
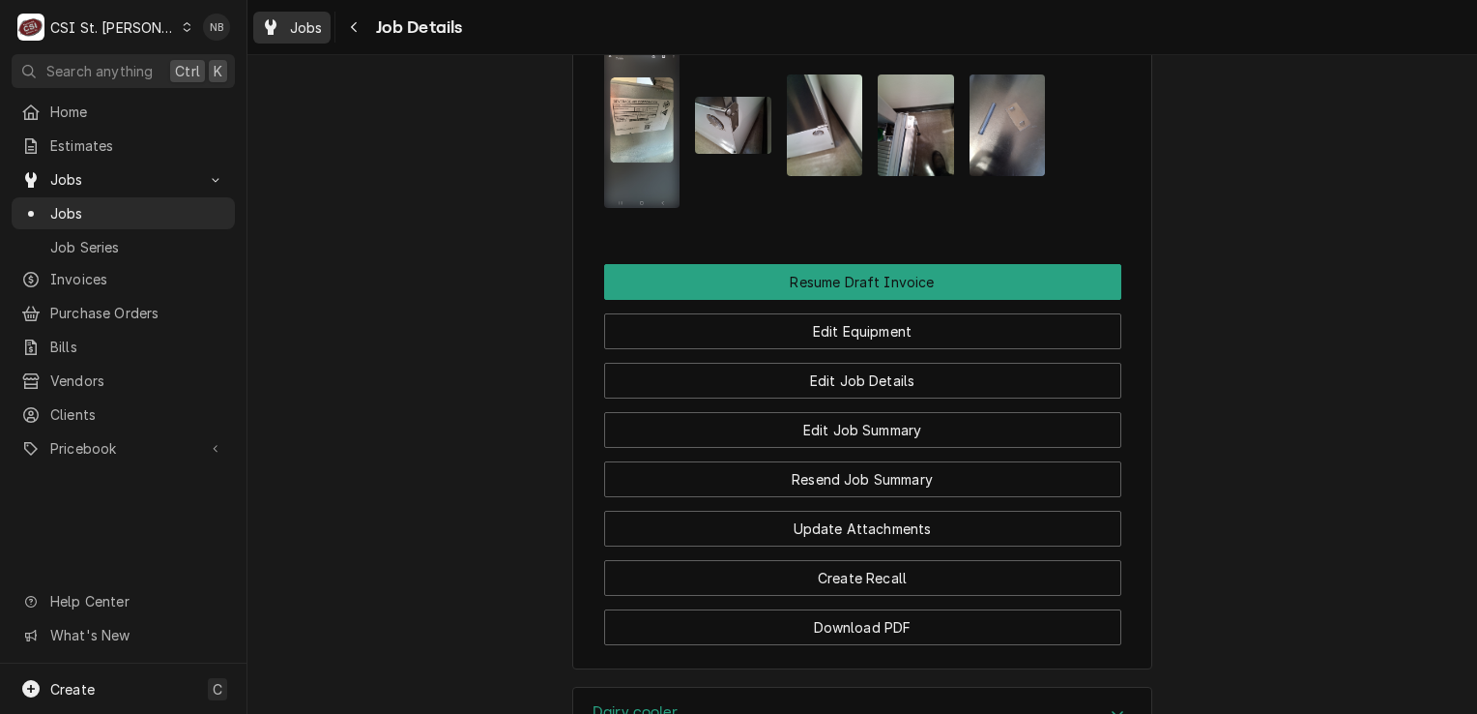
click at [290, 40] on link "Jobs" at bounding box center [291, 28] width 77 height 32
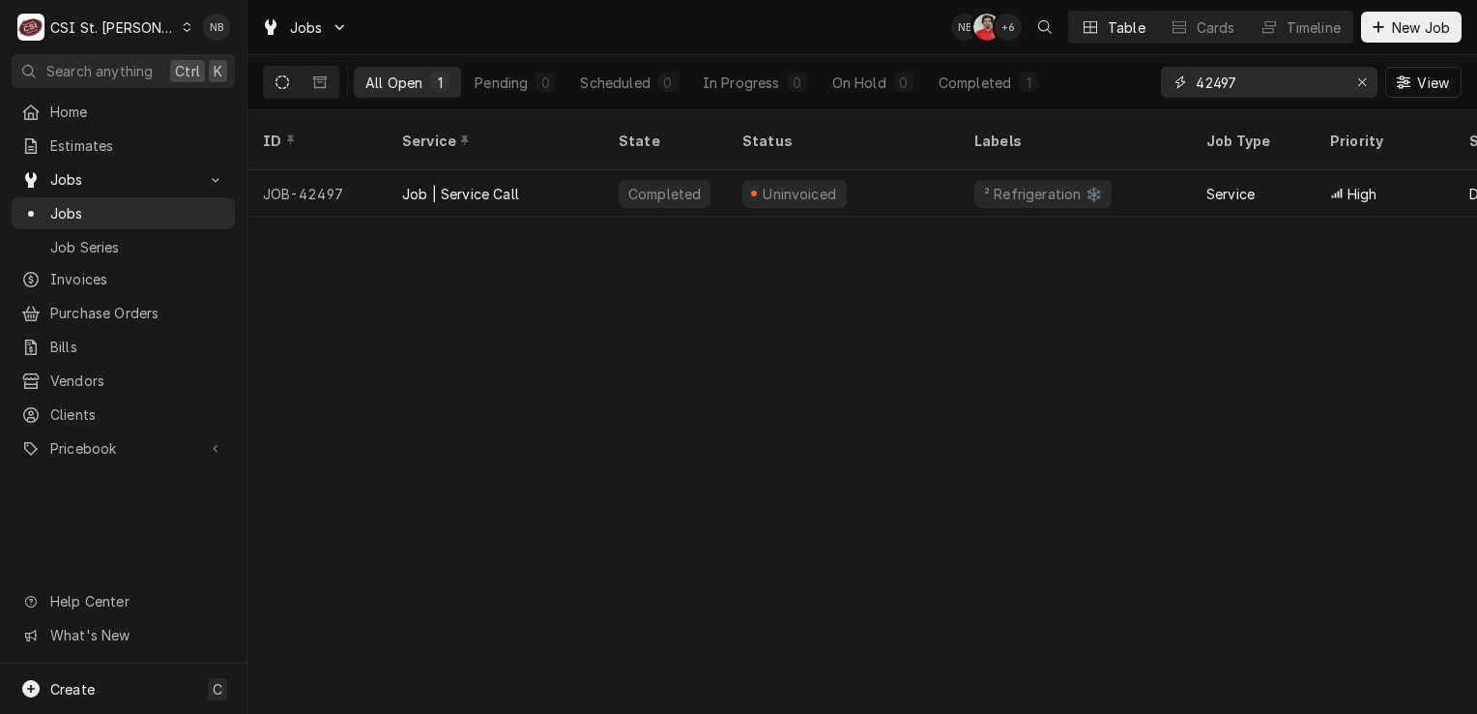
drag, startPoint x: 1256, startPoint y: 86, endPoint x: 1226, endPoint y: 75, distance: 31.8
click at [1226, 75] on input "42497" at bounding box center [1268, 82] width 145 height 31
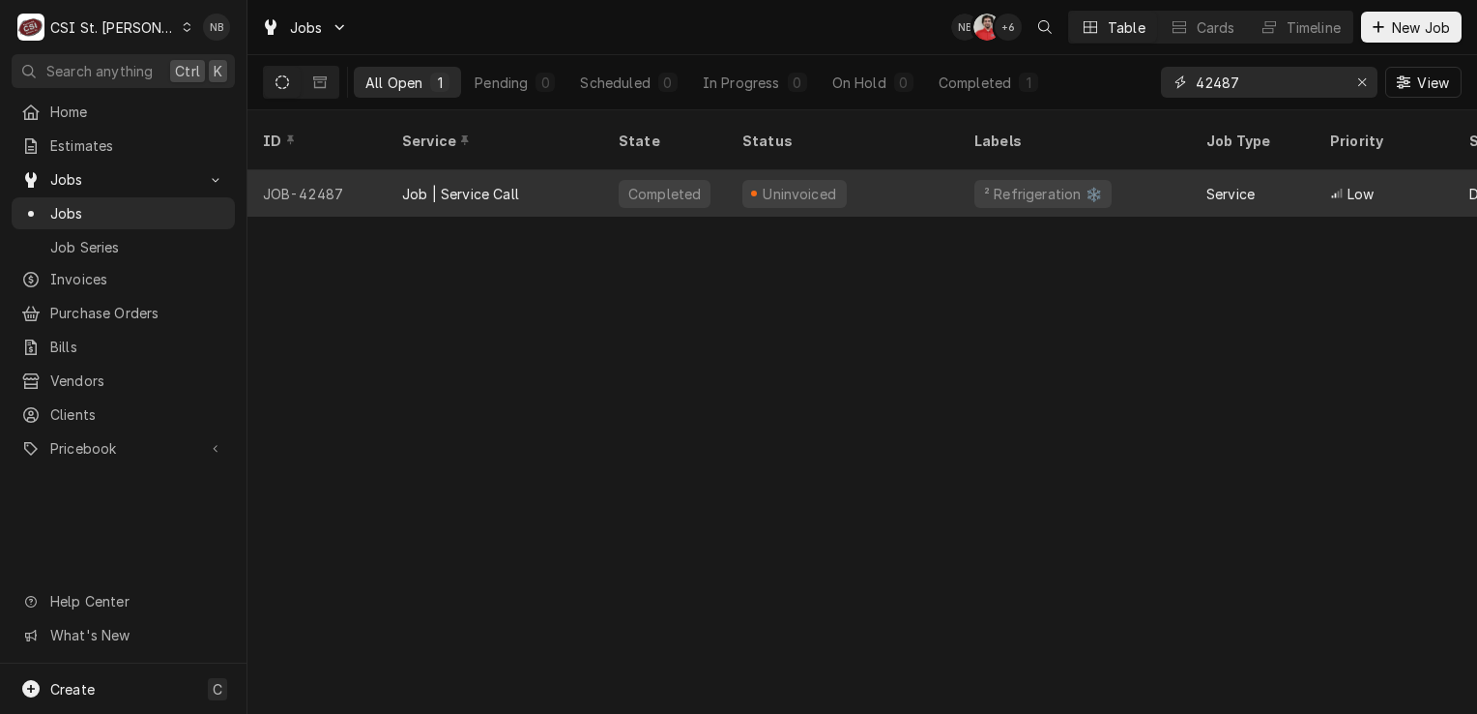
type input "42487"
click at [882, 174] on div "Uninvoiced" at bounding box center [843, 193] width 232 height 46
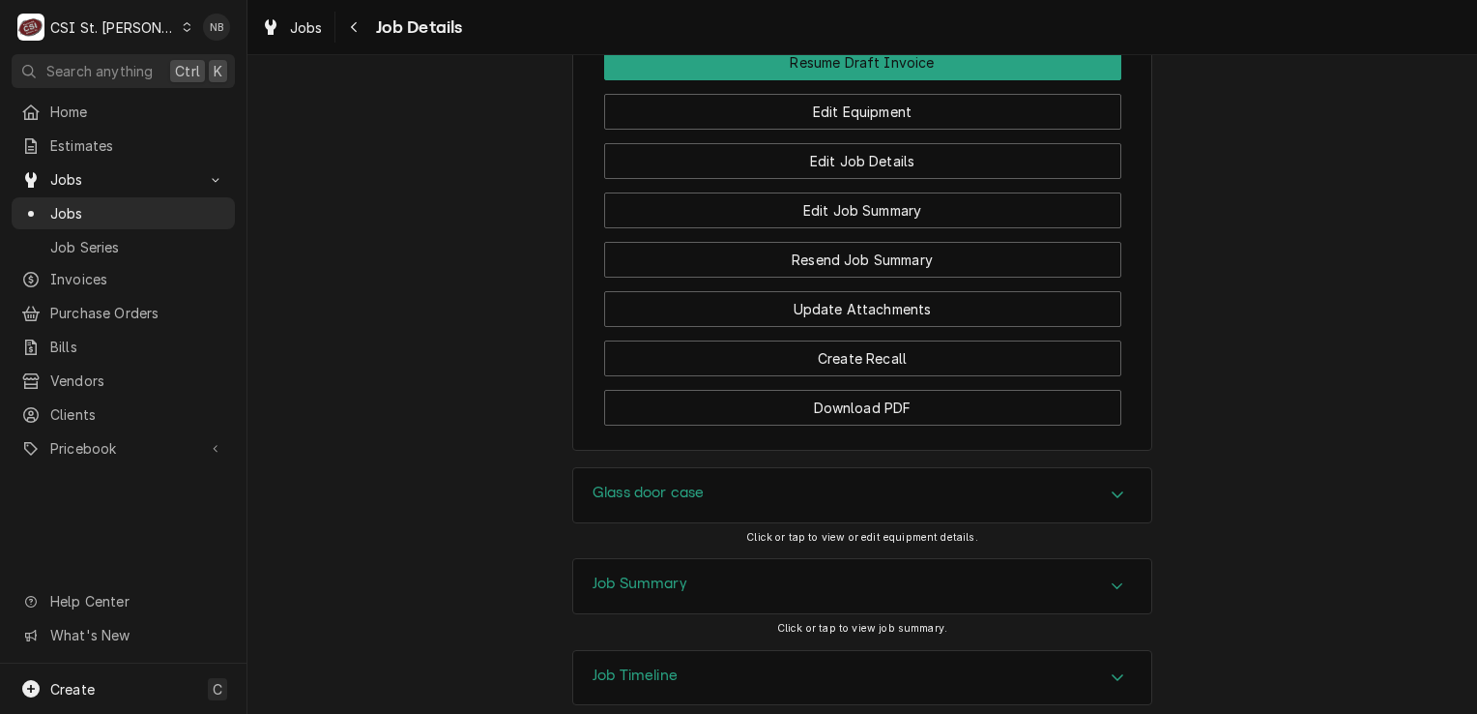
scroll to position [2127, 0]
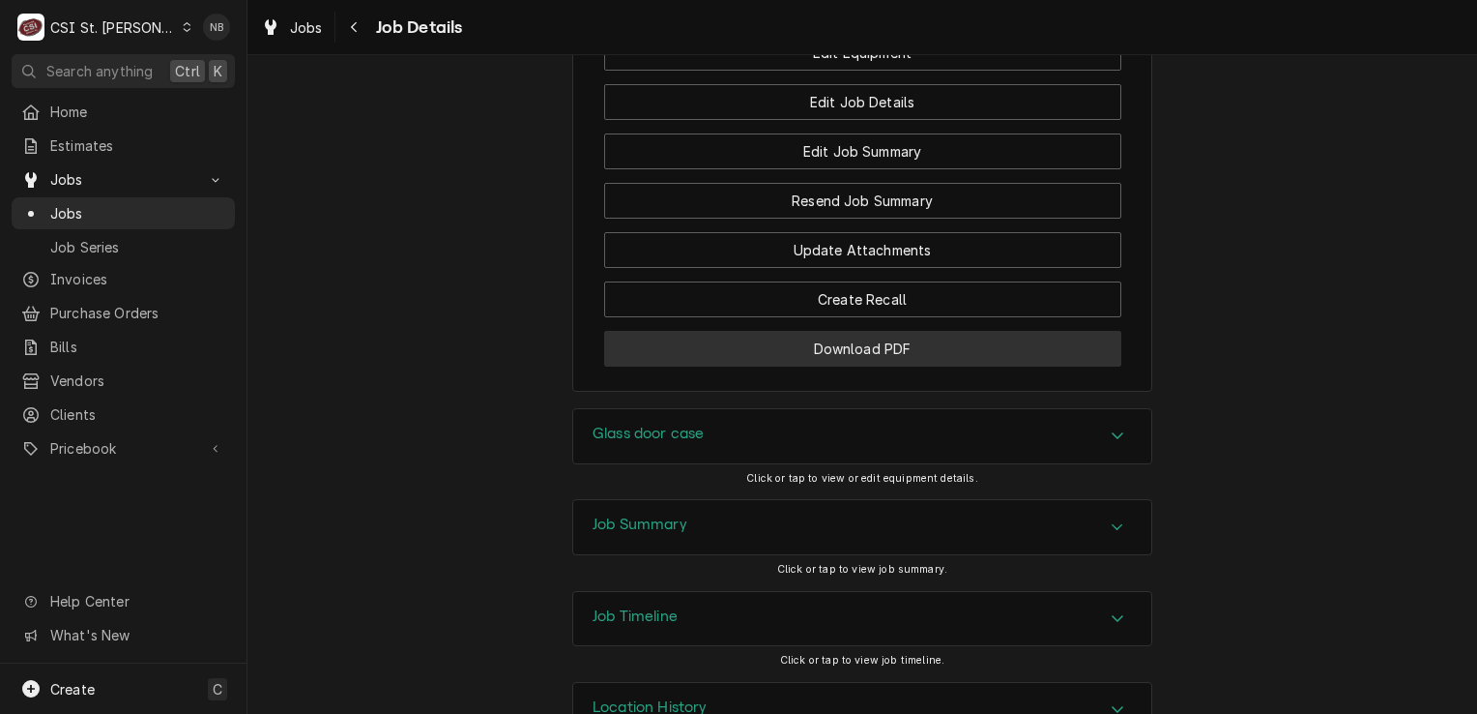
click at [917, 366] on button "Download PDF" at bounding box center [862, 349] width 517 height 36
